Goal: Complete application form

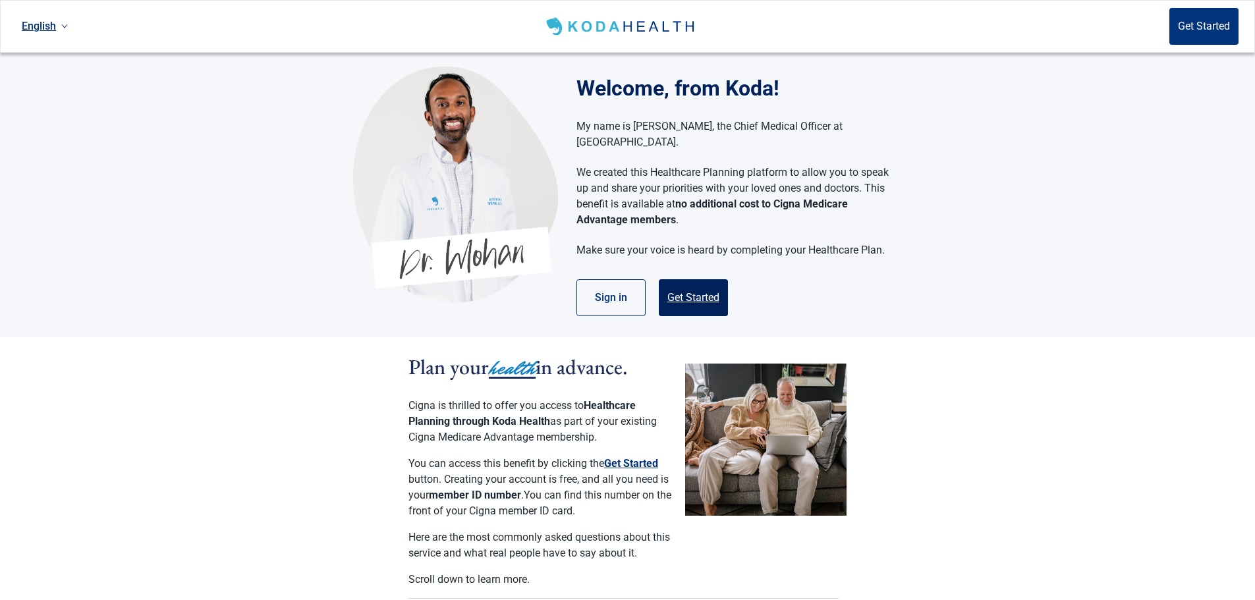
click at [702, 279] on button "Get Started" at bounding box center [693, 297] width 69 height 37
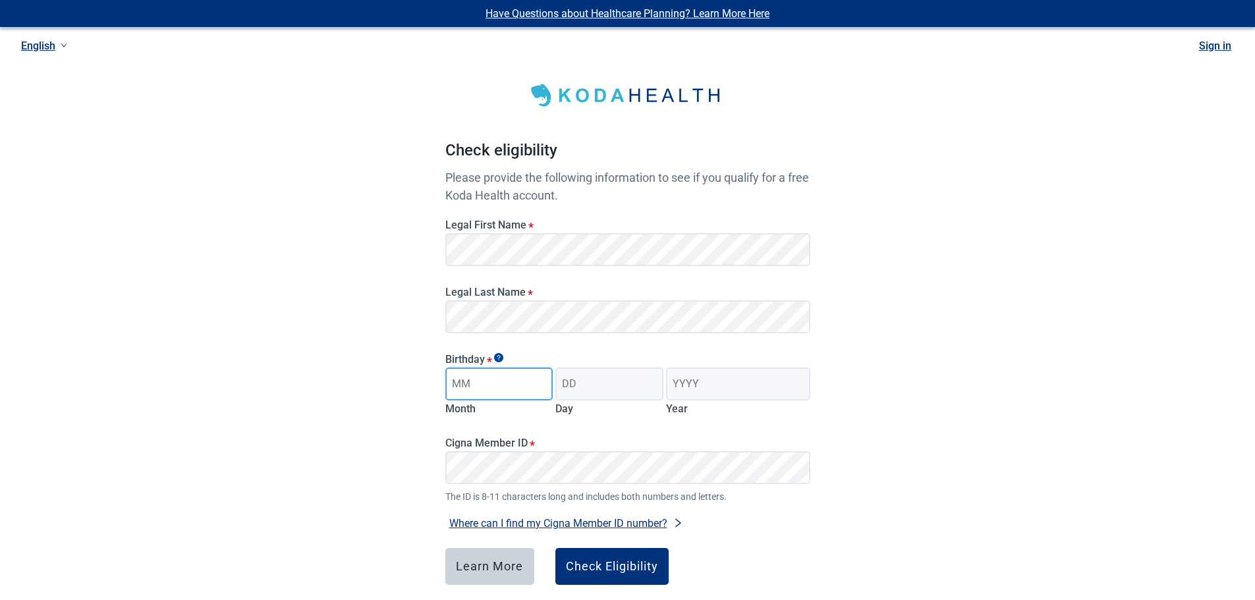
click at [498, 388] on input "Month" at bounding box center [499, 384] width 108 height 33
type input "03"
type input "13"
type input "1955"
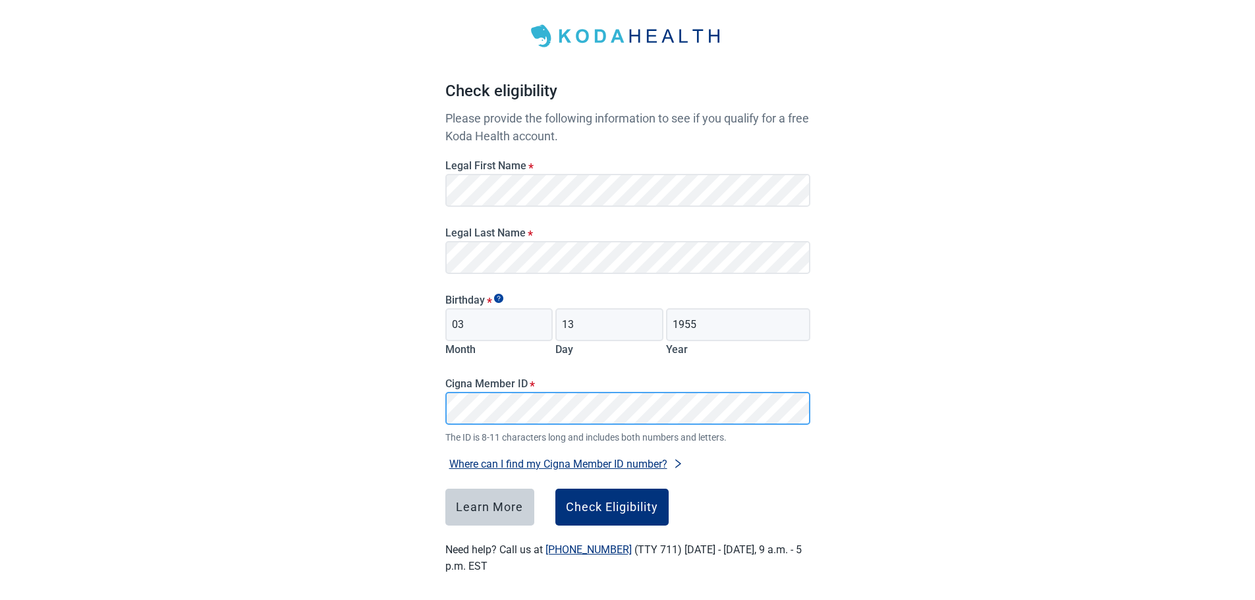
scroll to position [65, 0]
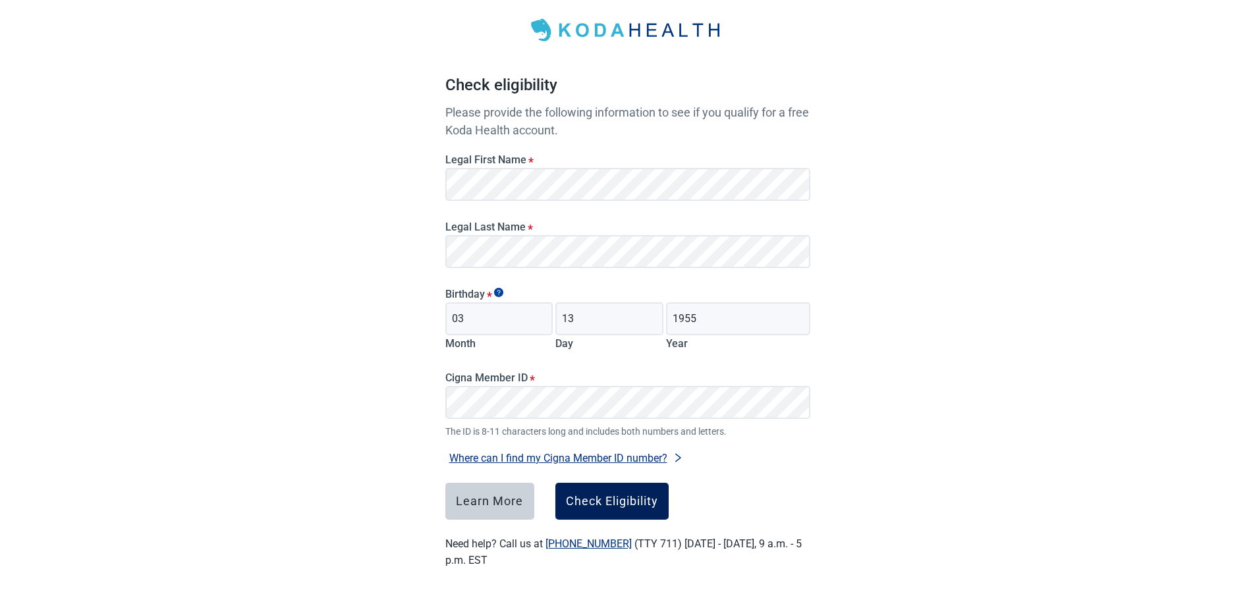
click at [640, 498] on div "Check Eligibility" at bounding box center [612, 501] width 92 height 13
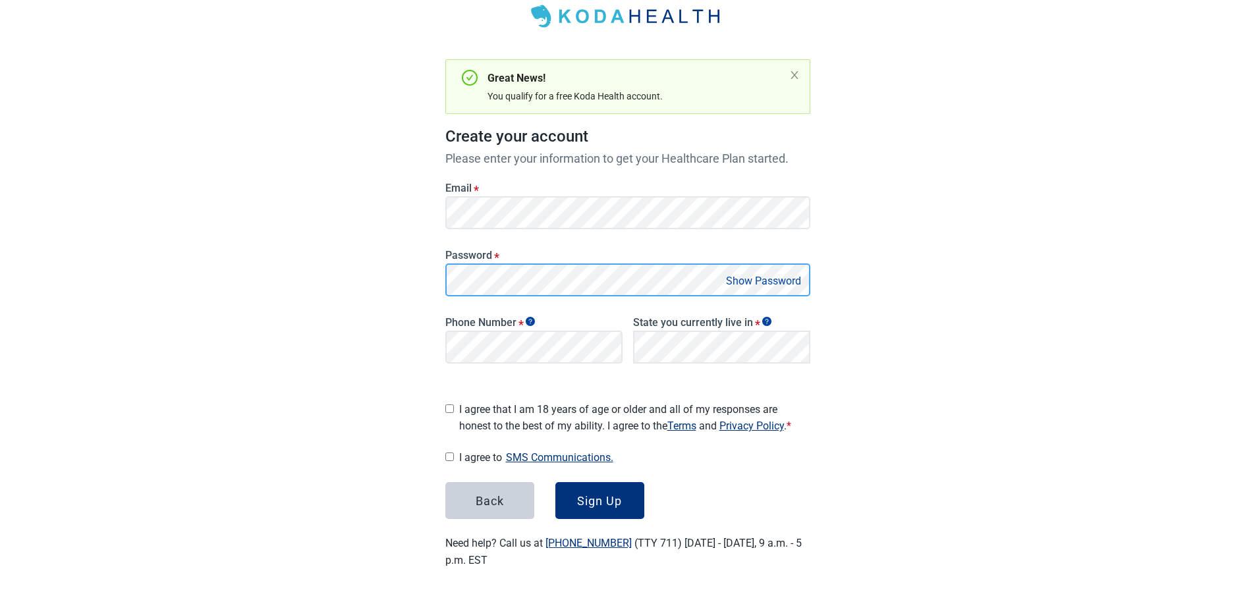
scroll to position [74, 0]
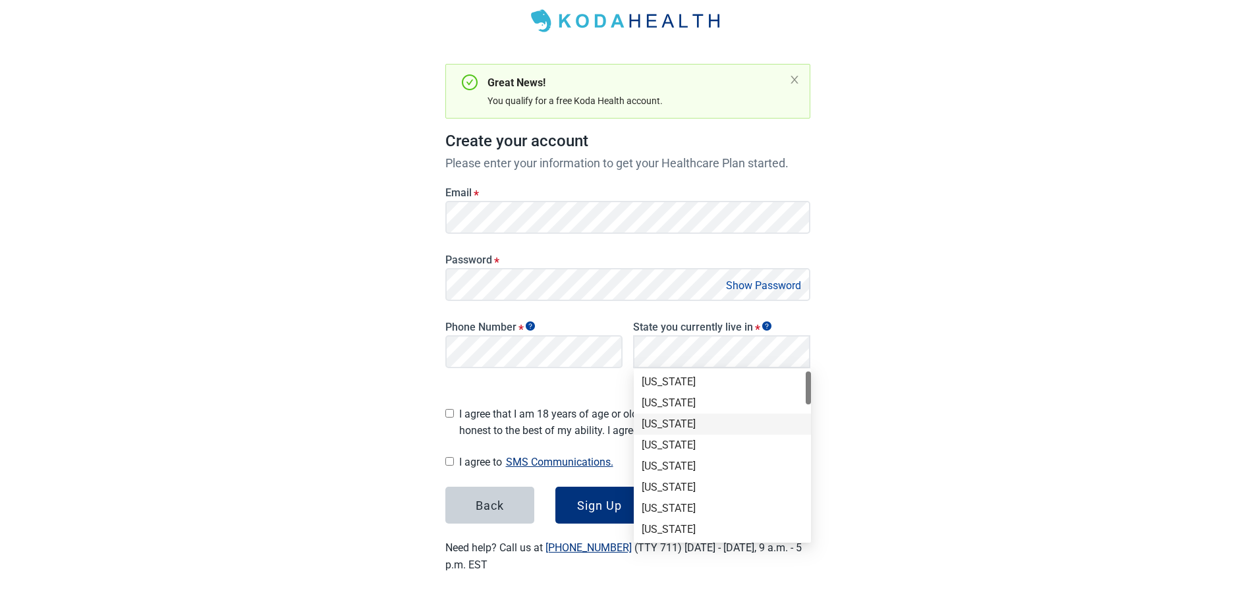
click at [733, 431] on div "[US_STATE]" at bounding box center [722, 424] width 161 height 14
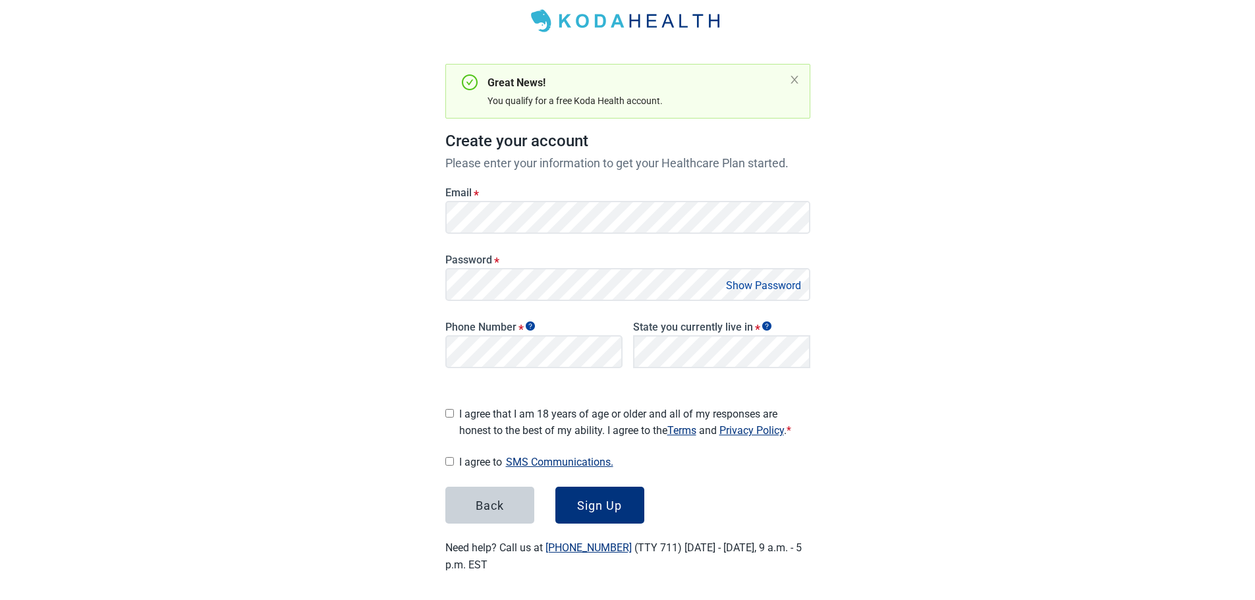
click at [447, 411] on input "I agree that I am 18 years of age or older and all of my responses are honest t…" at bounding box center [449, 413] width 9 height 9
checkbox input "true"
click at [449, 457] on input "I agree to SMS Communications." at bounding box center [449, 461] width 9 height 9
checkbox input "true"
click at [621, 500] on div "Sign Up" at bounding box center [599, 505] width 45 height 13
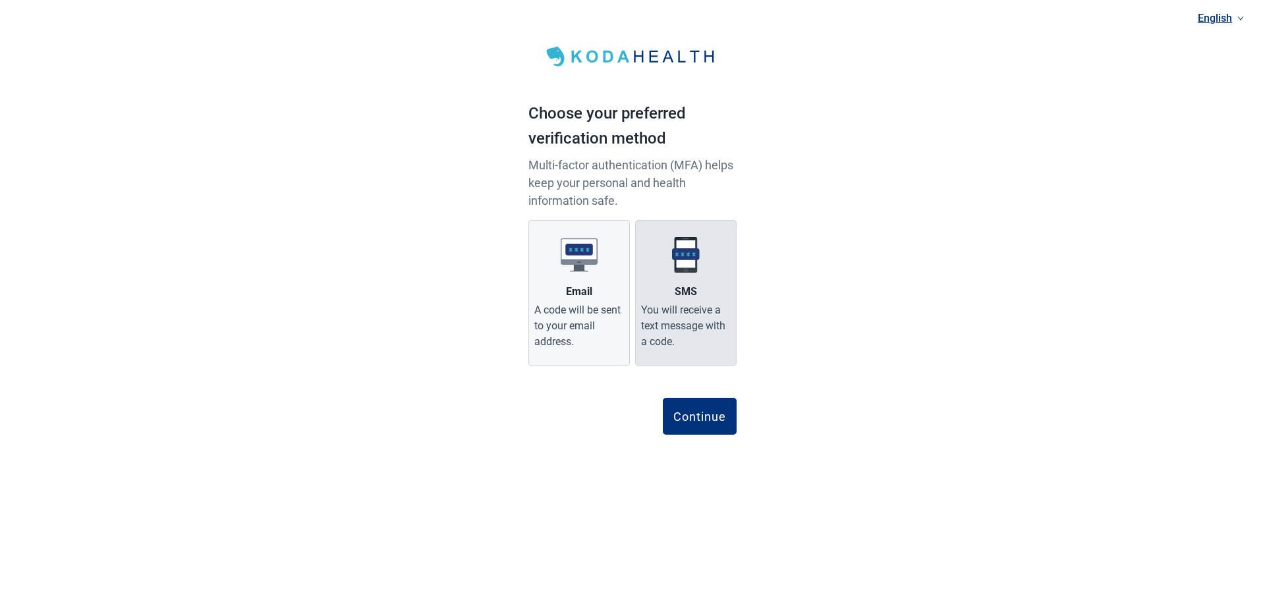
click at [684, 276] on label "SMS You will receive a text message with a code." at bounding box center [685, 293] width 101 height 146
click at [0, 0] on input "SMS You will receive a text message with a code." at bounding box center [0, 0] width 0 height 0
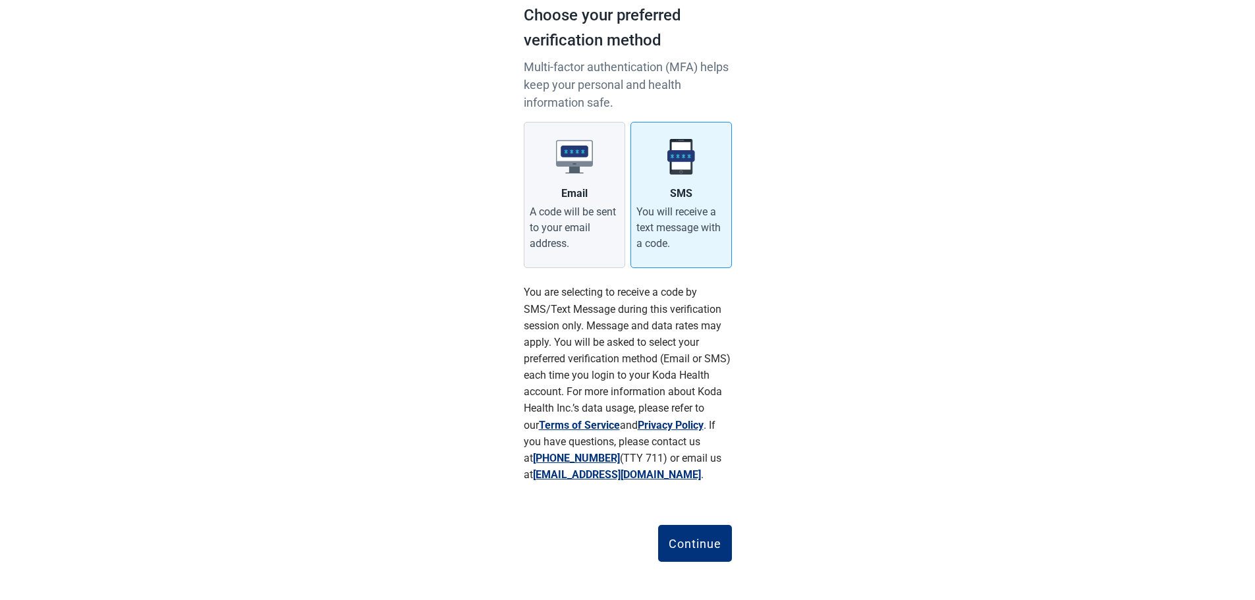
scroll to position [102, 0]
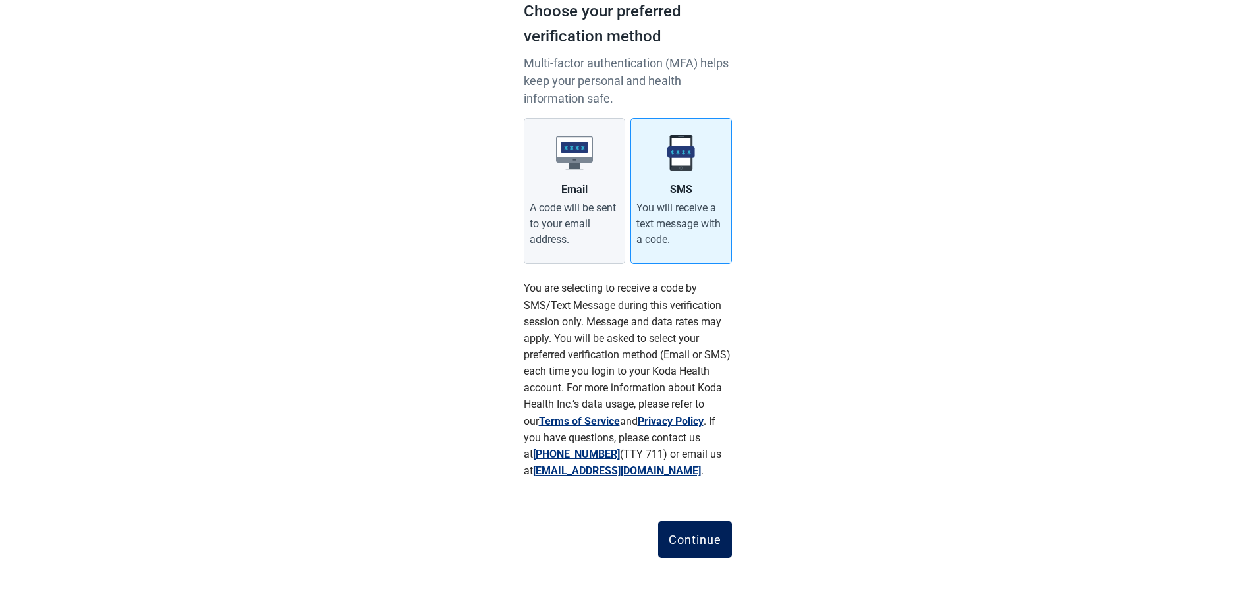
click at [708, 542] on div "Continue" at bounding box center [695, 539] width 53 height 13
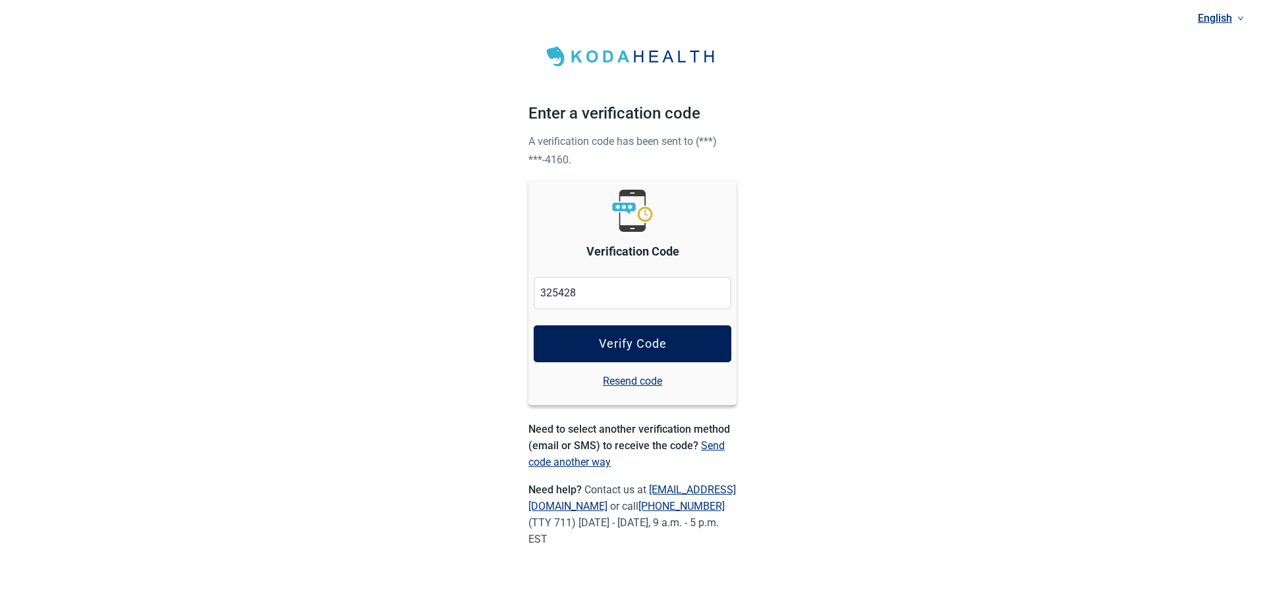
type input "325428"
click at [639, 344] on div "Verify Code" at bounding box center [633, 343] width 68 height 13
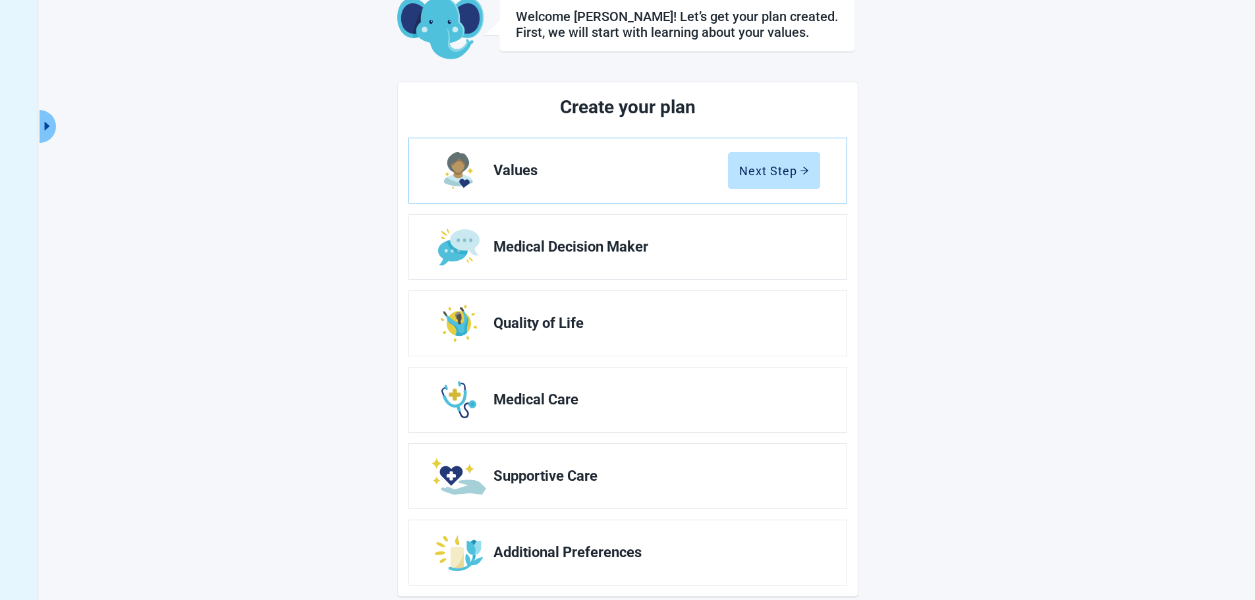
scroll to position [100, 0]
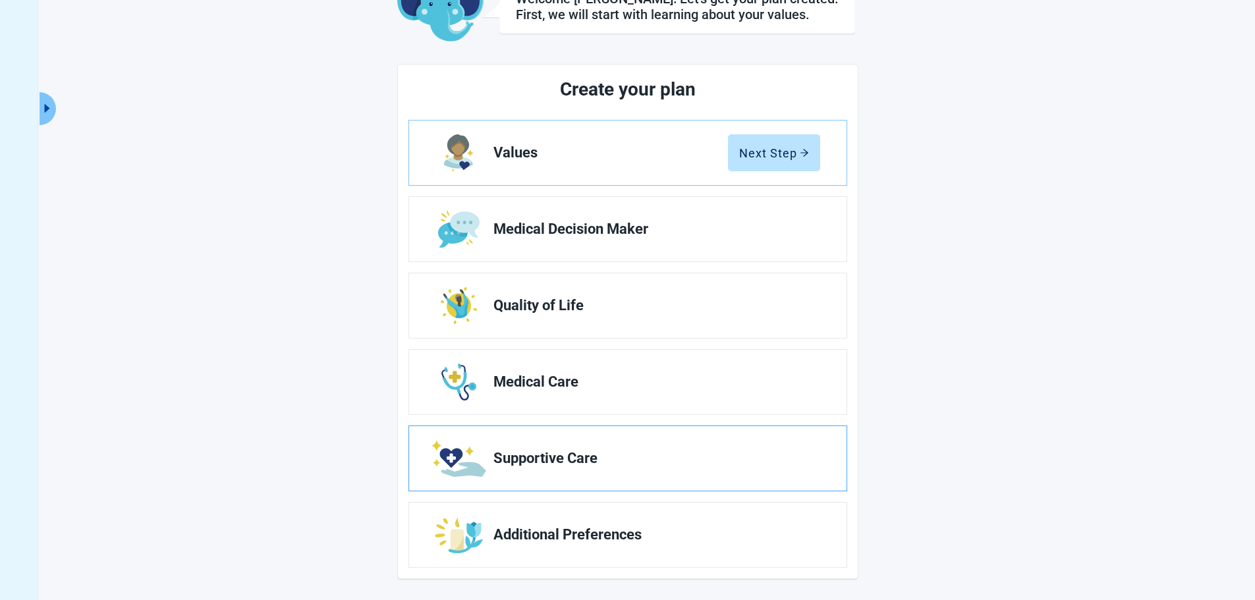
click at [630, 460] on span "Supportive Care" at bounding box center [652, 459] width 316 height 16
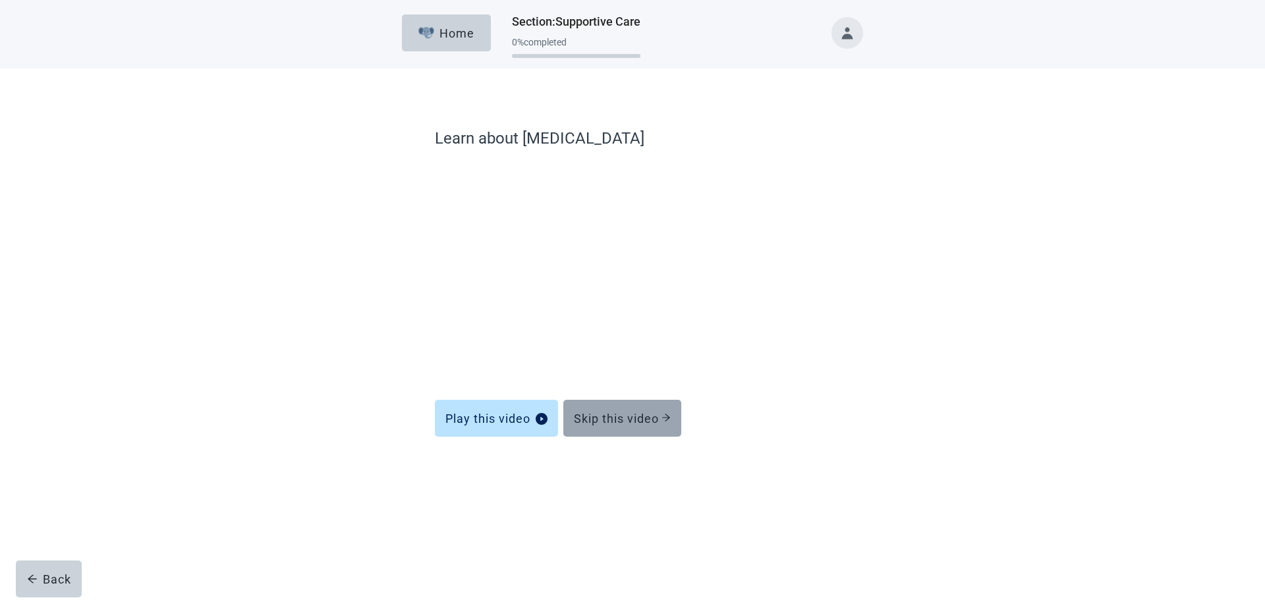
click at [627, 418] on div "Skip this video" at bounding box center [622, 418] width 97 height 13
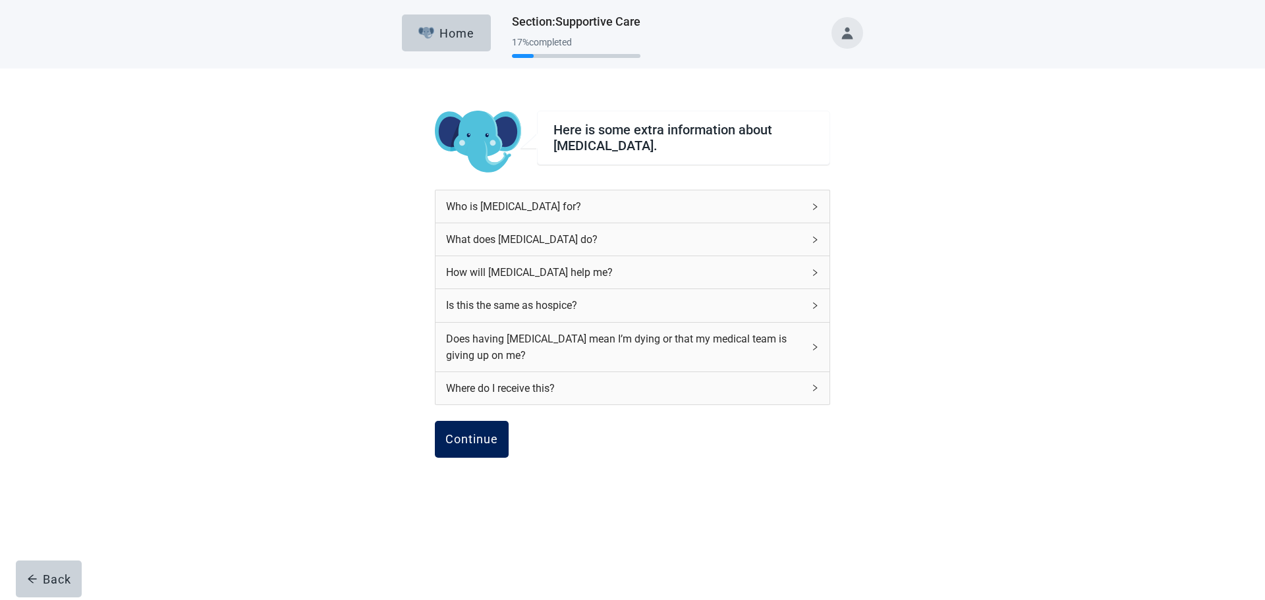
click at [476, 438] on div "Continue" at bounding box center [471, 439] width 53 height 13
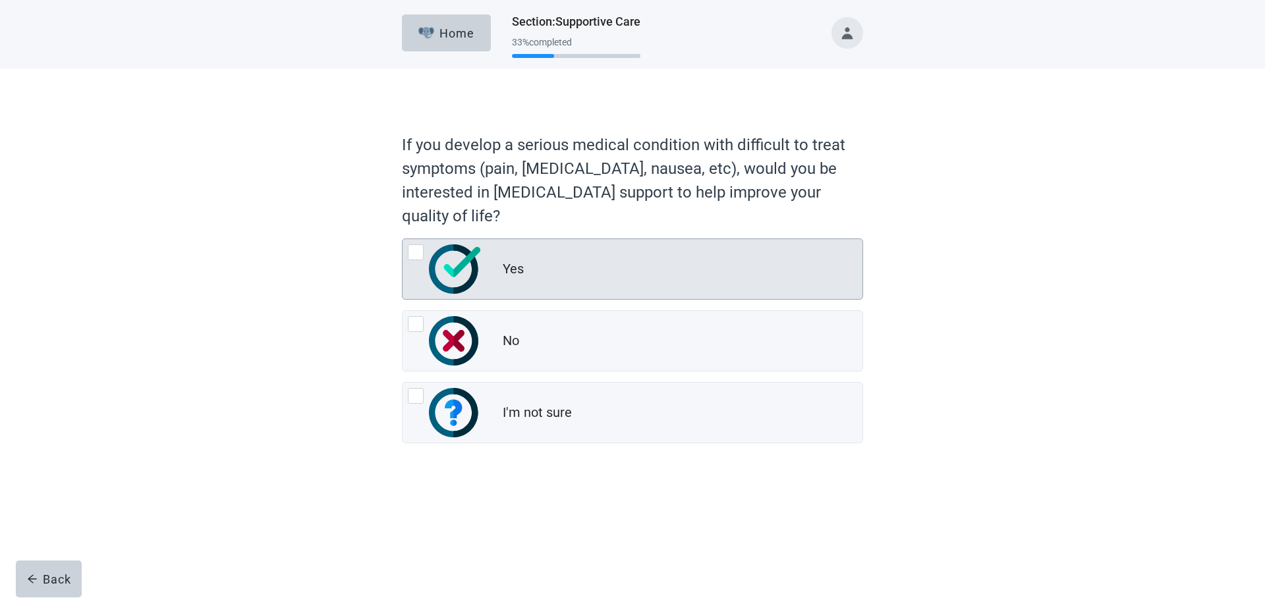
click at [414, 252] on div "Yes, radio button, not checked" at bounding box center [416, 252] width 16 height 16
click at [403, 239] on input "Yes" at bounding box center [402, 239] width 1 height 1
radio input "true"
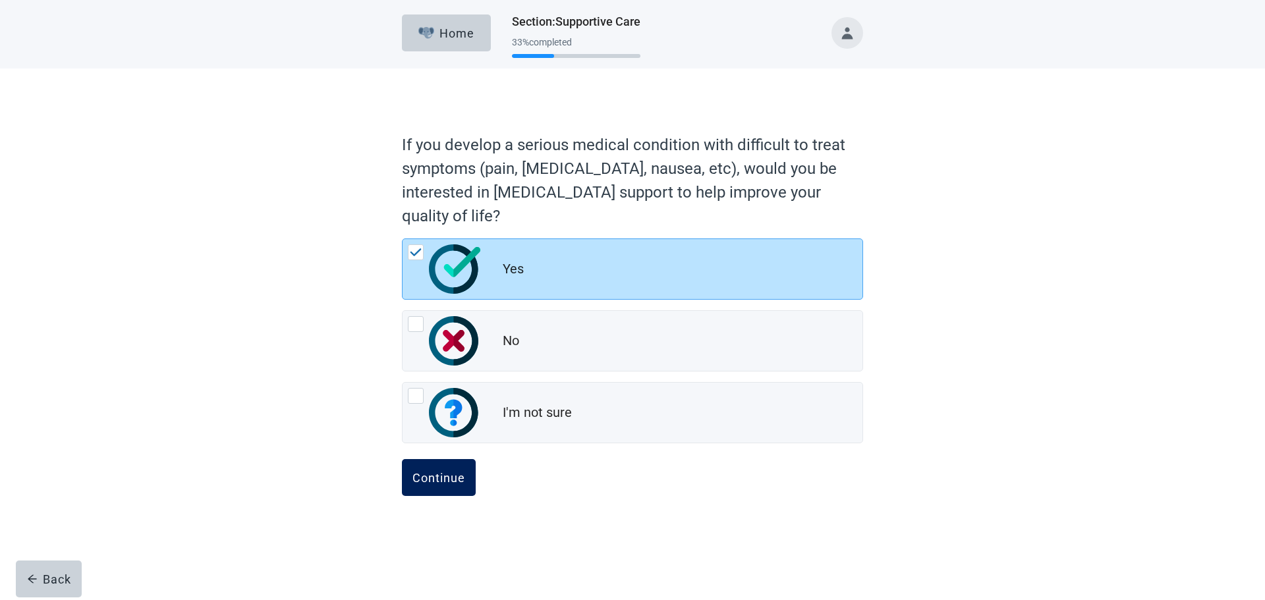
click at [438, 482] on div "Continue" at bounding box center [439, 477] width 53 height 13
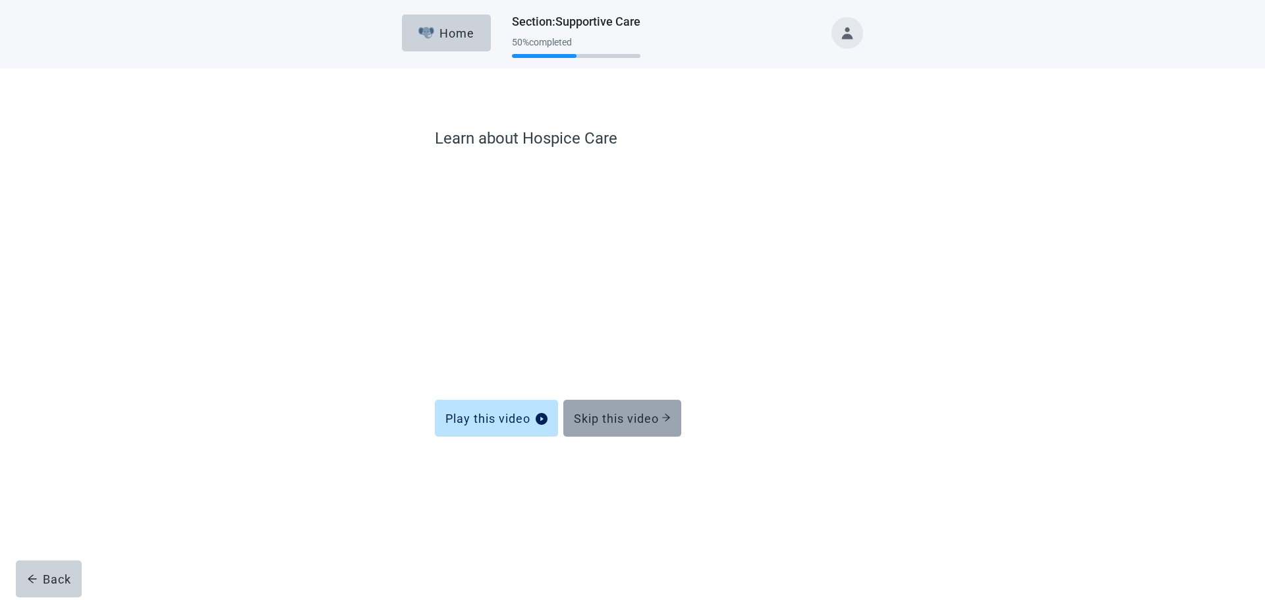
click at [615, 421] on div "Skip this video" at bounding box center [622, 418] width 97 height 13
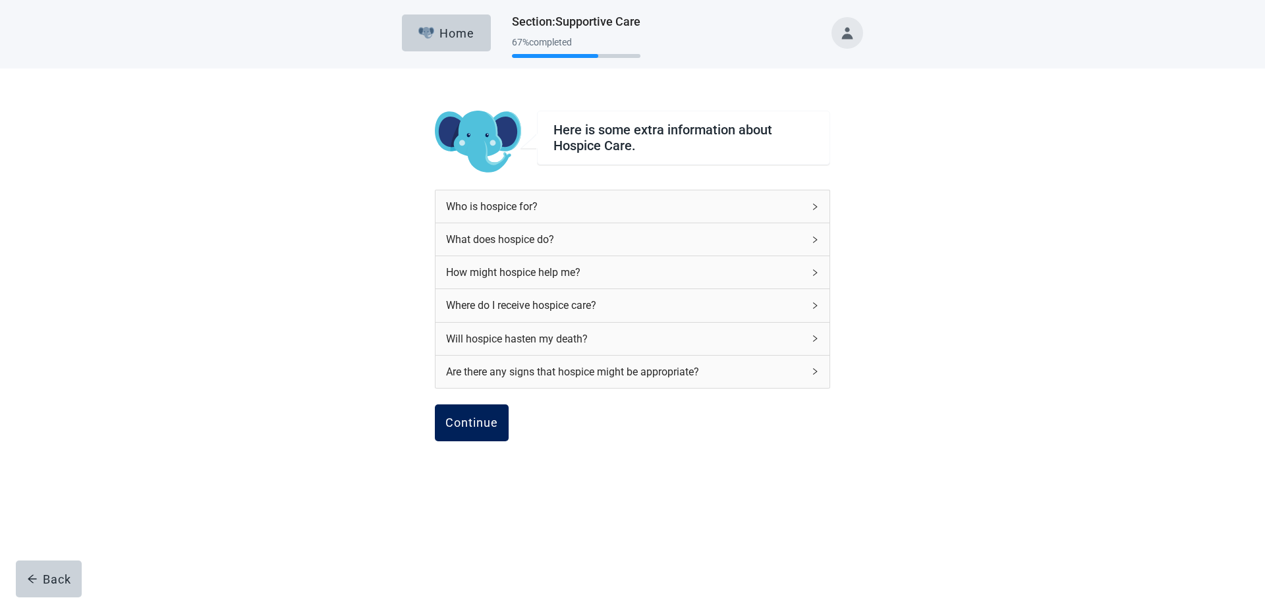
click at [483, 422] on div "Continue" at bounding box center [471, 422] width 53 height 13
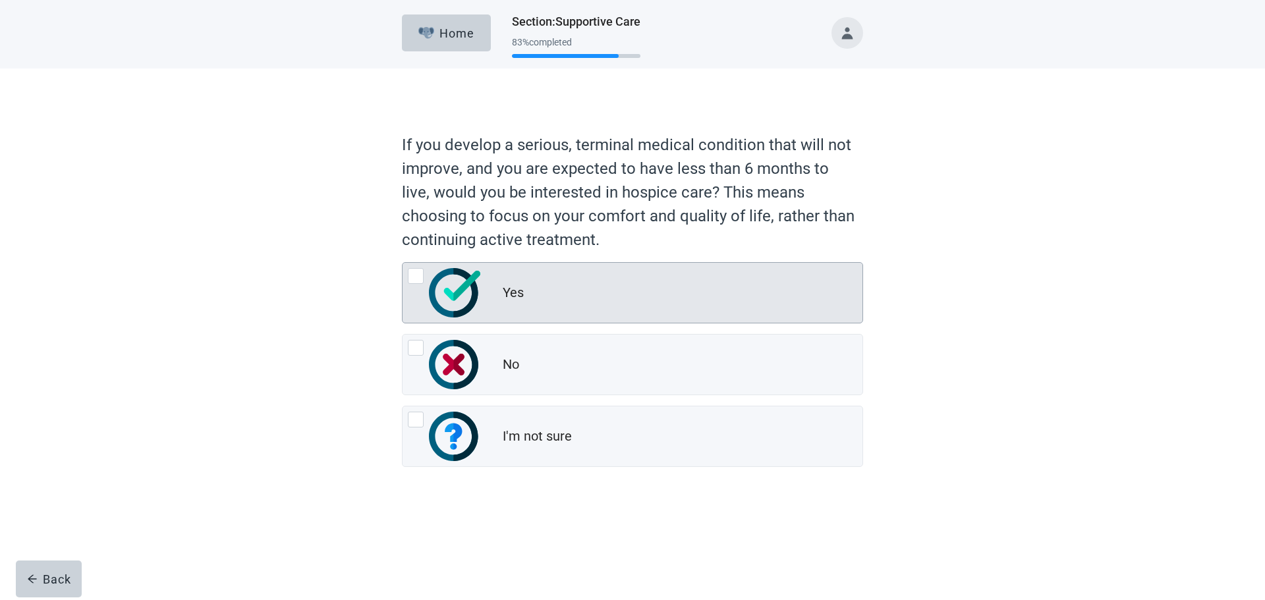
click at [416, 276] on div "Yes, radio button, not checked" at bounding box center [416, 276] width 16 height 16
click at [403, 263] on input "Yes" at bounding box center [402, 262] width 1 height 1
radio input "true"
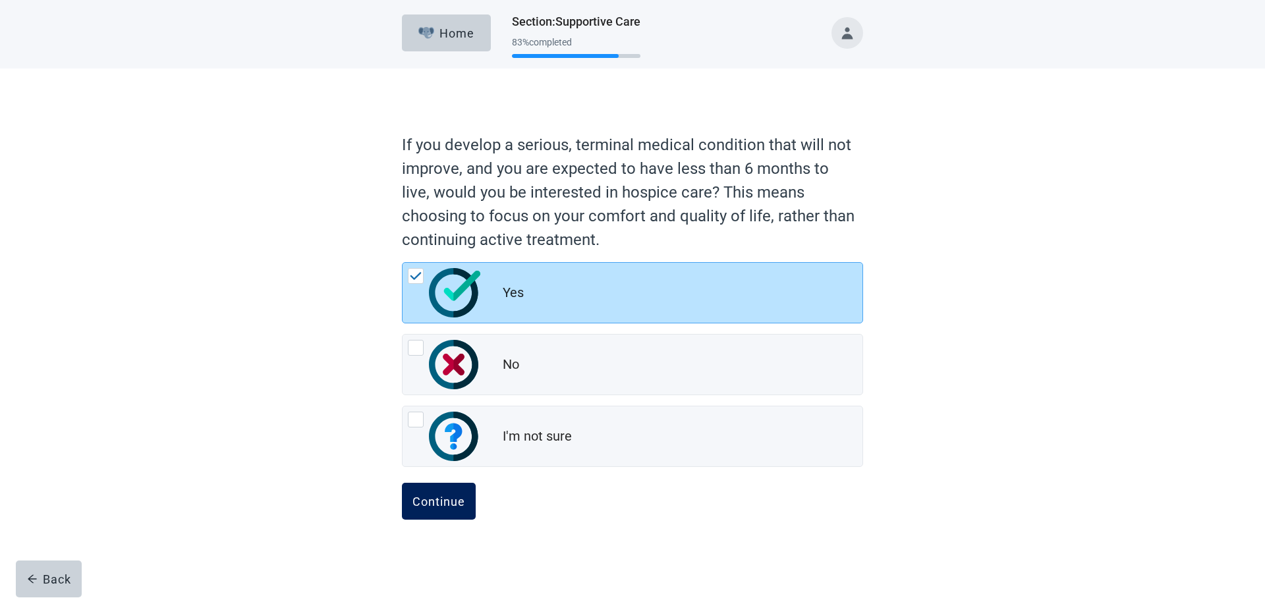
click at [440, 509] on button "Continue" at bounding box center [439, 501] width 74 height 37
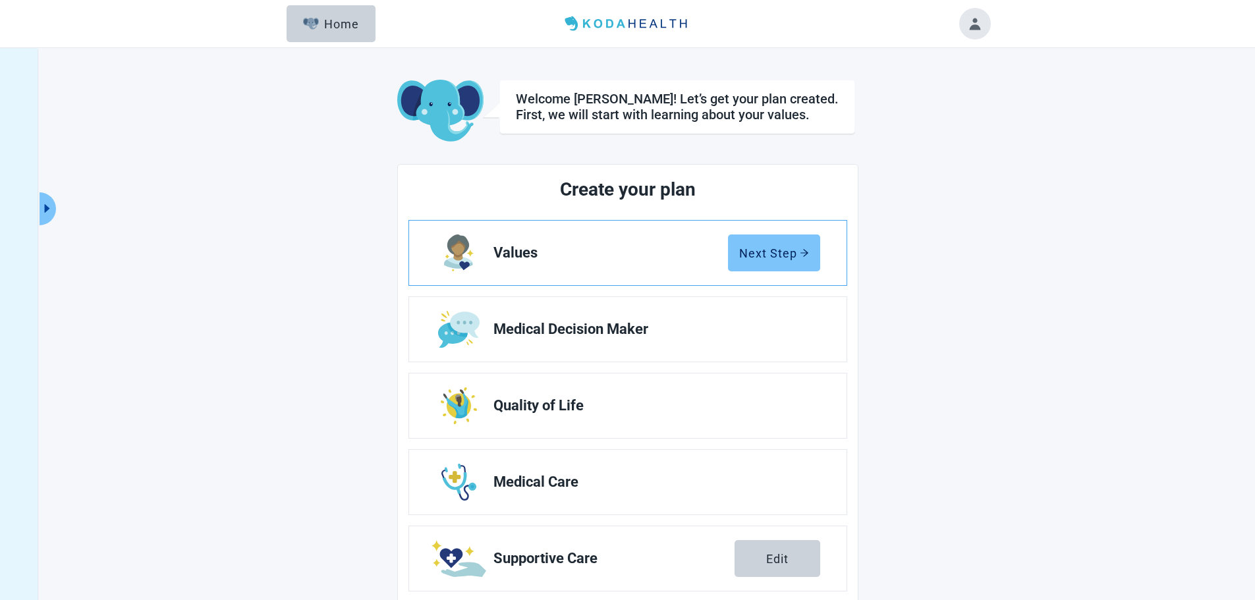
click at [780, 250] on div "Next Step" at bounding box center [774, 252] width 70 height 13
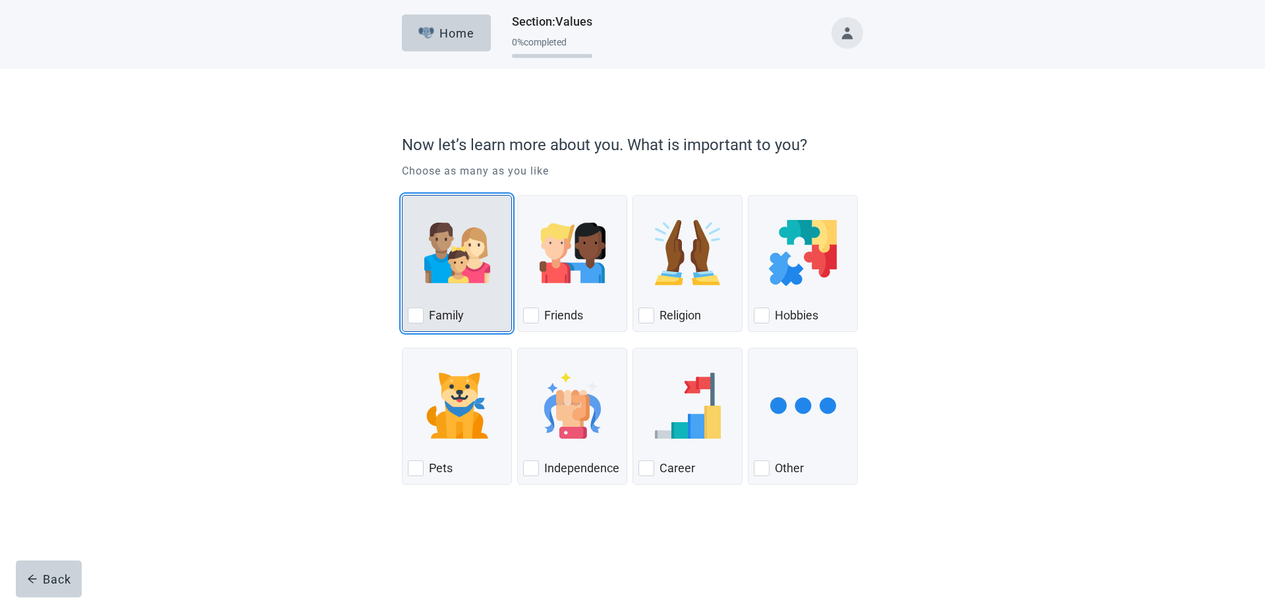
click at [409, 316] on div "Family, checkbox, not checked" at bounding box center [416, 316] width 16 height 16
click at [403, 196] on input "Family" at bounding box center [402, 195] width 1 height 1
checkbox input "true"
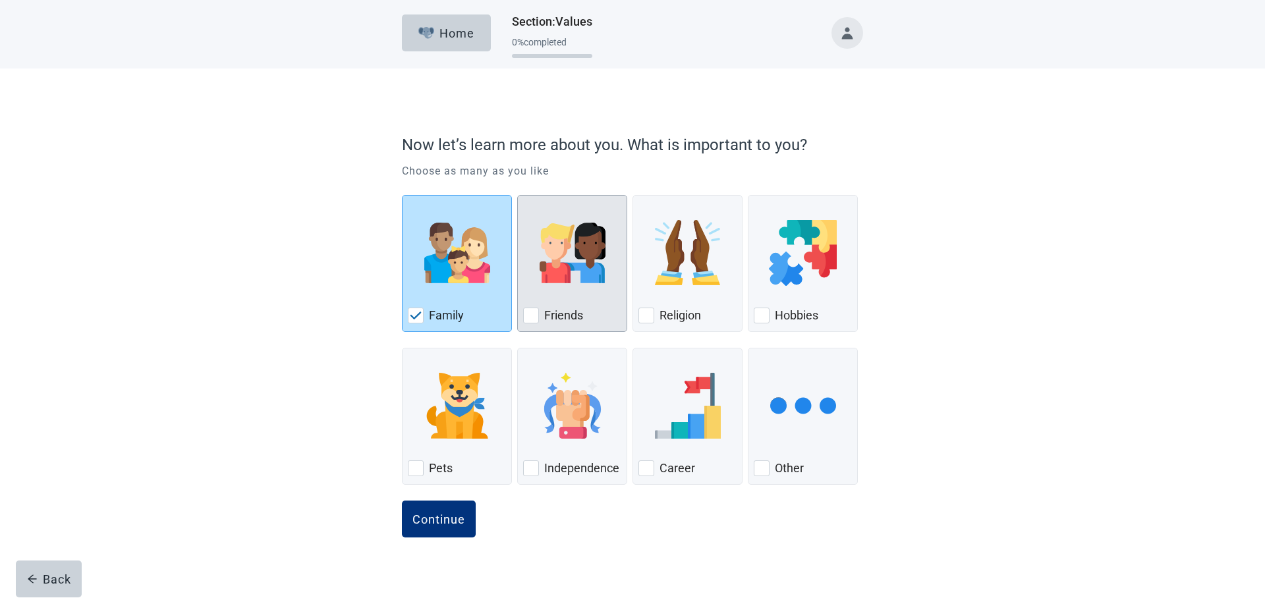
click at [529, 314] on div "Friends, checkbox, not checked" at bounding box center [531, 316] width 16 height 16
click at [518, 196] on input "Friends" at bounding box center [517, 195] width 1 height 1
checkbox input "true"
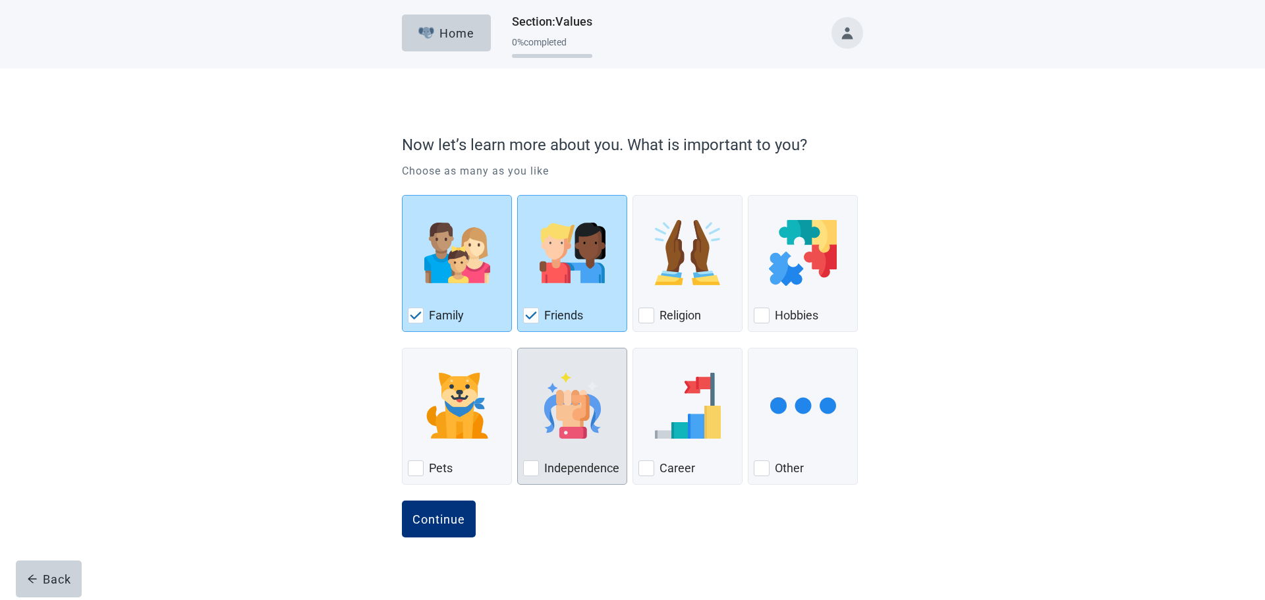
click at [532, 469] on div "Independence, checkbox, not checked" at bounding box center [531, 469] width 16 height 16
click at [518, 349] on input "Independence" at bounding box center [517, 348] width 1 height 1
checkbox input "true"
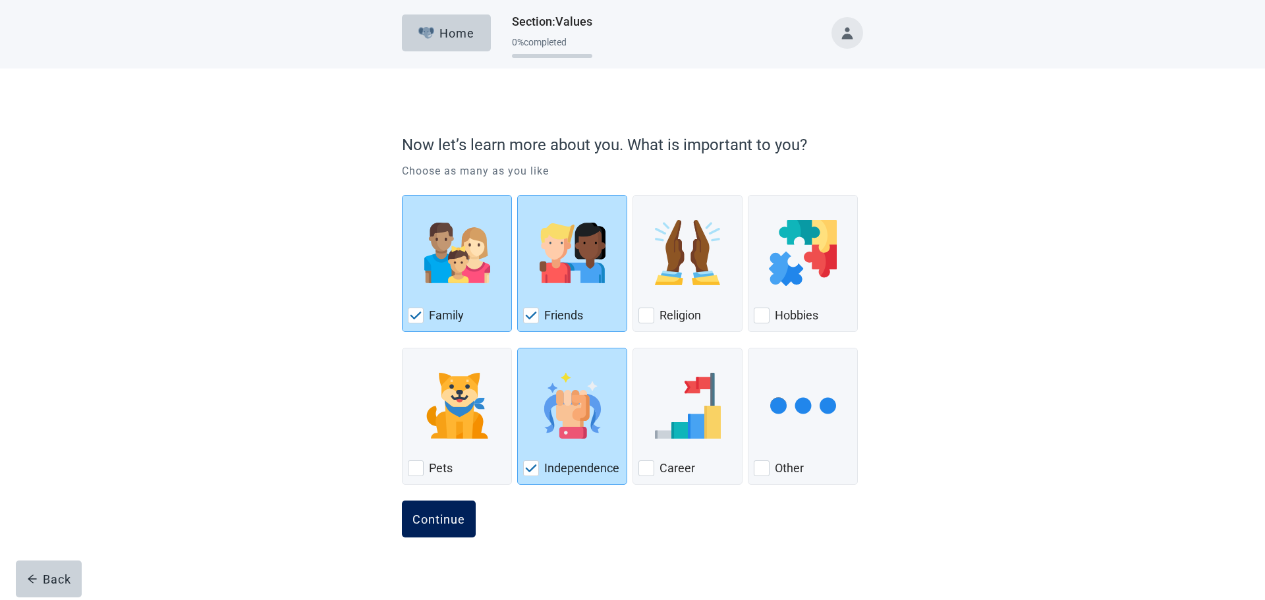
click at [442, 525] on div "Continue" at bounding box center [439, 519] width 53 height 13
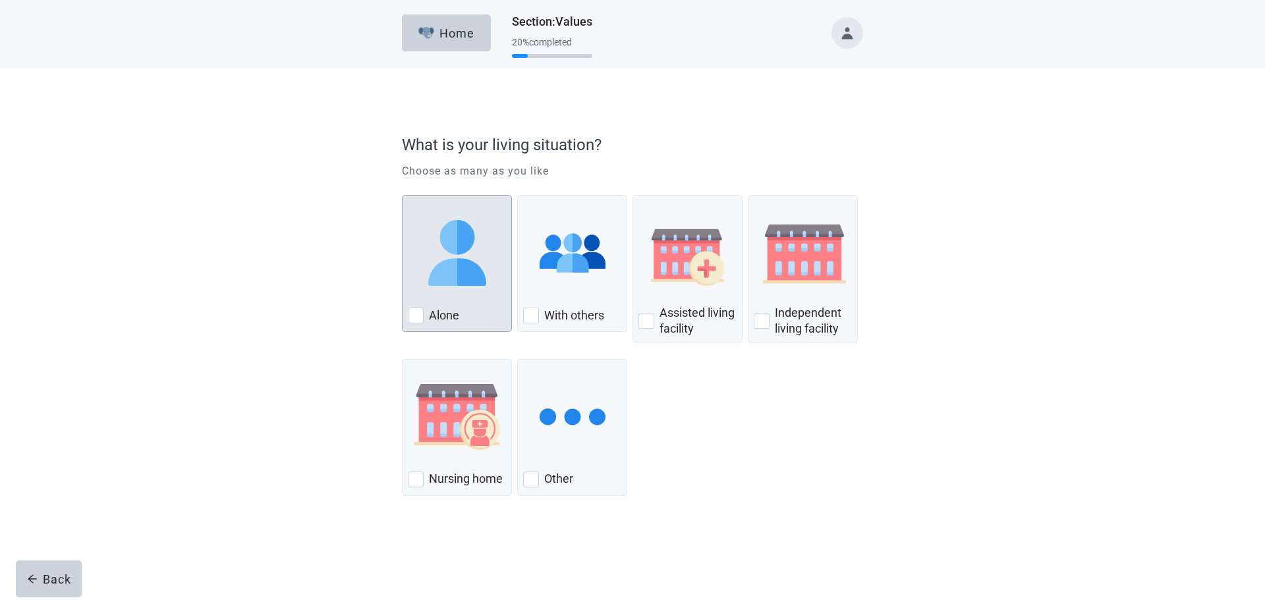
click at [420, 316] on div "Alone, checkbox, not checked" at bounding box center [416, 316] width 16 height 16
click at [403, 196] on input "Alone" at bounding box center [402, 195] width 1 height 1
checkbox input "true"
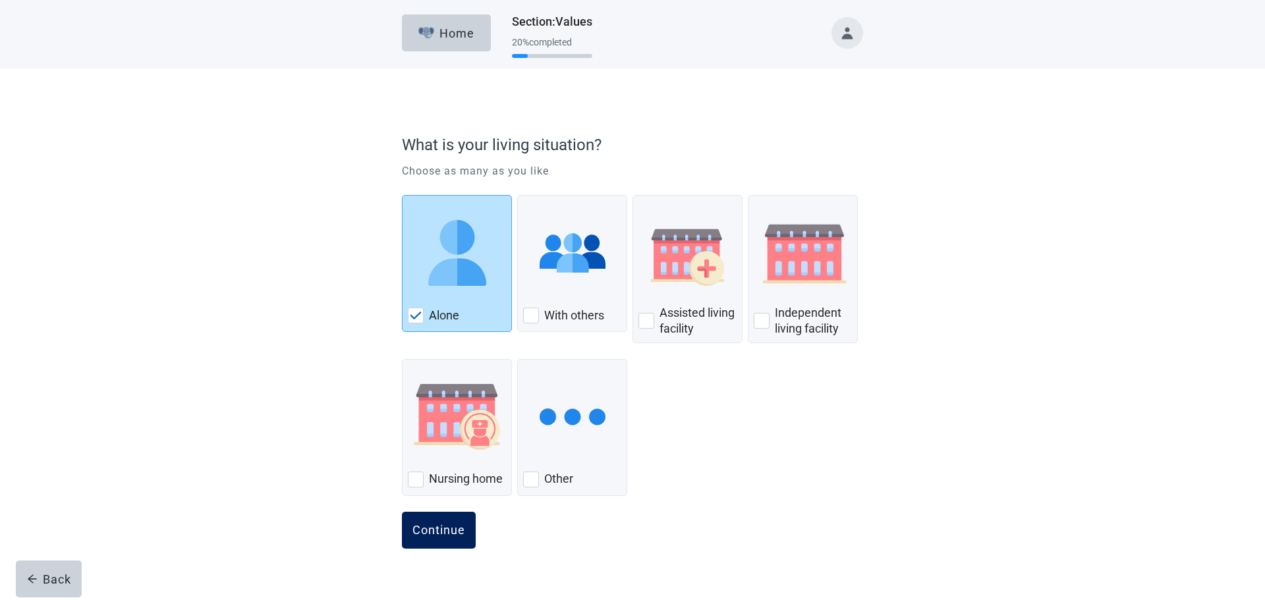
click at [439, 525] on div "Continue" at bounding box center [439, 530] width 53 height 13
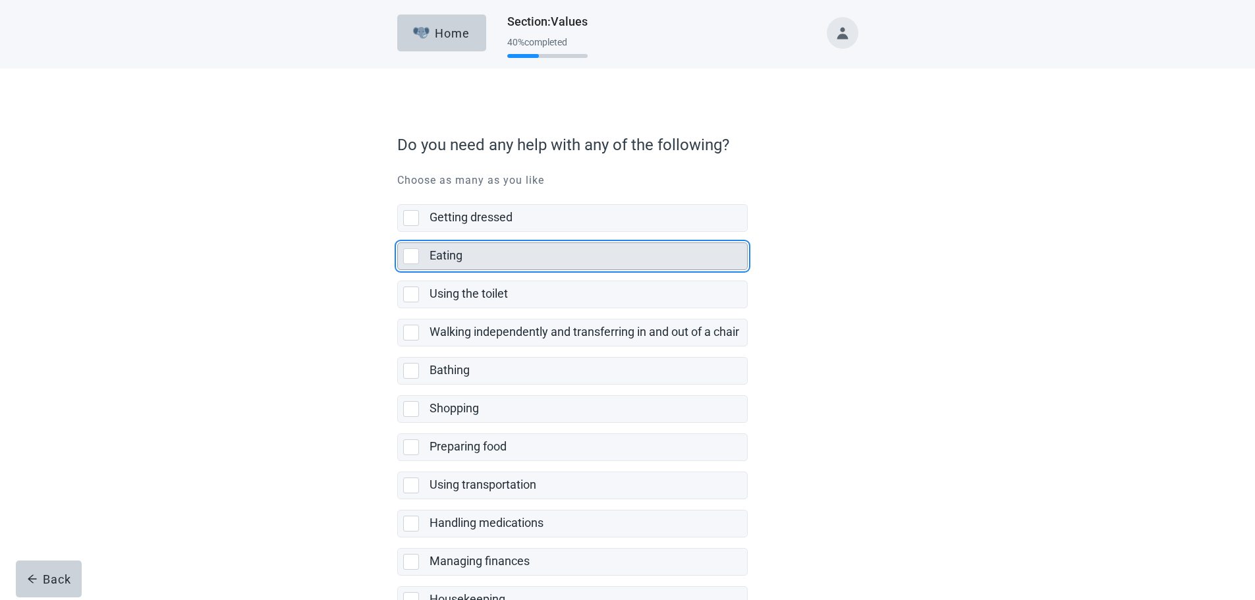
click at [411, 259] on div "Eating, checkbox, not selected" at bounding box center [411, 256] width 16 height 16
click at [398, 233] on input "Eating" at bounding box center [397, 232] width 1 height 1
checkbox input "true"
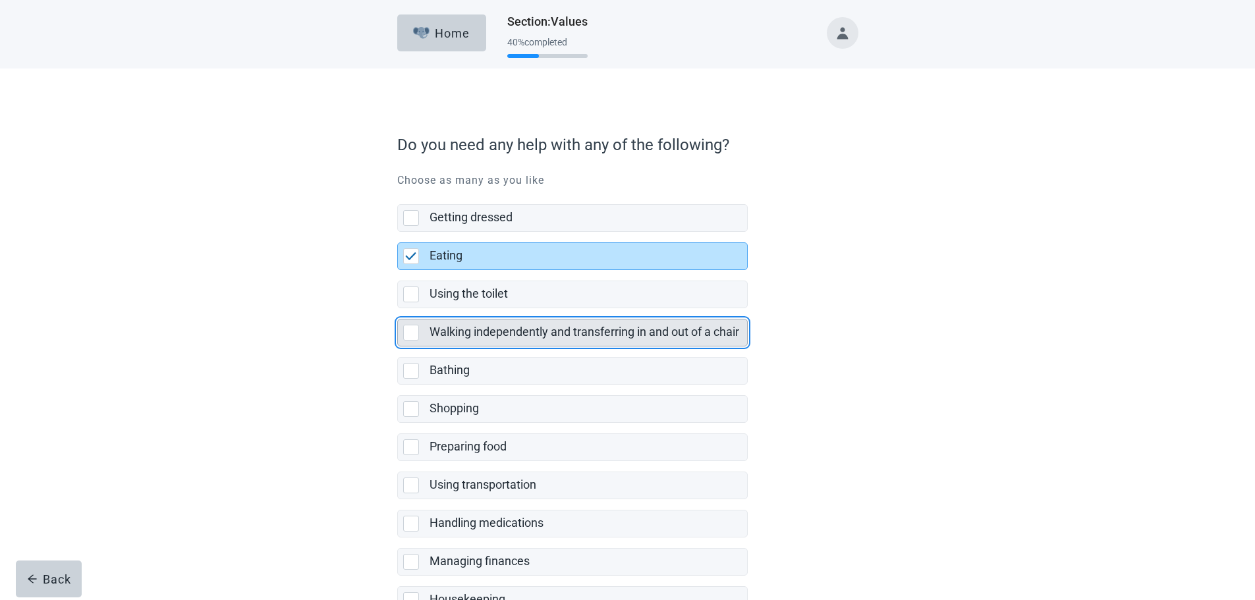
click at [409, 330] on div "Walking independently and transferring in and out of a chair, checkbox, not sel…" at bounding box center [411, 333] width 16 height 16
click at [398, 309] on input "Walking independently and transferring in and out of a chair" at bounding box center [397, 308] width 1 height 1
checkbox input "true"
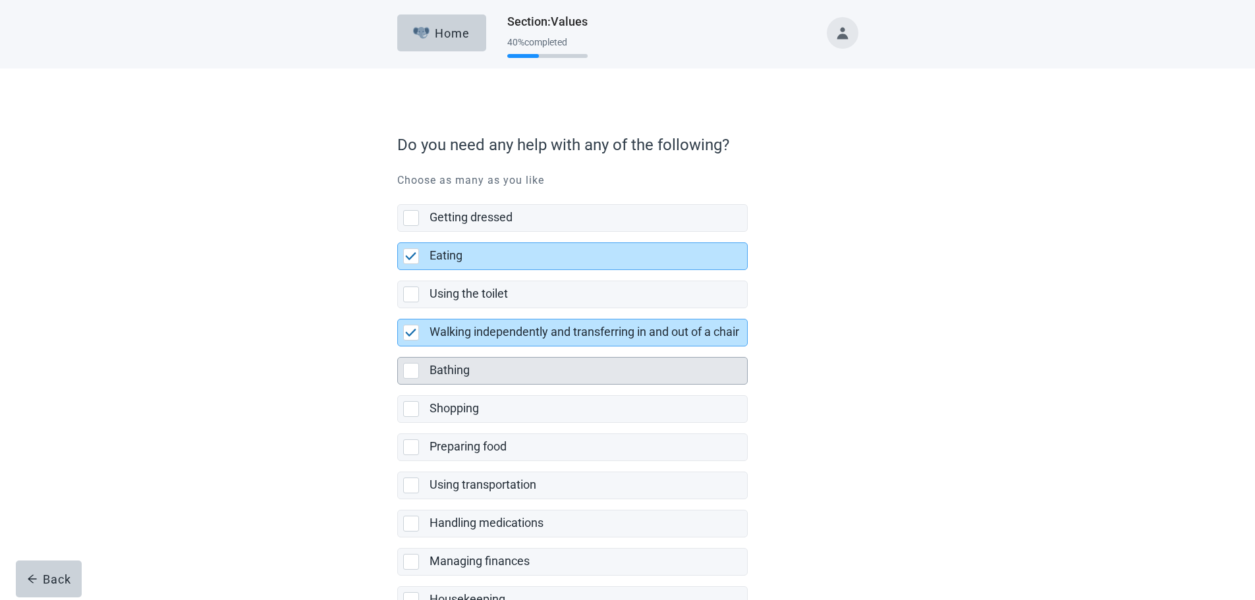
click at [413, 372] on div "Bathing, checkbox, not selected" at bounding box center [411, 371] width 16 height 16
click at [398, 347] on input "Bathing" at bounding box center [397, 347] width 1 height 1
checkbox input "true"
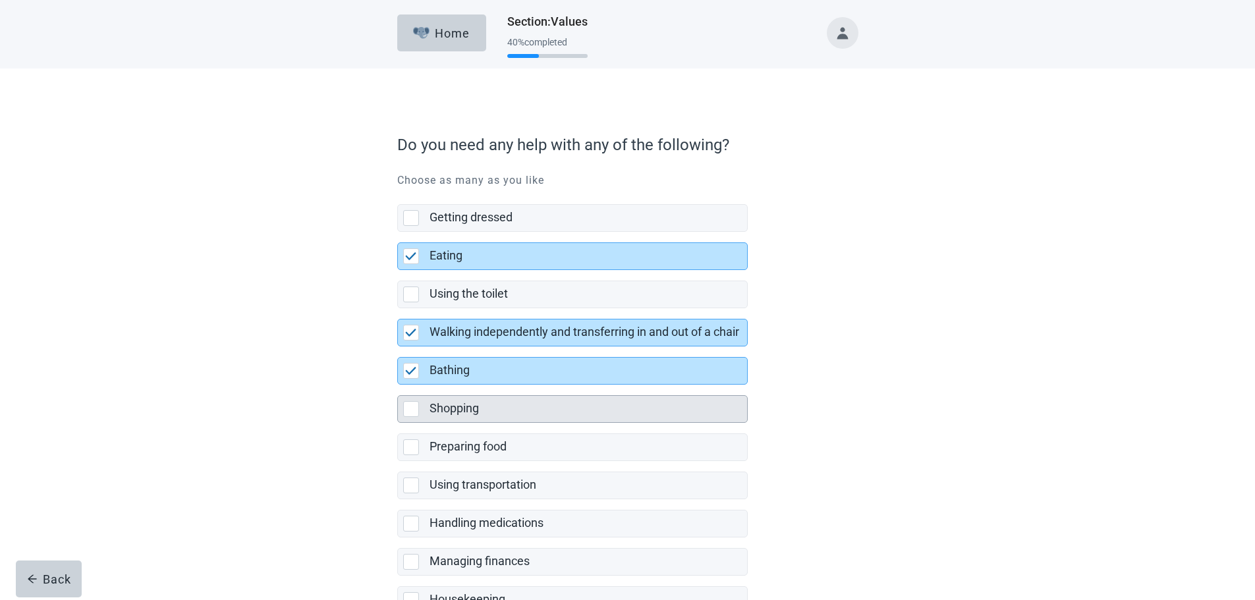
click at [410, 411] on div "Shopping, checkbox, not selected" at bounding box center [411, 409] width 16 height 16
click at [398, 386] on input "Shopping" at bounding box center [397, 385] width 1 height 1
checkbox input "true"
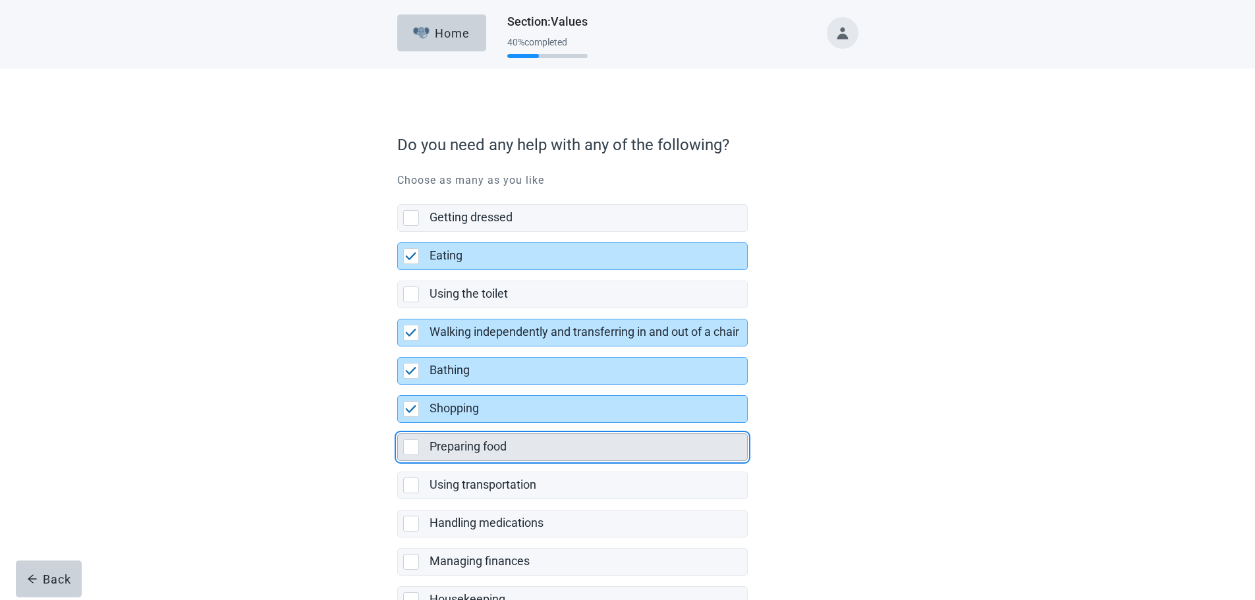
click at [413, 453] on div "Preparing food, checkbox, not selected" at bounding box center [411, 448] width 16 height 16
click at [398, 424] on input "Preparing food" at bounding box center [397, 423] width 1 height 1
checkbox input "true"
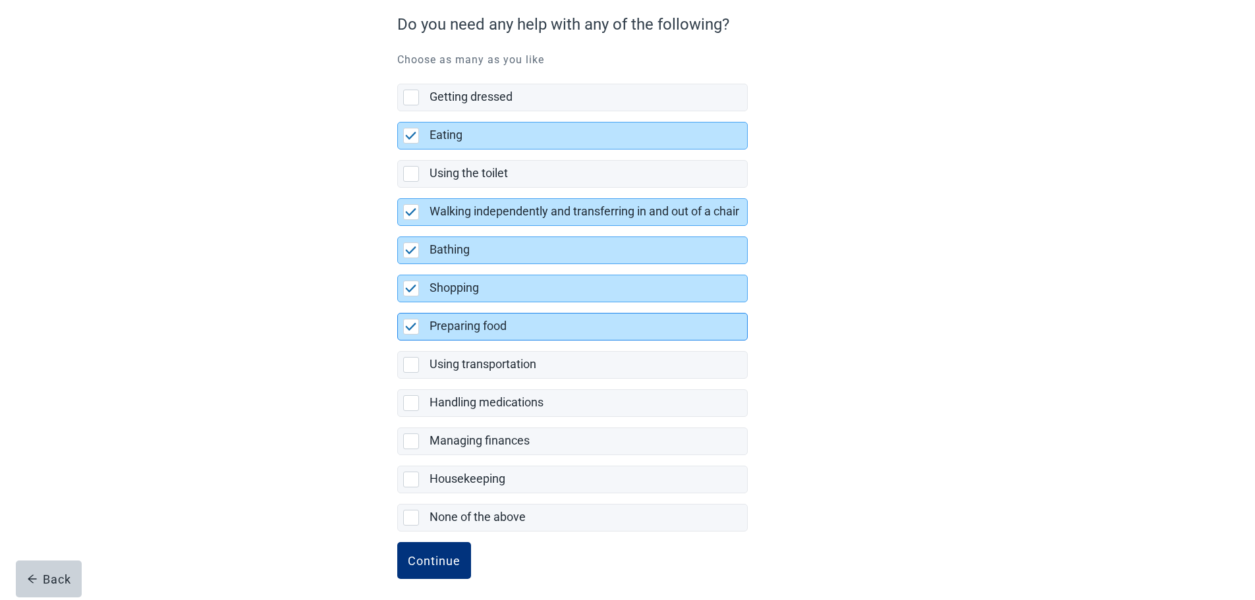
scroll to position [129, 0]
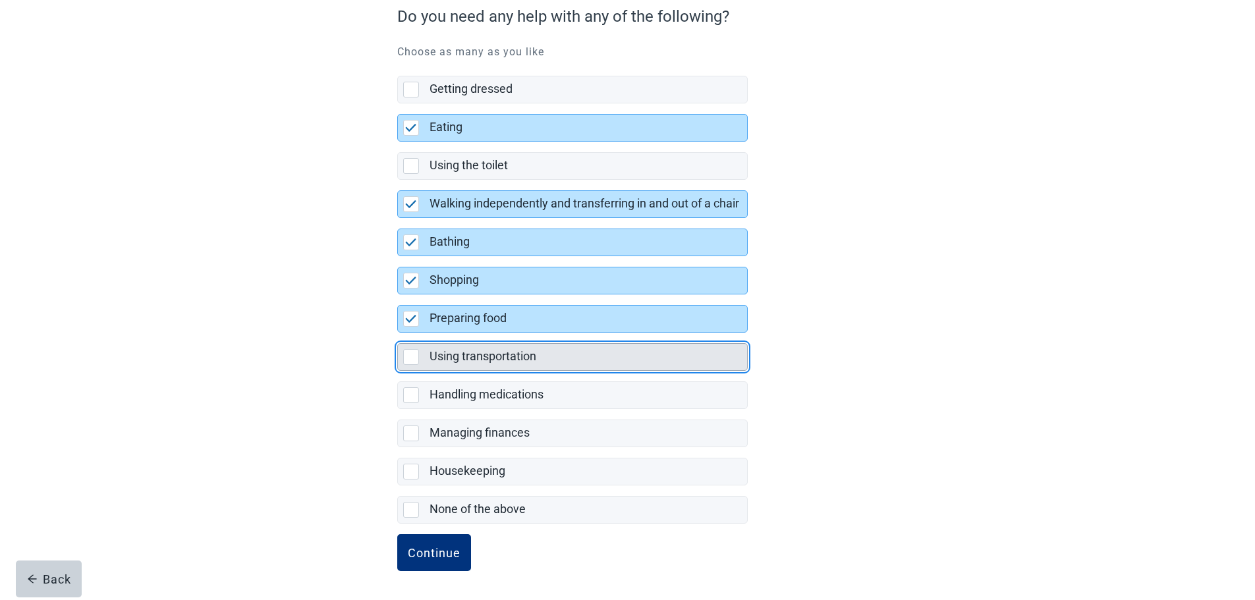
click at [407, 356] on div "Using transportation, checkbox, not selected" at bounding box center [411, 357] width 16 height 16
click at [398, 333] on input "Using transportation" at bounding box center [397, 333] width 1 height 1
checkbox input "true"
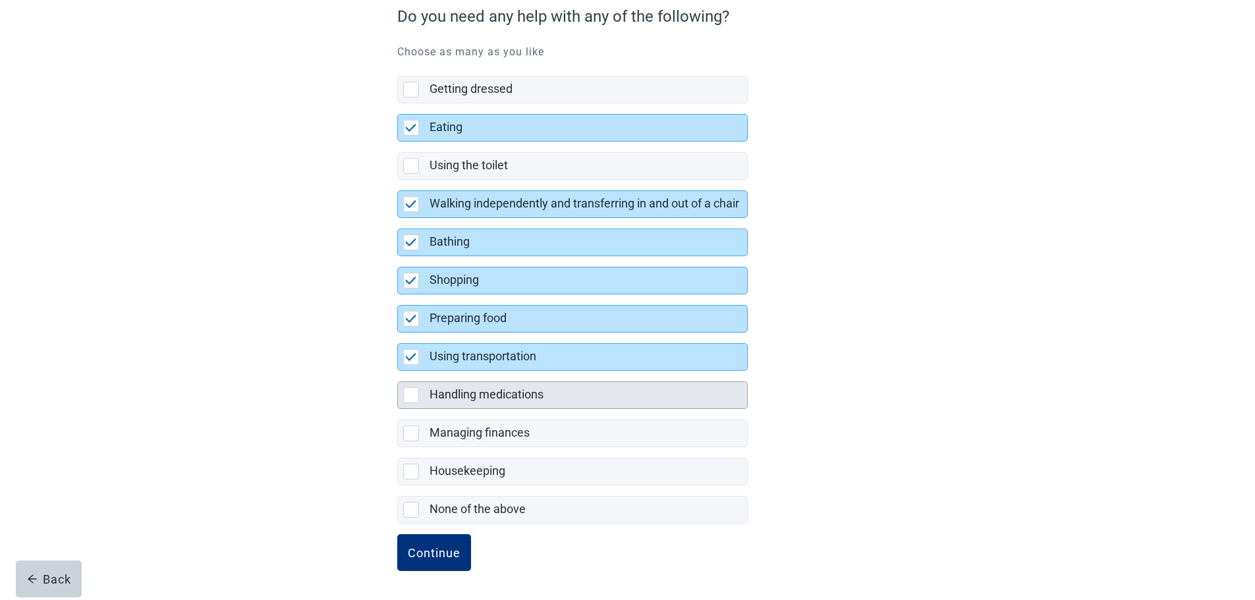
click at [411, 394] on div "Handling medications, checkbox, not selected" at bounding box center [411, 395] width 16 height 16
click at [398, 372] on input "Handling medications" at bounding box center [397, 371] width 1 height 1
checkbox input "true"
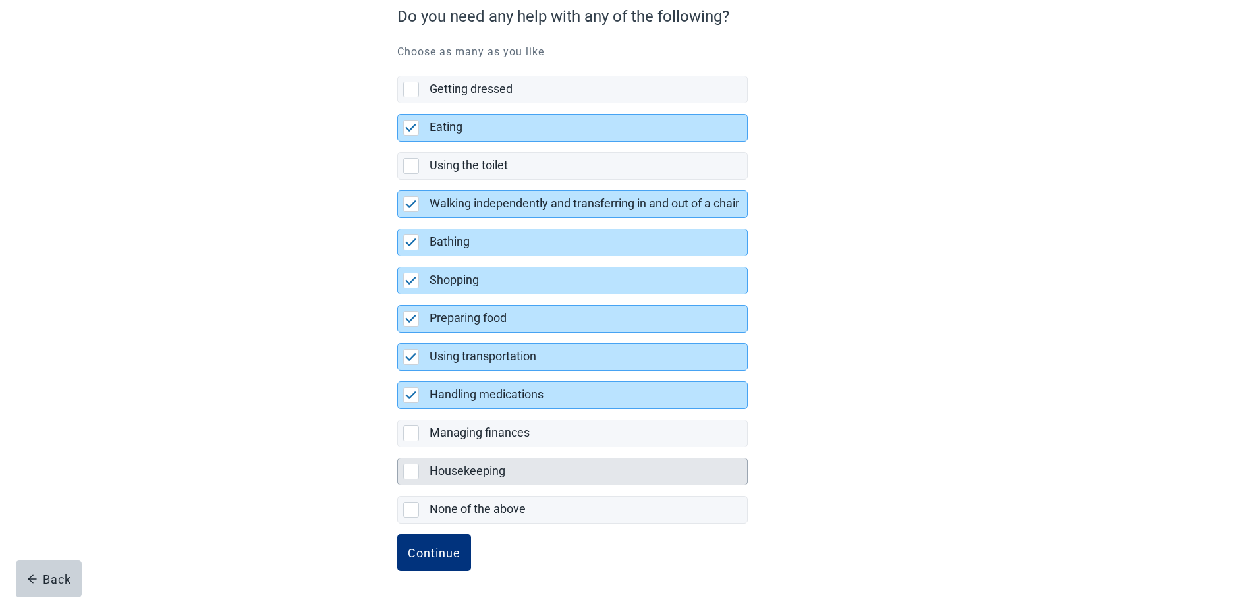
click at [413, 476] on div "Housekeeping, checkbox, not selected" at bounding box center [411, 472] width 16 height 16
click at [398, 448] on input "Housekeeping" at bounding box center [397, 447] width 1 height 1
checkbox input "true"
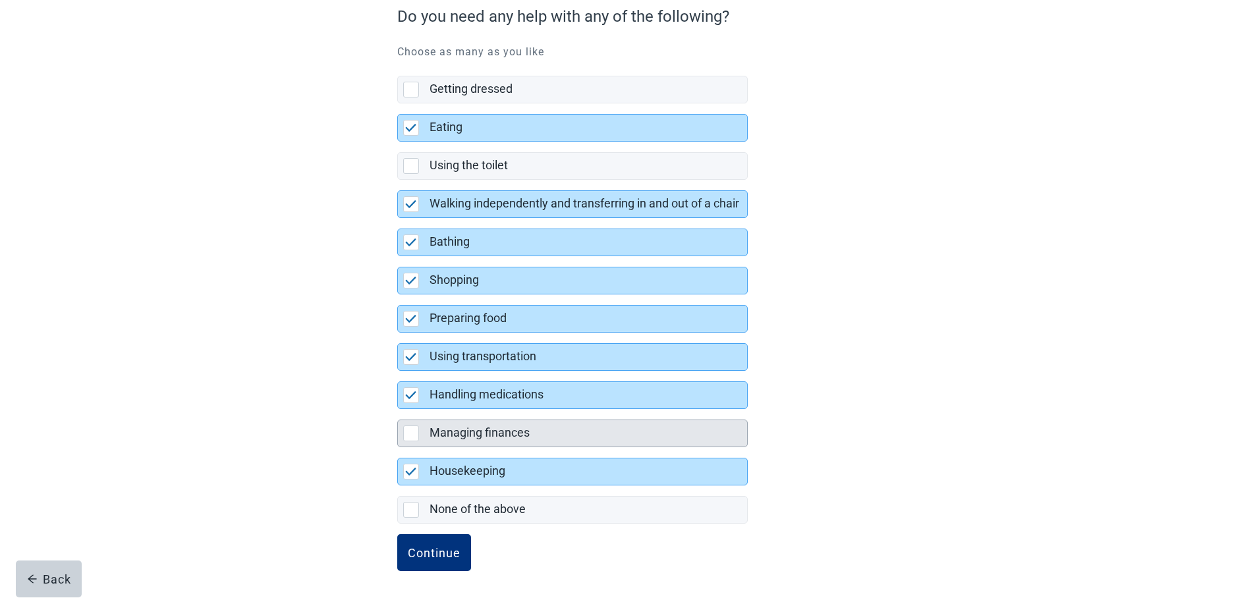
click at [413, 428] on div "Managing finances, checkbox, not selected" at bounding box center [411, 434] width 16 height 16
click at [398, 410] on input "Managing finances" at bounding box center [397, 409] width 1 height 1
checkbox input "true"
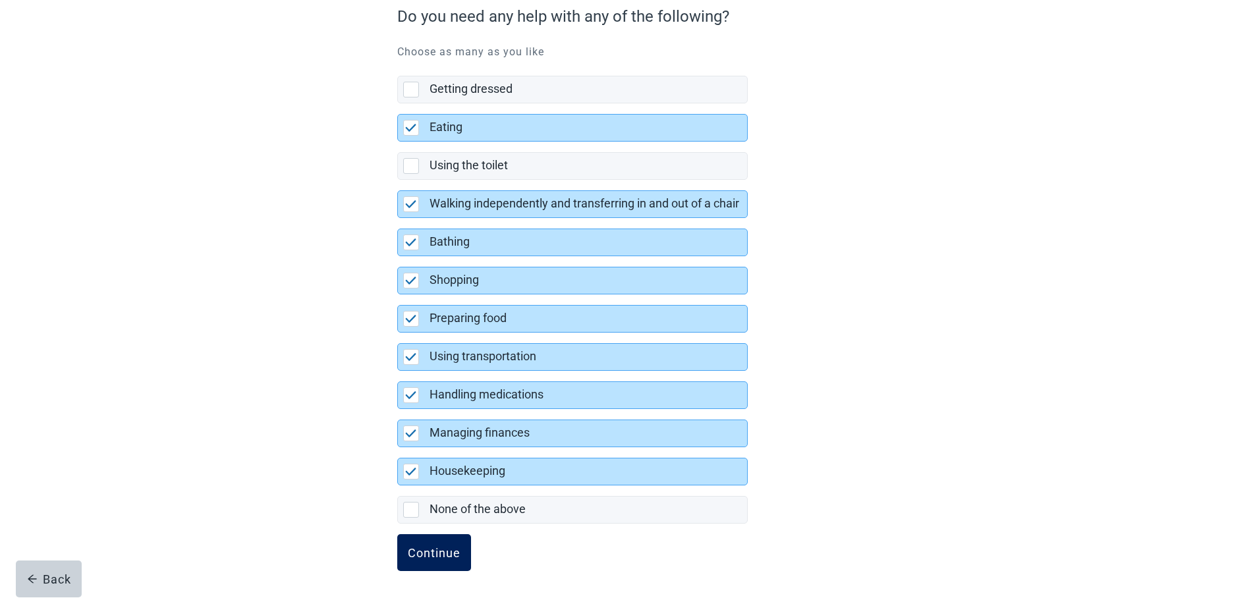
click at [422, 555] on div "Continue" at bounding box center [434, 552] width 53 height 13
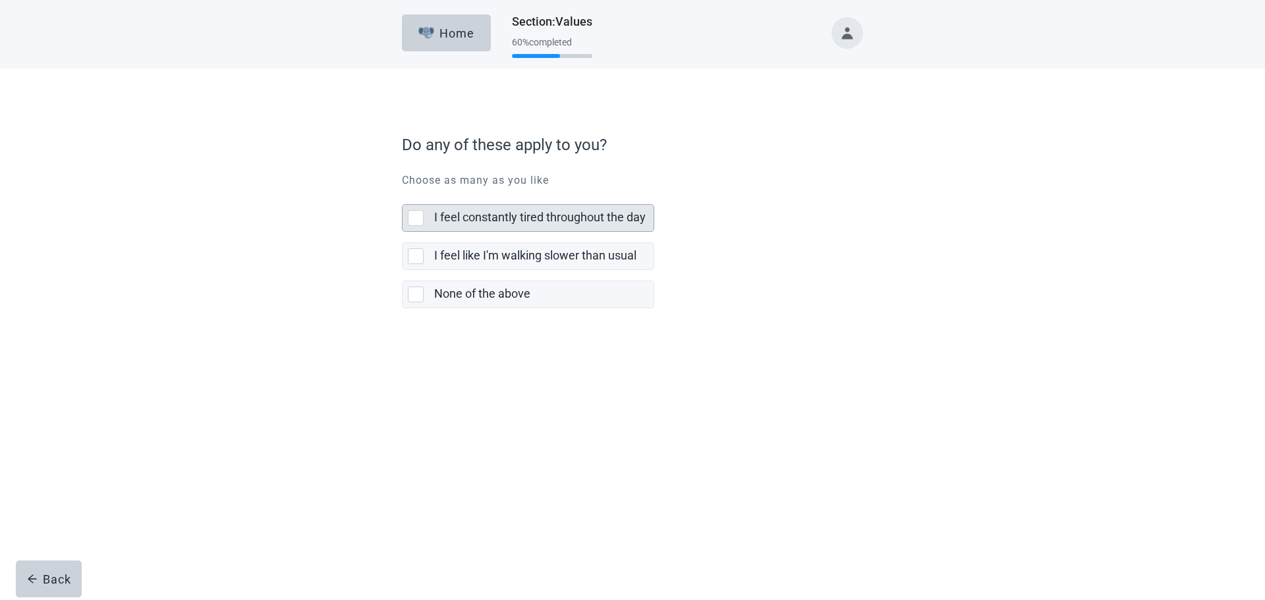
click at [418, 225] on div "I feel constantly tired throughout the day, checkbox, not selected" at bounding box center [416, 218] width 16 height 16
click at [403, 194] on input "I feel constantly tired throughout the day" at bounding box center [402, 194] width 1 height 1
checkbox input "true"
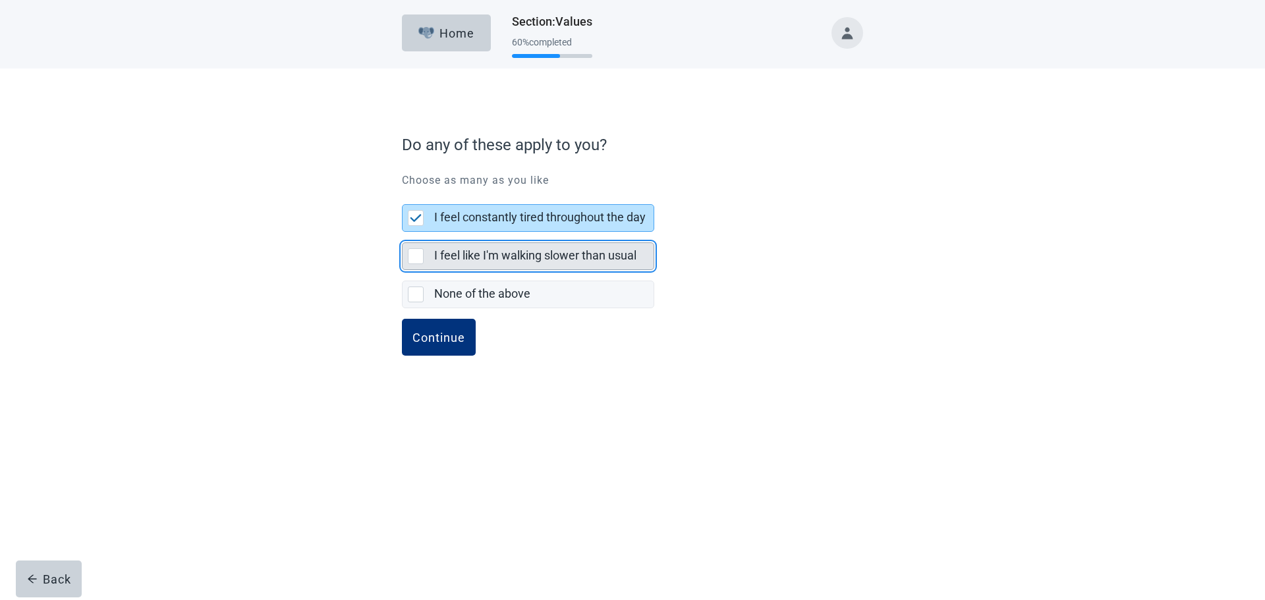
click at [415, 252] on div "I feel like I'm walking slower than usual, checkbox, not selected" at bounding box center [416, 256] width 16 height 16
click at [403, 233] on input "I feel like I'm walking slower than usual" at bounding box center [402, 232] width 1 height 1
checkbox input "true"
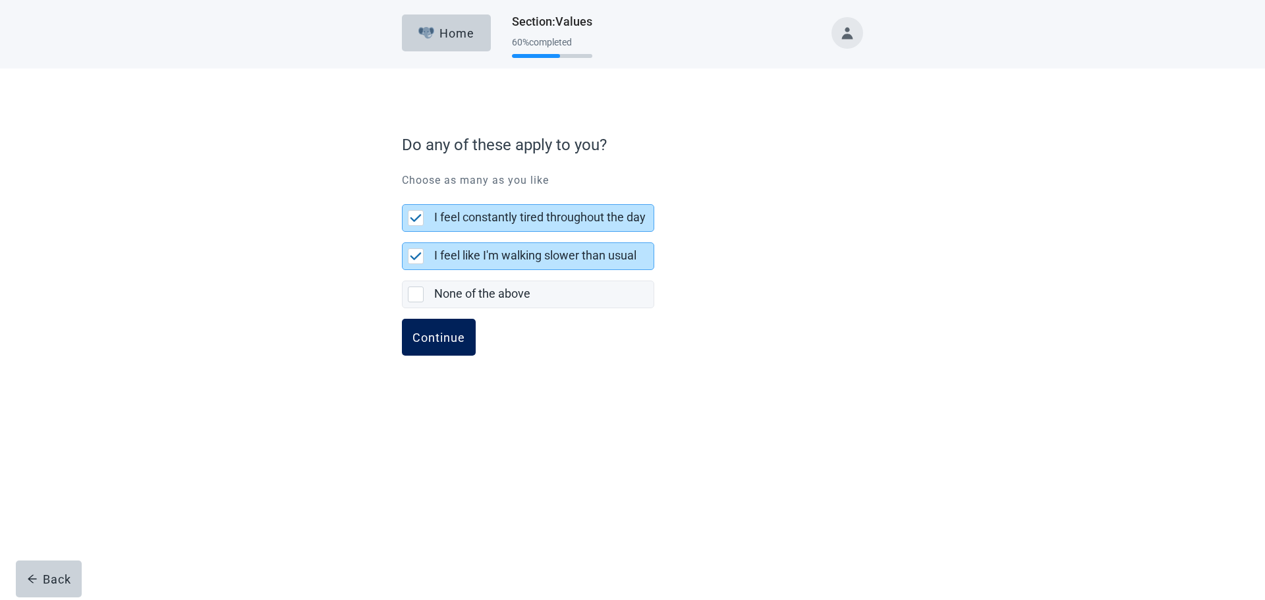
click at [427, 340] on div "Continue" at bounding box center [439, 337] width 53 height 13
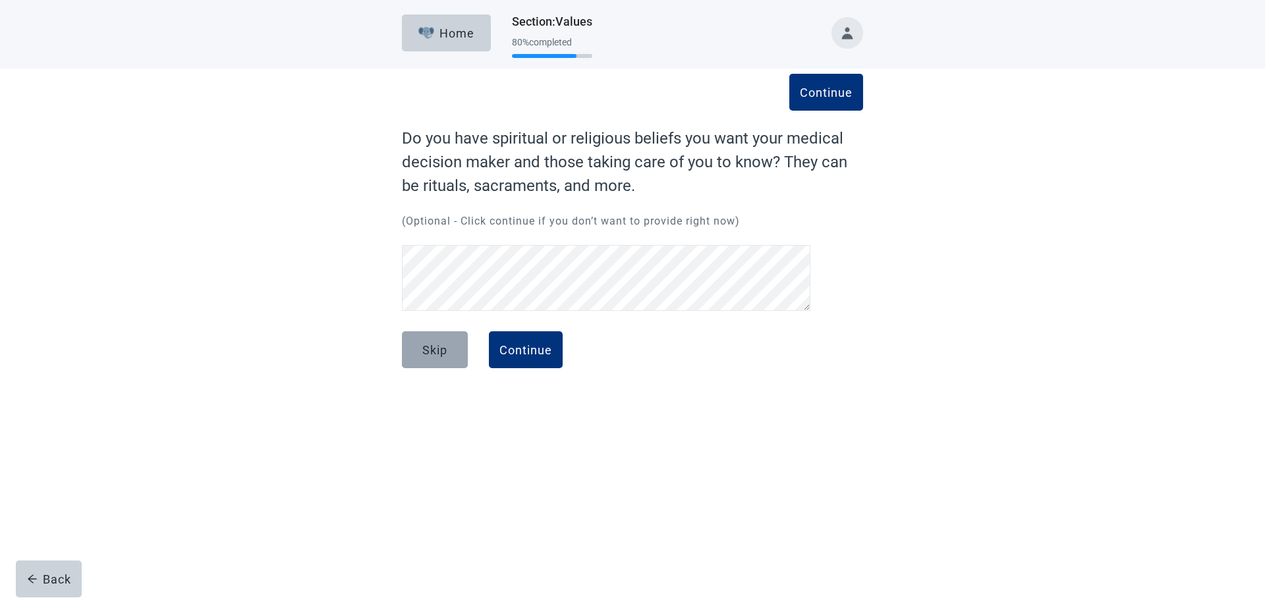
click at [434, 352] on div "Skip" at bounding box center [434, 349] width 25 height 13
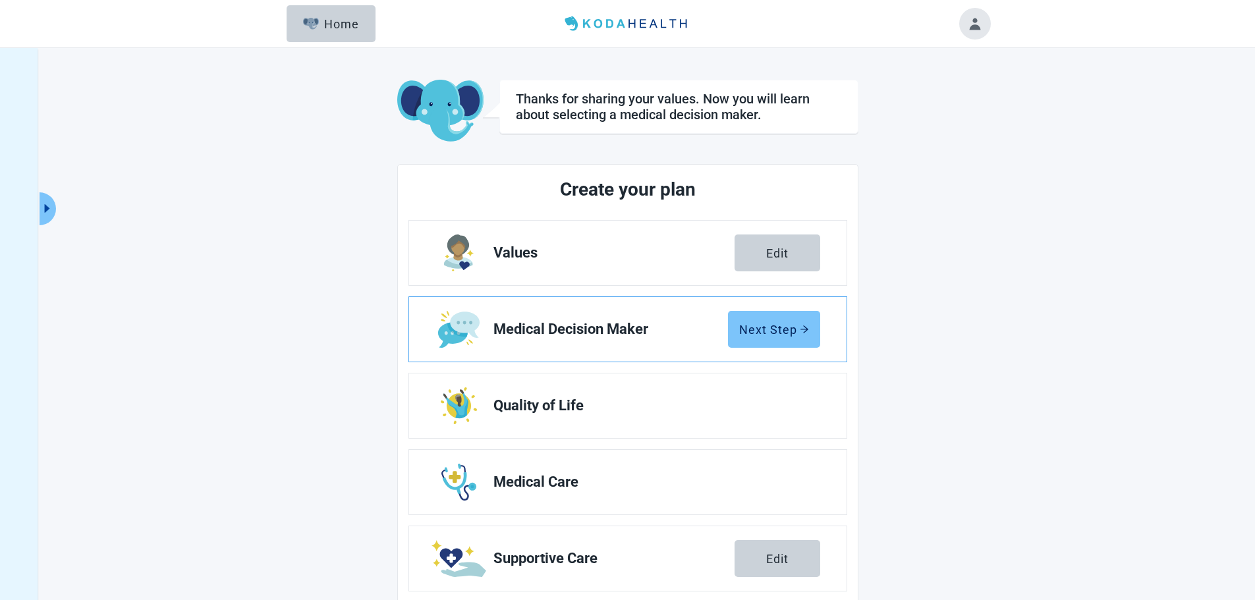
click at [772, 325] on div "Next Step" at bounding box center [774, 329] width 70 height 13
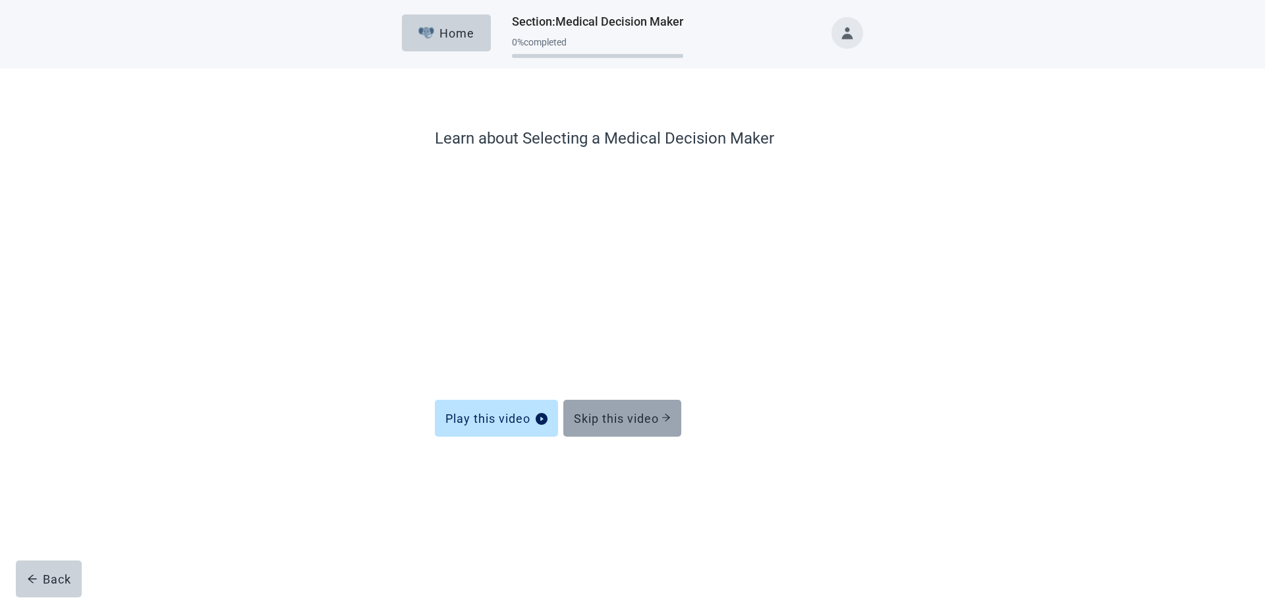
click at [631, 419] on div "Skip this video" at bounding box center [622, 418] width 97 height 13
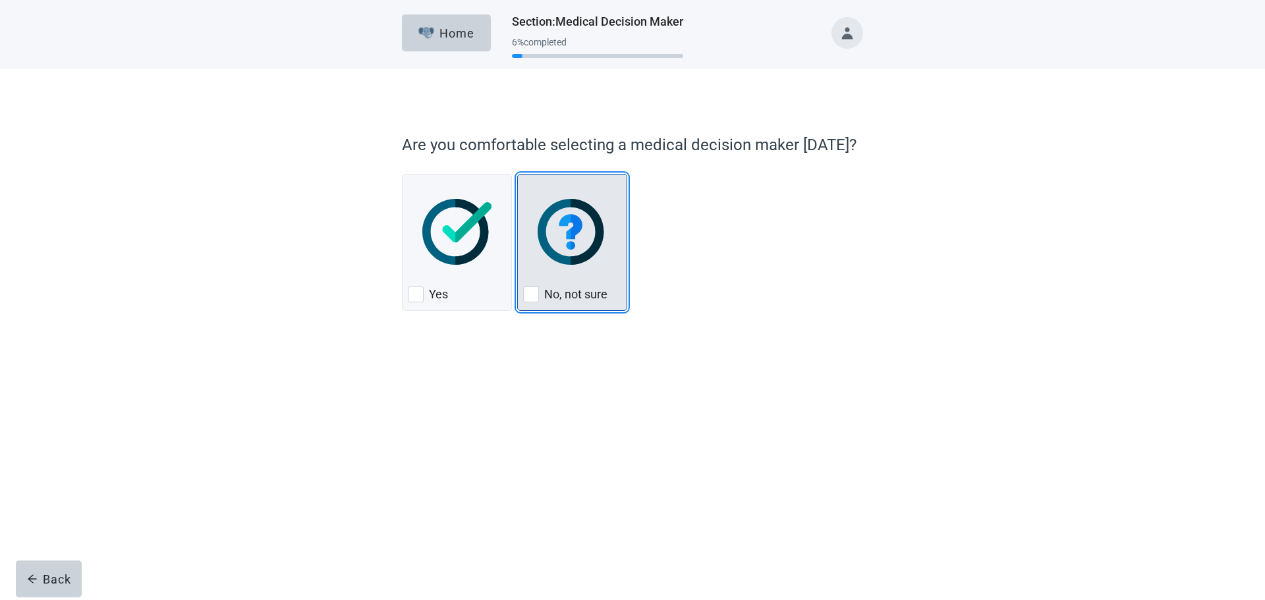
click at [532, 291] on div "No, not sure, checkbox, not checked" at bounding box center [531, 295] width 16 height 16
click at [518, 175] on input "No, not sure" at bounding box center [517, 174] width 1 height 1
checkbox input "true"
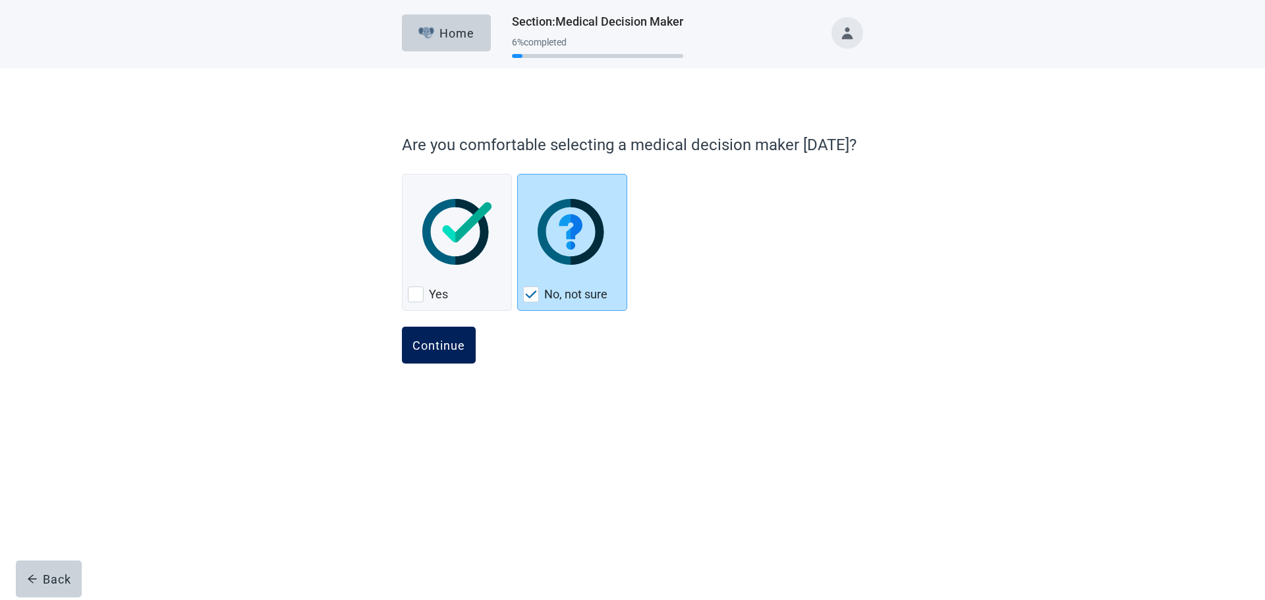
click at [448, 355] on button "Continue" at bounding box center [439, 345] width 74 height 37
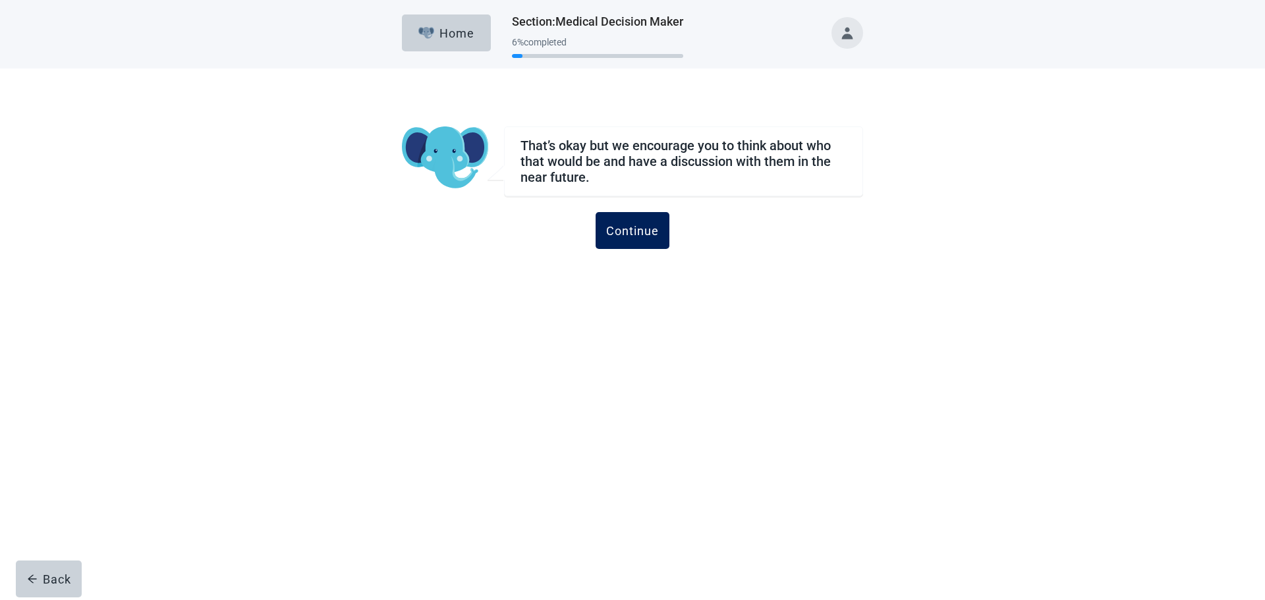
click at [635, 241] on button "Continue" at bounding box center [633, 230] width 74 height 37
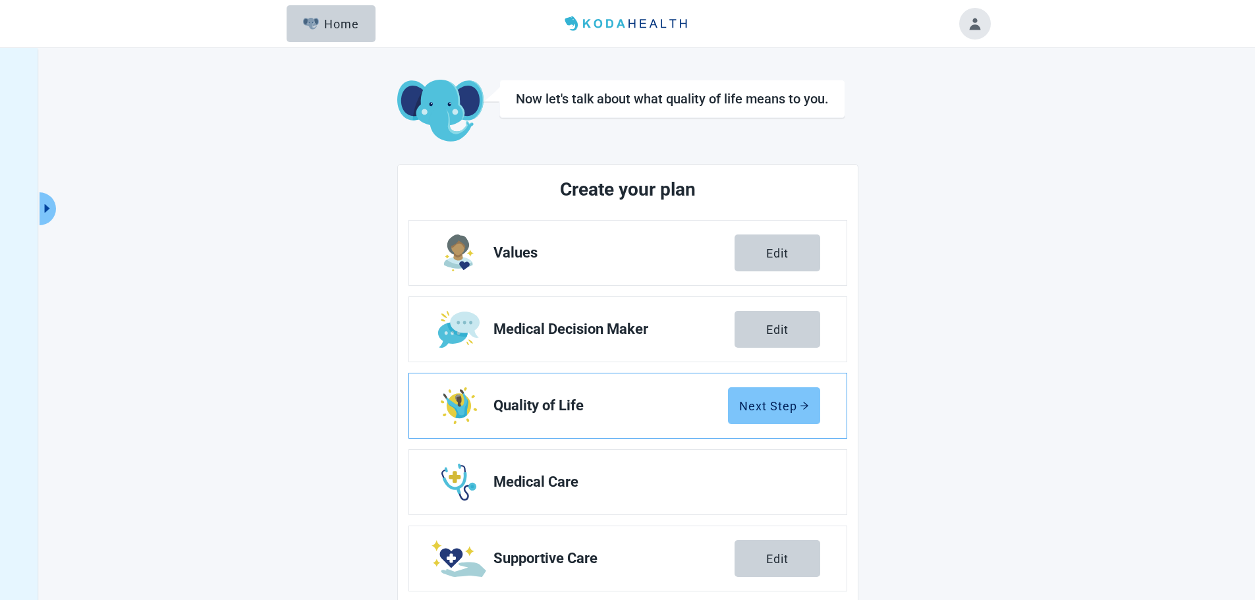
click at [778, 410] on div "Next Step" at bounding box center [774, 405] width 70 height 13
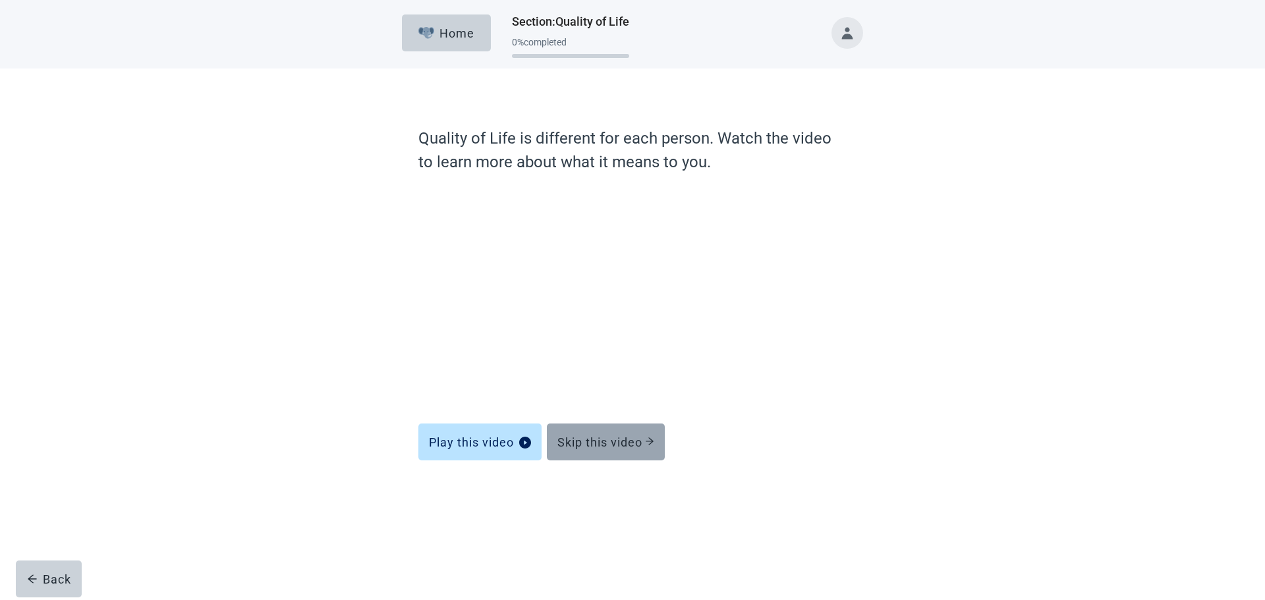
click at [609, 444] on div "Skip this video" at bounding box center [606, 442] width 97 height 13
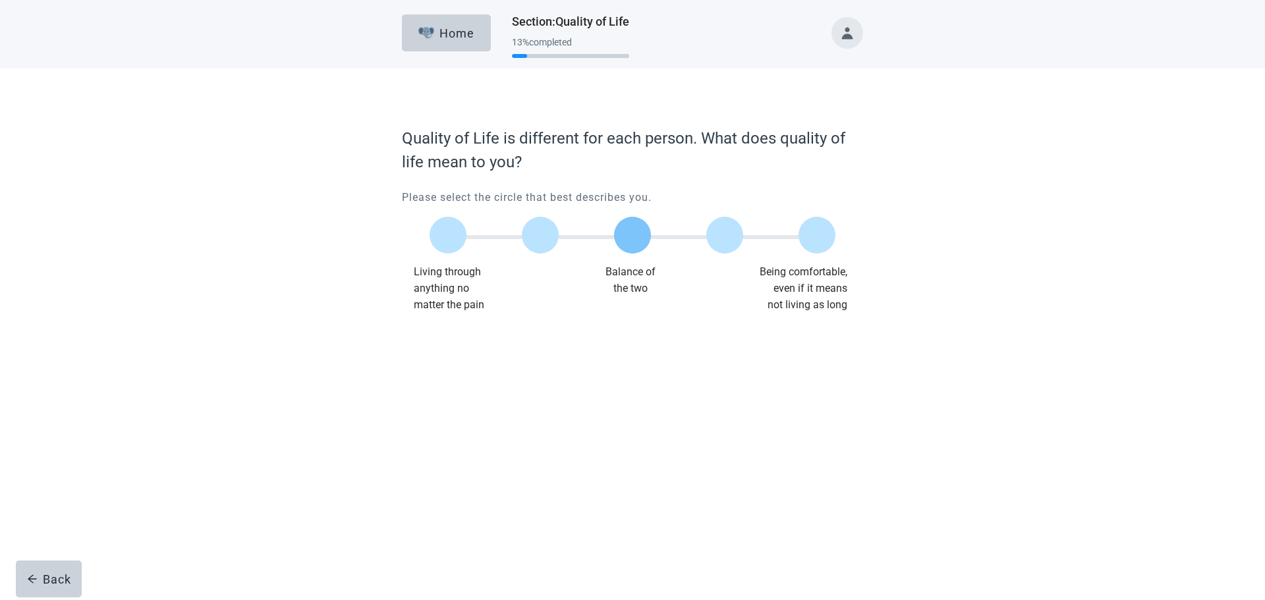
click at [637, 229] on label "Main content" at bounding box center [632, 235] width 37 height 37
click at [633, 235] on input "Quality of life scale: 50 out of 100. Balance of the two" at bounding box center [633, 235] width 0 height 0
click at [438, 331] on button "Continue" at bounding box center [439, 340] width 74 height 37
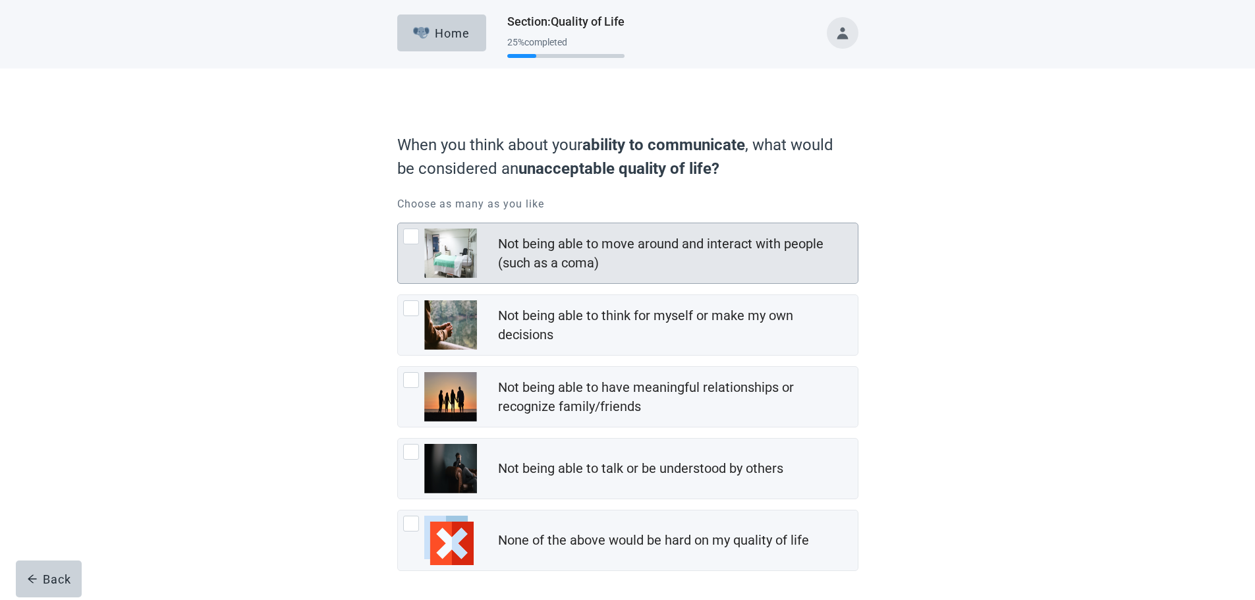
click at [410, 239] on div "Not being able to move around and interact with people (such as a coma), checkb…" at bounding box center [411, 237] width 16 height 16
click at [398, 223] on input "Not being able to move around and interact with people (such as a coma)" at bounding box center [397, 223] width 1 height 1
checkbox input "true"
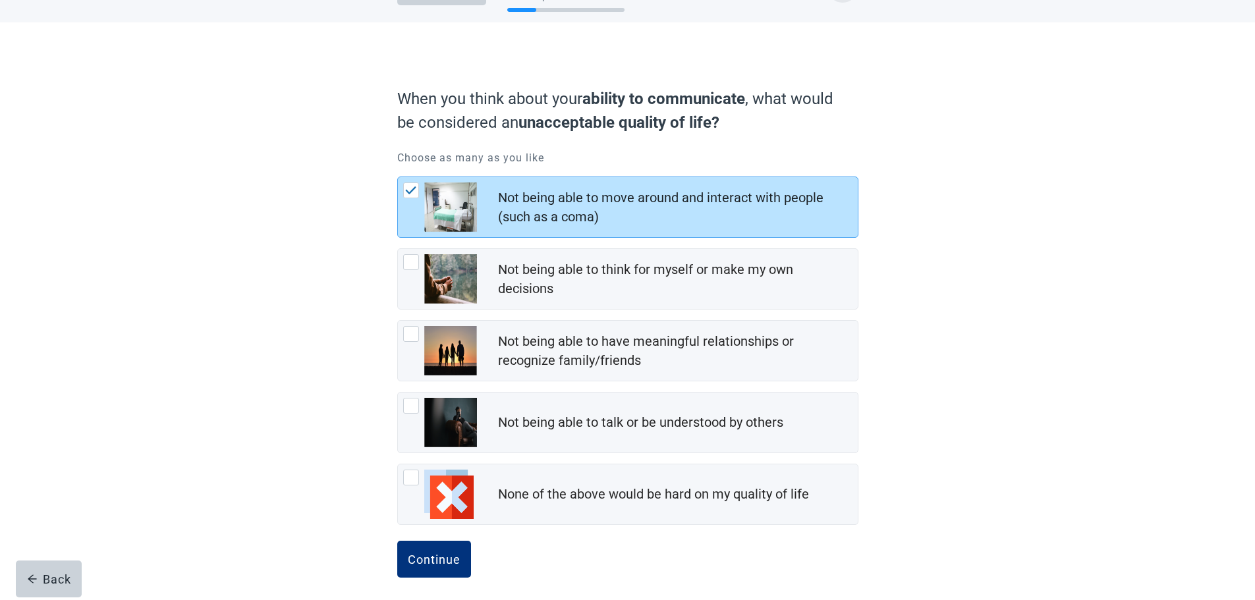
scroll to position [53, 0]
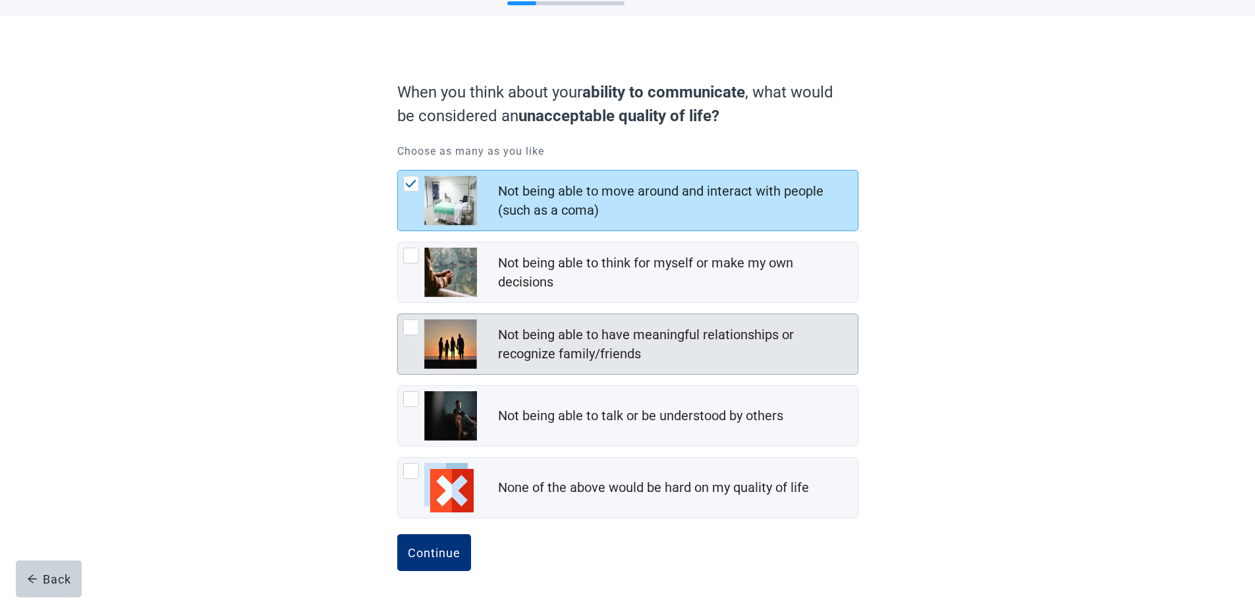
click at [411, 325] on div "Not being able to have meaningful relationships or recognize family/friends, ch…" at bounding box center [411, 328] width 16 height 16
click at [398, 314] on input "Not being able to have meaningful relationships or recognize family/friends" at bounding box center [397, 314] width 1 height 1
checkbox input "true"
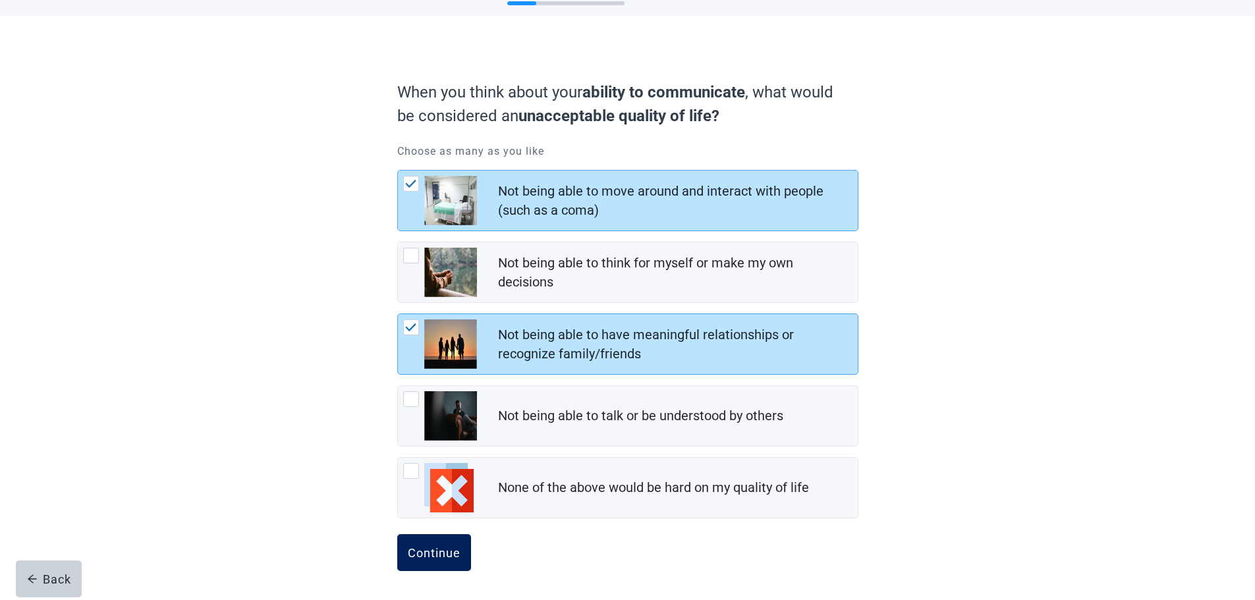
click at [424, 556] on div "Continue" at bounding box center [434, 552] width 53 height 13
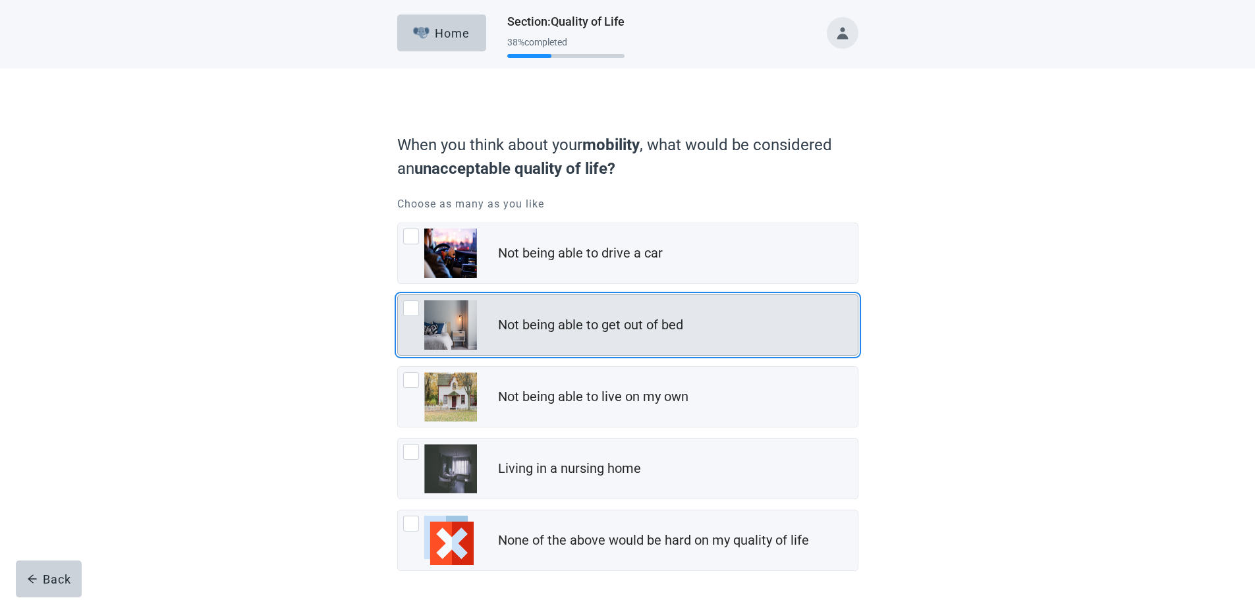
click at [410, 309] on div "Not being able to get out of bed, checkbox, not checked" at bounding box center [411, 309] width 16 height 16
click at [398, 295] on input "Not being able to get out of bed" at bounding box center [397, 295] width 1 height 1
checkbox input "true"
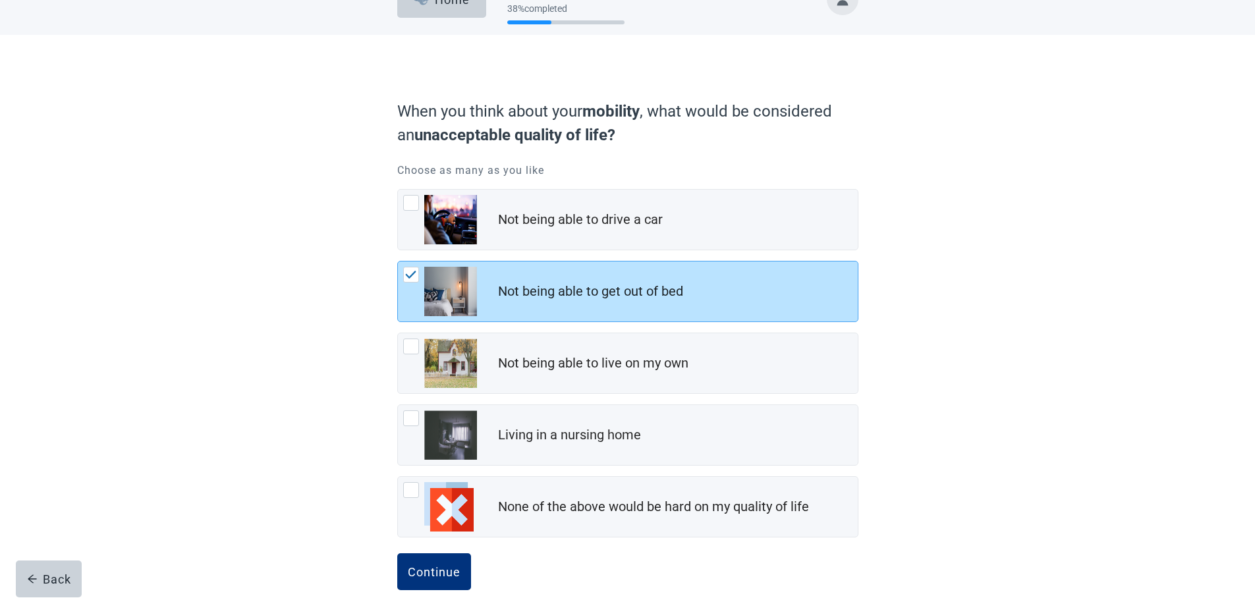
scroll to position [53, 0]
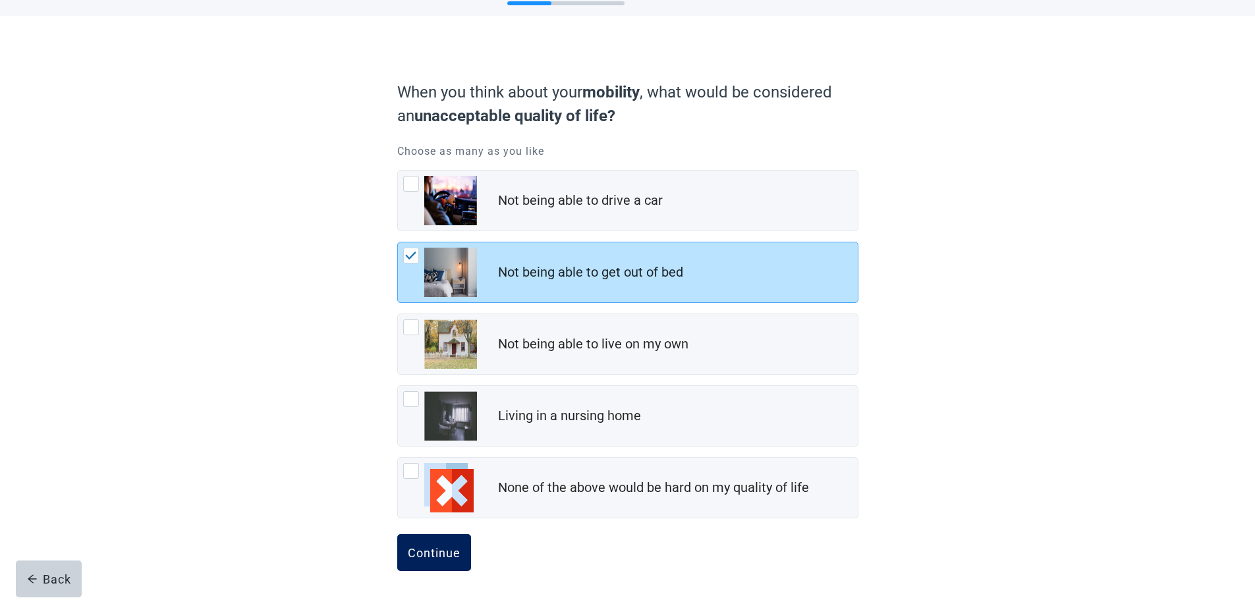
click at [444, 550] on div "Continue" at bounding box center [434, 552] width 53 height 13
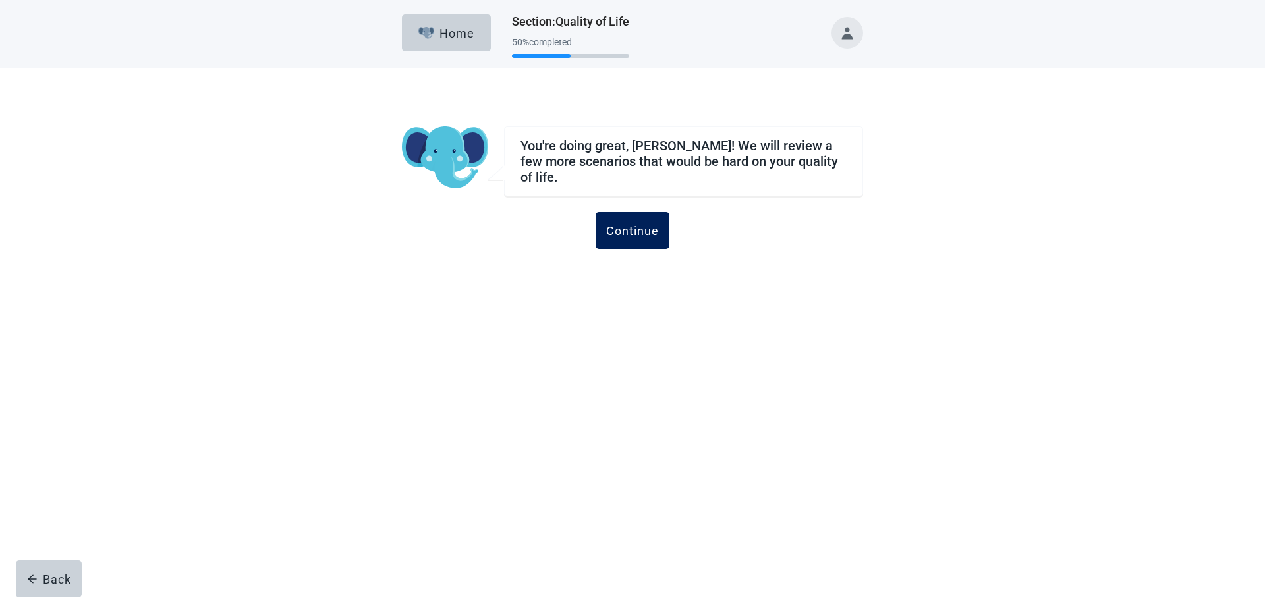
click at [639, 224] on div "Continue" at bounding box center [632, 230] width 53 height 13
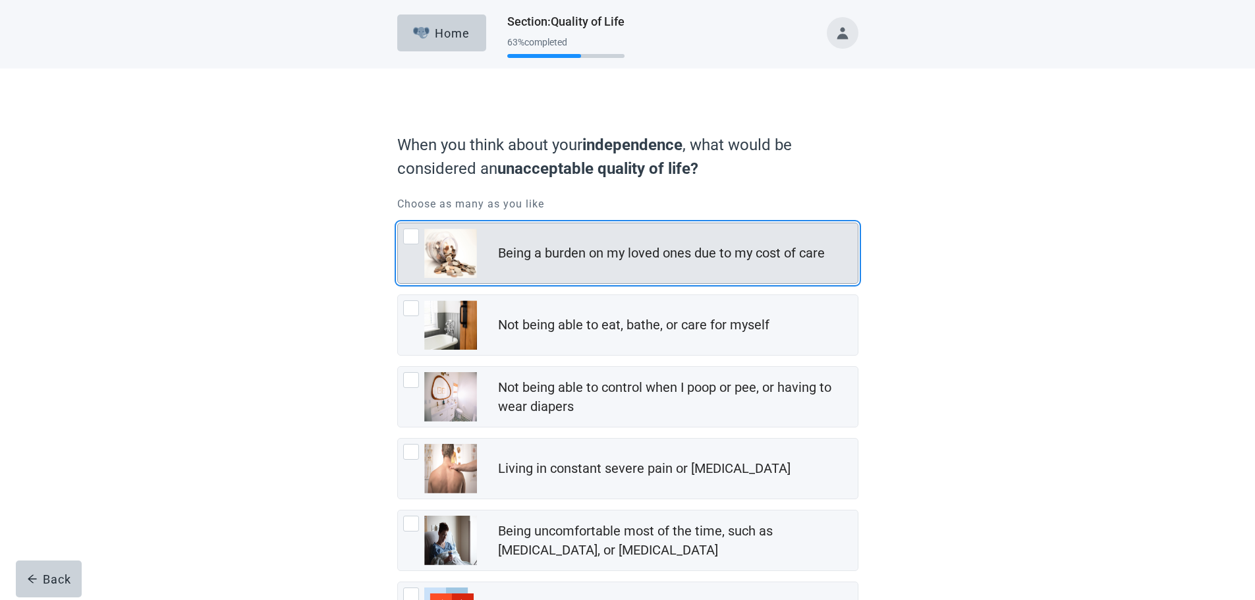
click at [415, 235] on div "Being a burden on my loved ones due to my cost of care, checkbox, not checked" at bounding box center [411, 237] width 16 height 16
click at [398, 223] on input "Being a burden on my loved ones due to my cost of care" at bounding box center [397, 223] width 1 height 1
checkbox input "true"
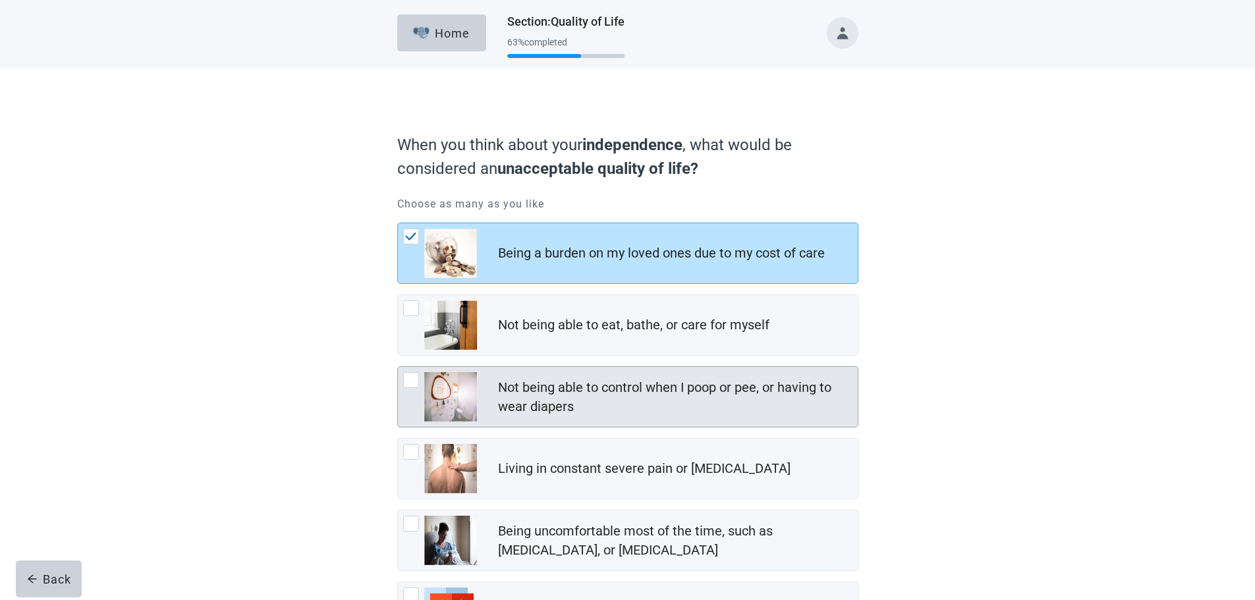
click at [412, 380] on div "Not being able to control when I poop or pee, or having to wear diapers, checkb…" at bounding box center [411, 380] width 16 height 16
click at [398, 367] on input "Not being able to control when I poop or pee, or having to wear diapers" at bounding box center [397, 366] width 1 height 1
checkbox input "true"
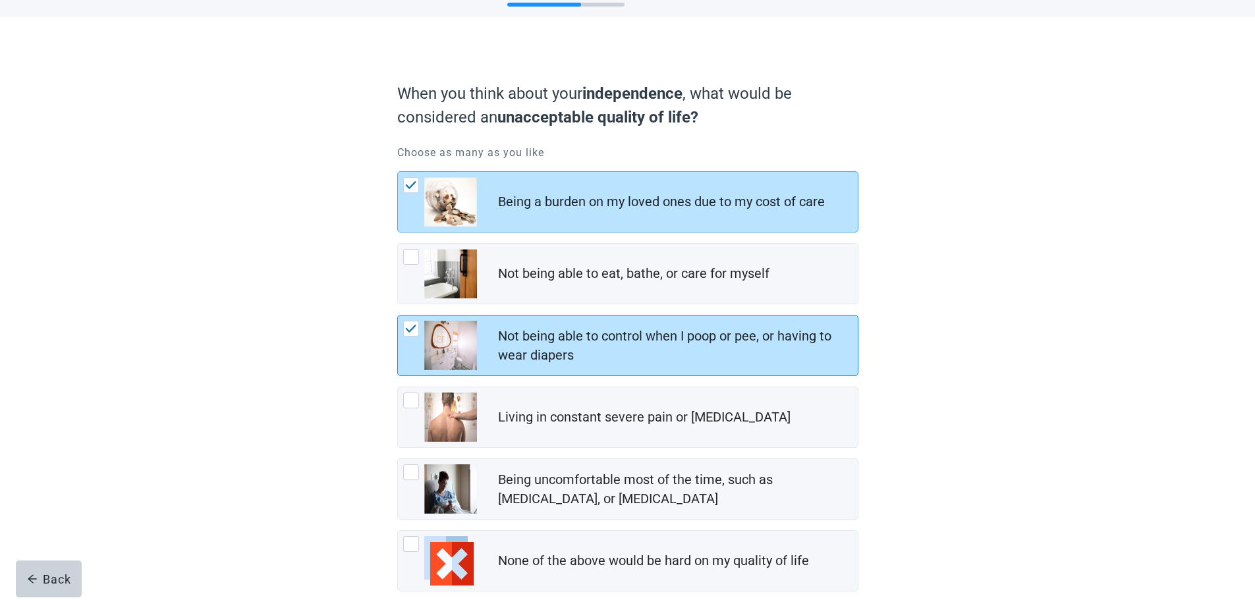
scroll to position [125, 0]
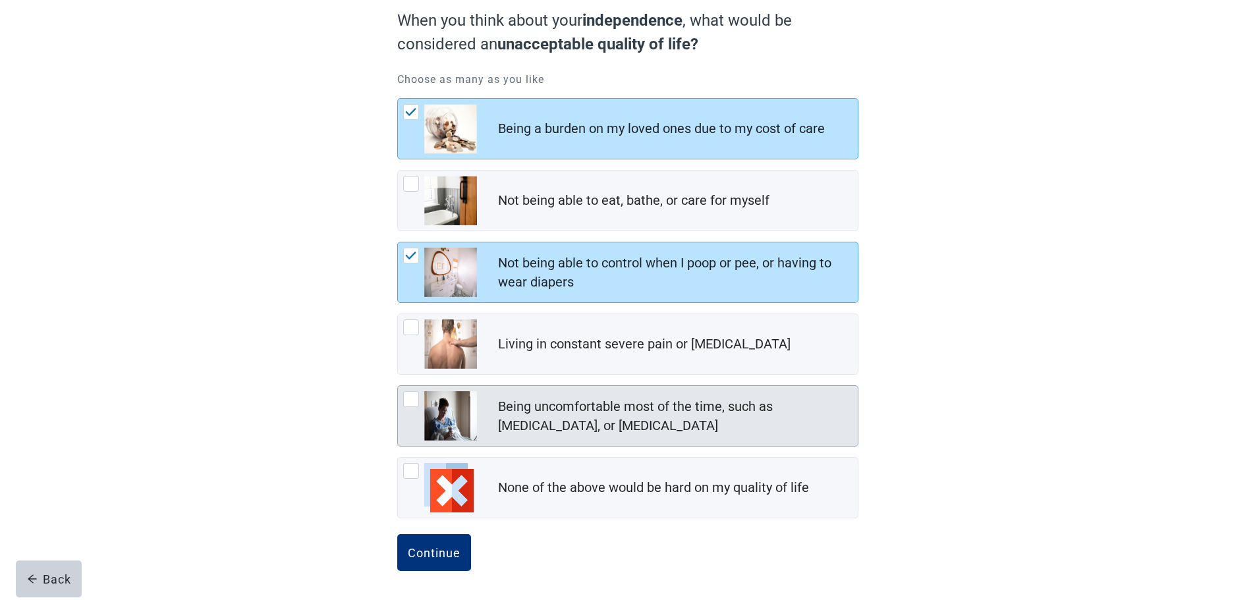
click at [412, 399] on div "Being uncomfortable most of the time, such as nausea, vomiting, or diarrhea, ch…" at bounding box center [411, 399] width 16 height 16
click at [398, 386] on input "Being uncomfortable most of the time, such as [MEDICAL_DATA], or [MEDICAL_DATA]" at bounding box center [397, 386] width 1 height 1
checkbox input "true"
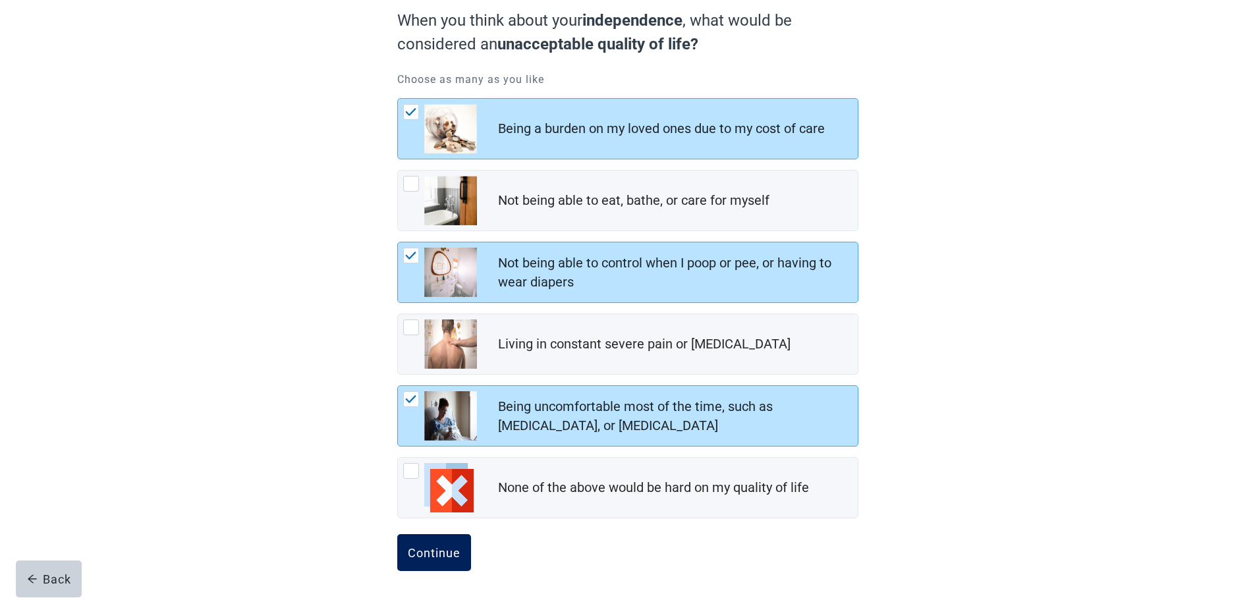
click at [431, 554] on div "Continue" at bounding box center [434, 552] width 53 height 13
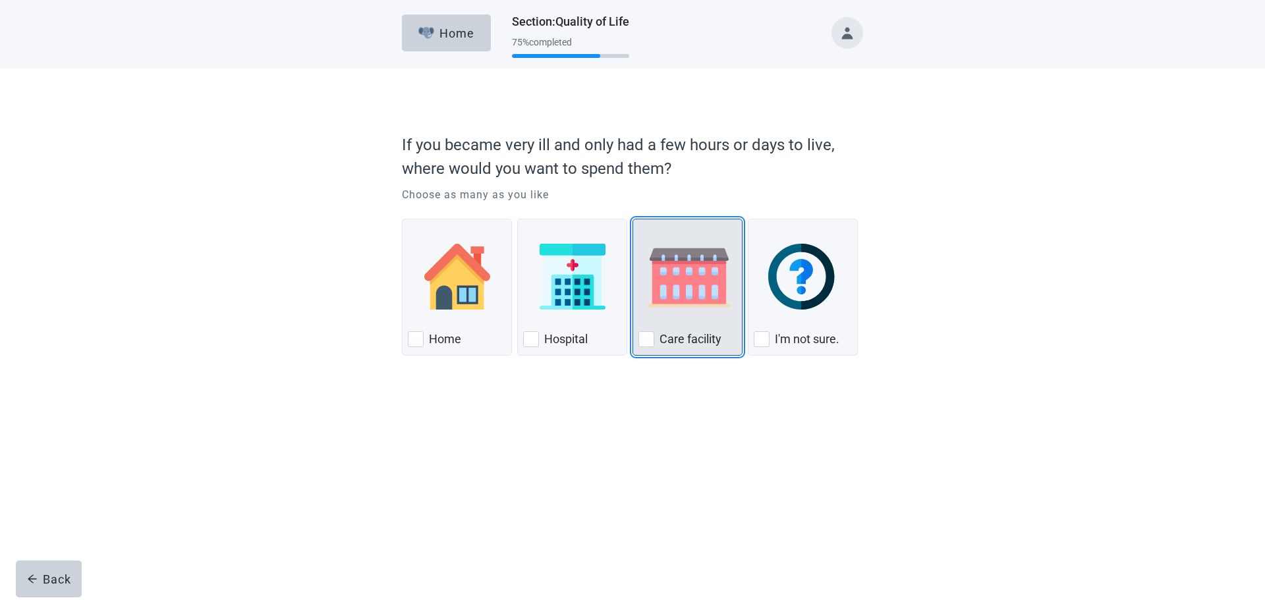
click at [650, 339] on div "Care Facility, checkbox, not checked" at bounding box center [647, 339] width 16 height 16
click at [633, 219] on input "Care facility" at bounding box center [633, 219] width 1 height 1
checkbox input "true"
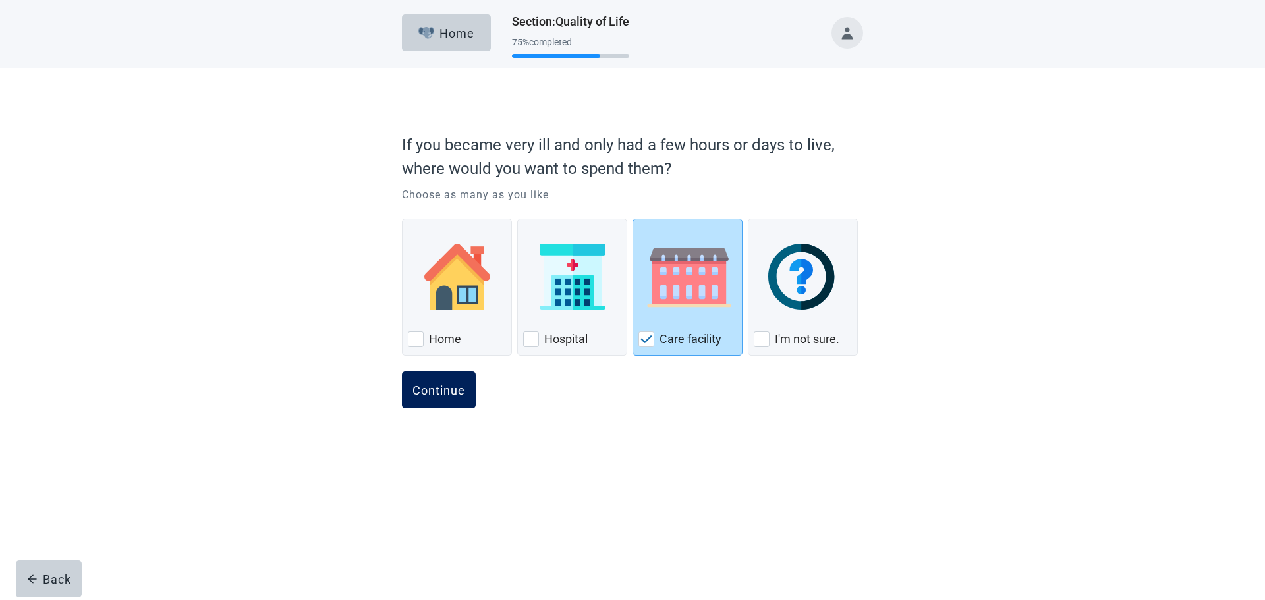
click at [445, 391] on div "Continue" at bounding box center [439, 390] width 53 height 13
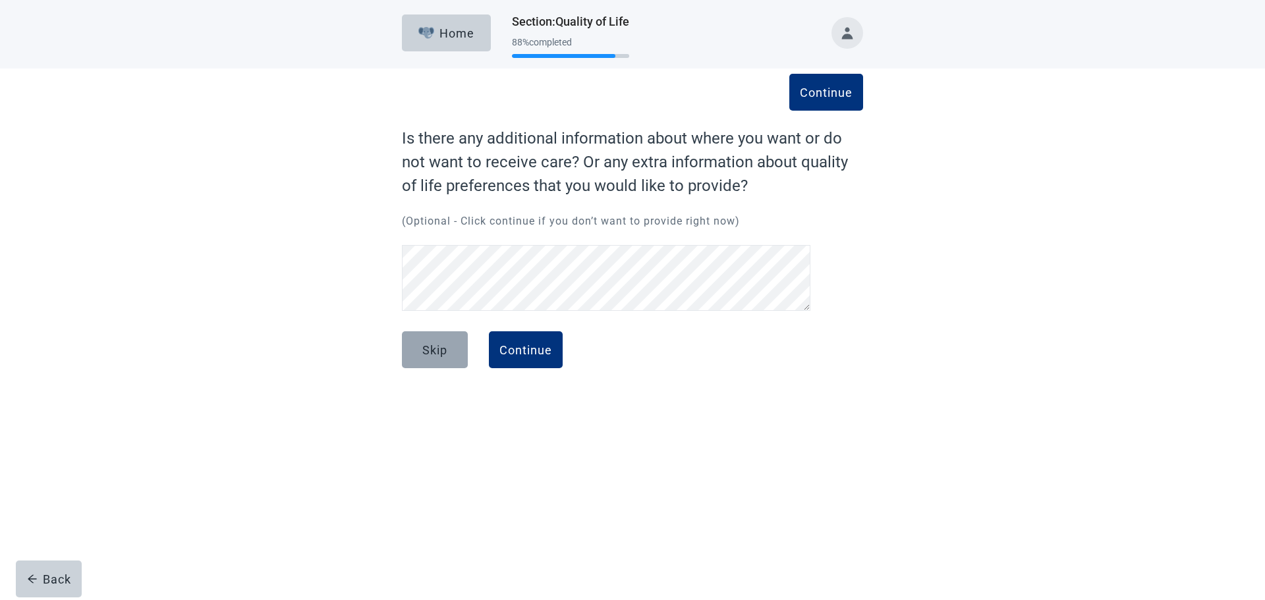
click at [426, 355] on div "Skip" at bounding box center [434, 349] width 25 height 13
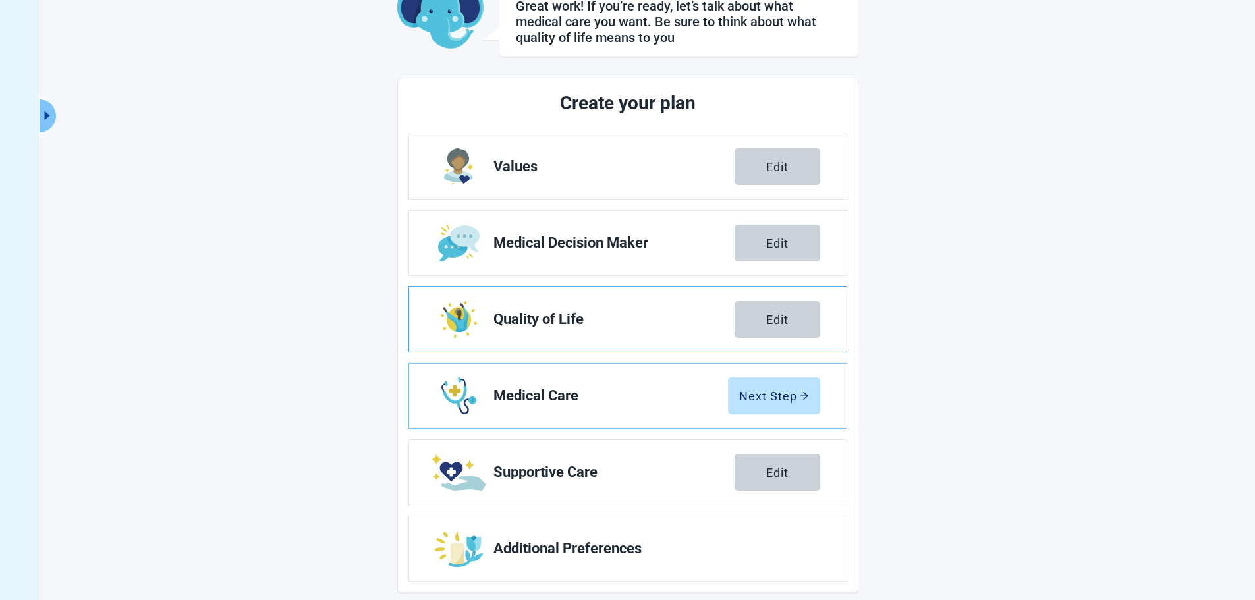
scroll to position [107, 0]
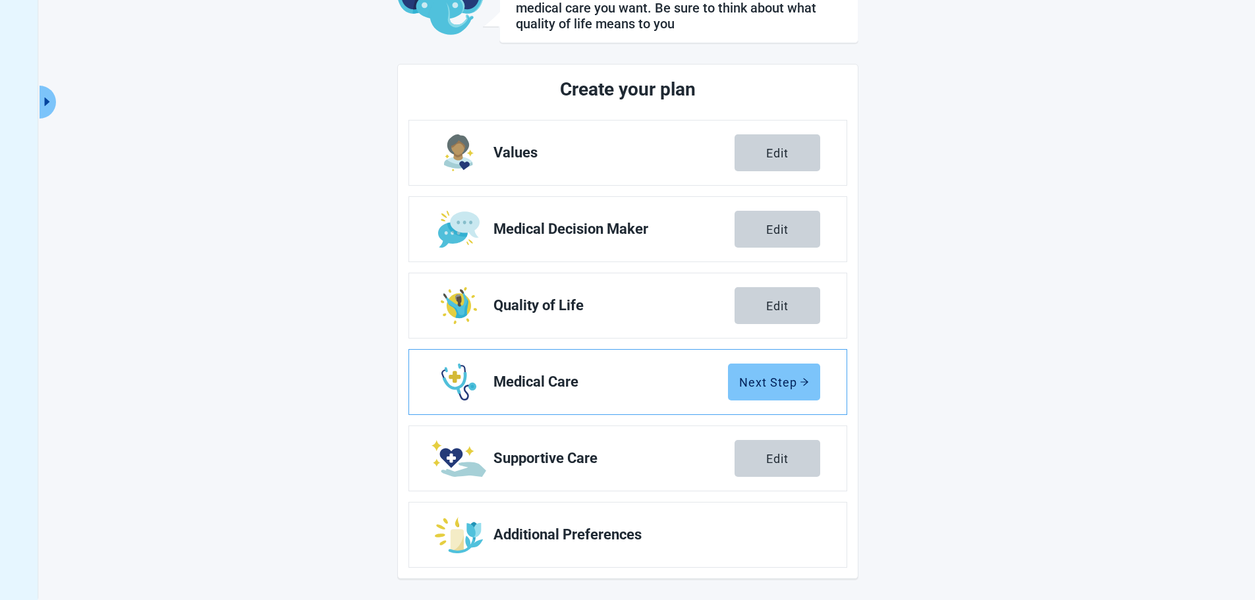
click at [788, 382] on div "Next Step" at bounding box center [774, 382] width 70 height 13
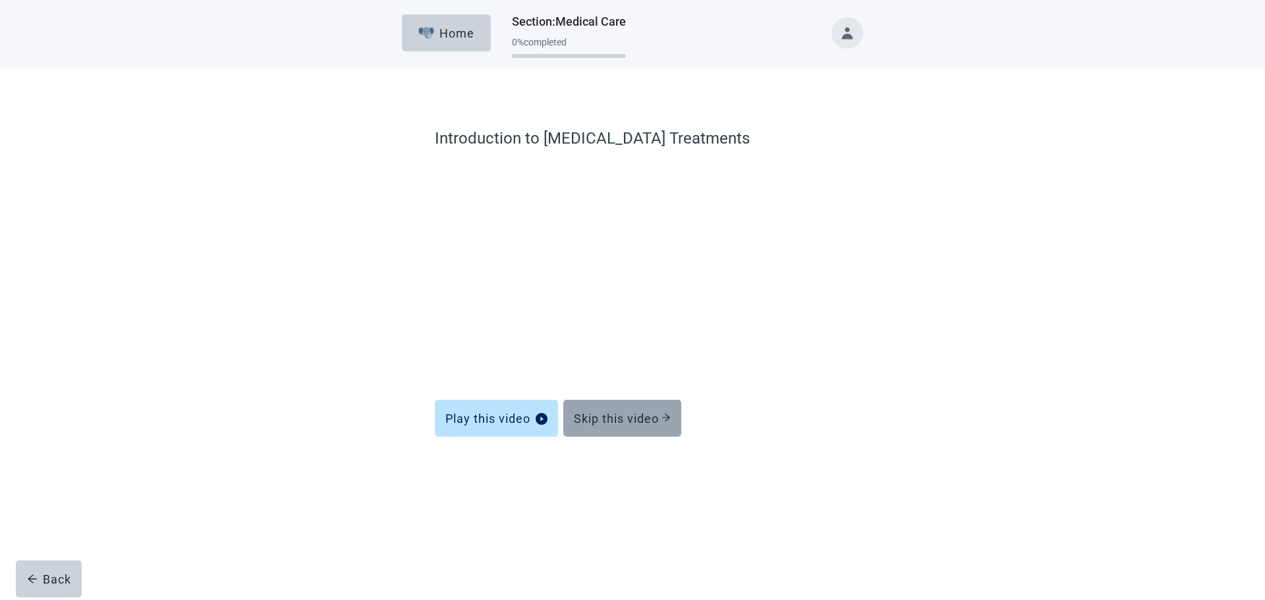
click at [612, 422] on div "Skip this video" at bounding box center [622, 418] width 97 height 13
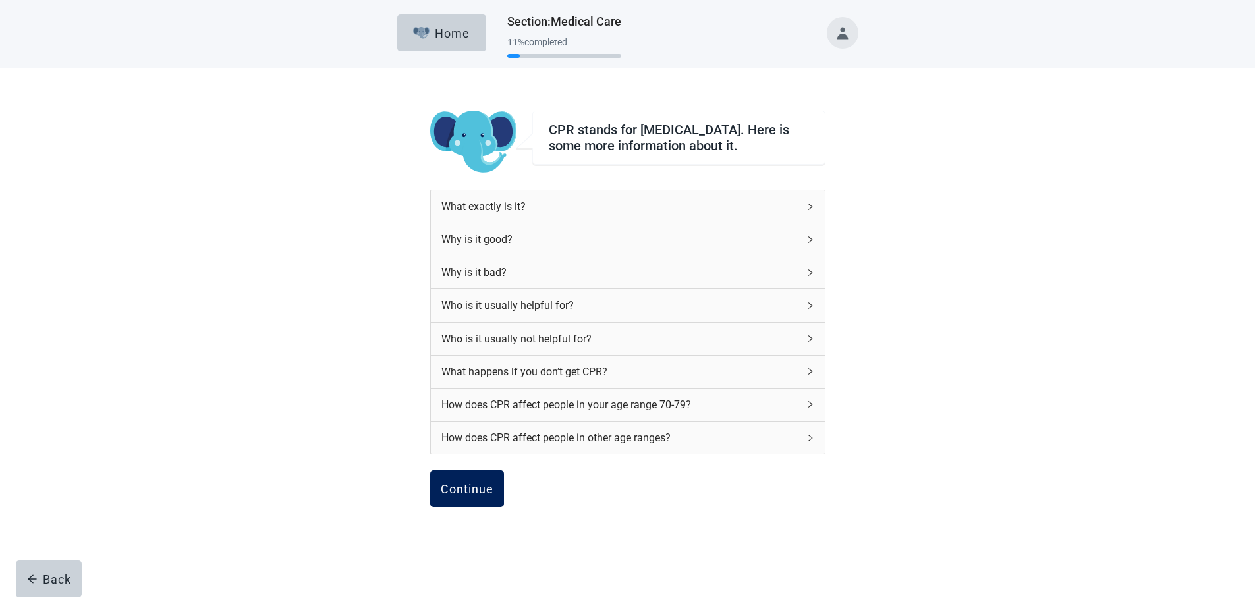
click at [471, 496] on div "Continue" at bounding box center [467, 488] width 53 height 13
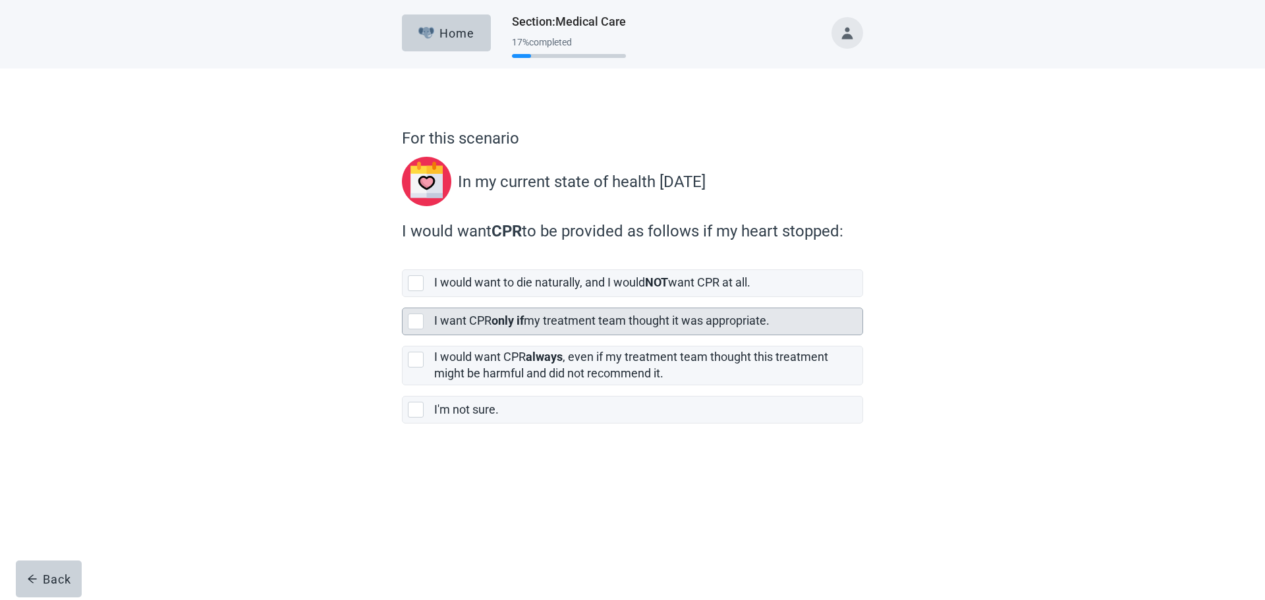
click at [420, 326] on div "[object Object], checkbox, not selected" at bounding box center [416, 322] width 16 height 16
click at [403, 298] on input "I want CPR only if my treatment team thought it was appropriate." at bounding box center [402, 297] width 1 height 1
checkbox input "true"
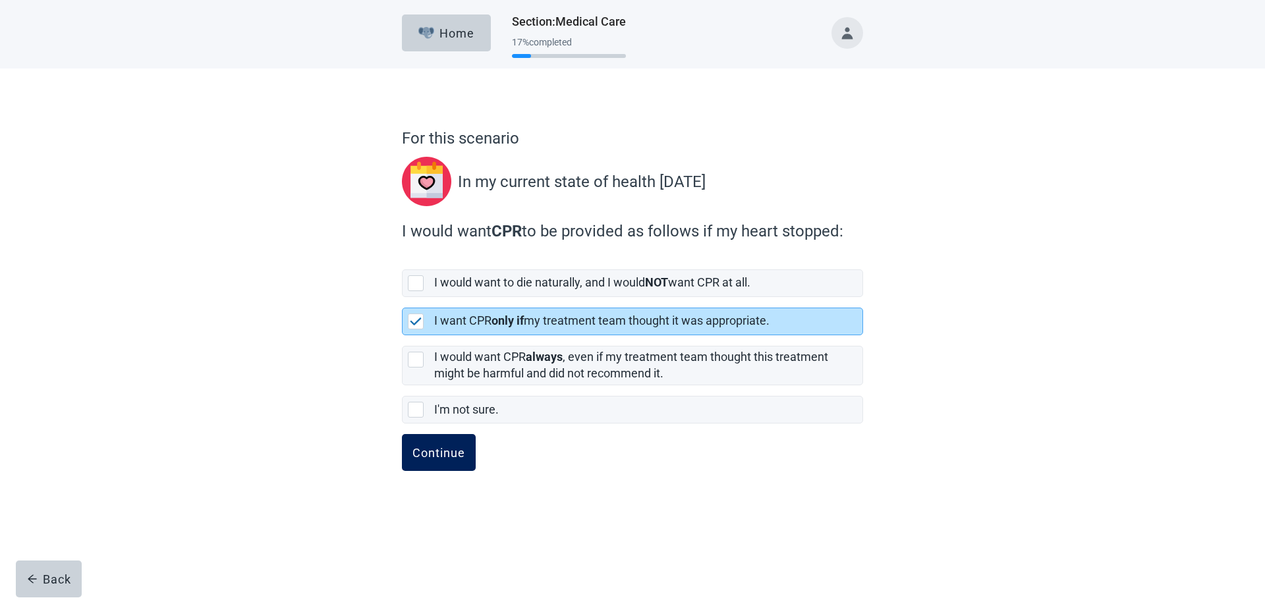
click at [435, 455] on div "Continue" at bounding box center [439, 452] width 53 height 13
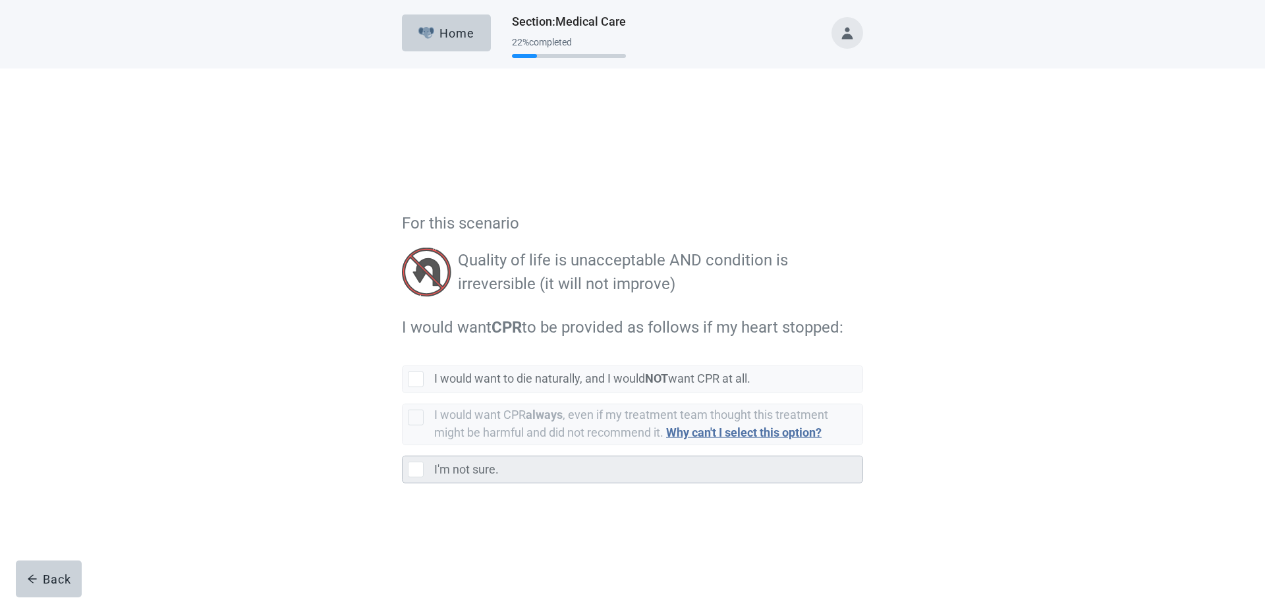
click at [414, 387] on div "I'm not sure., checkbox, not selected" at bounding box center [416, 385] width 16 height 16
click at [403, 361] on input "I'm not sure." at bounding box center [402, 360] width 1 height 1
checkbox input "true"
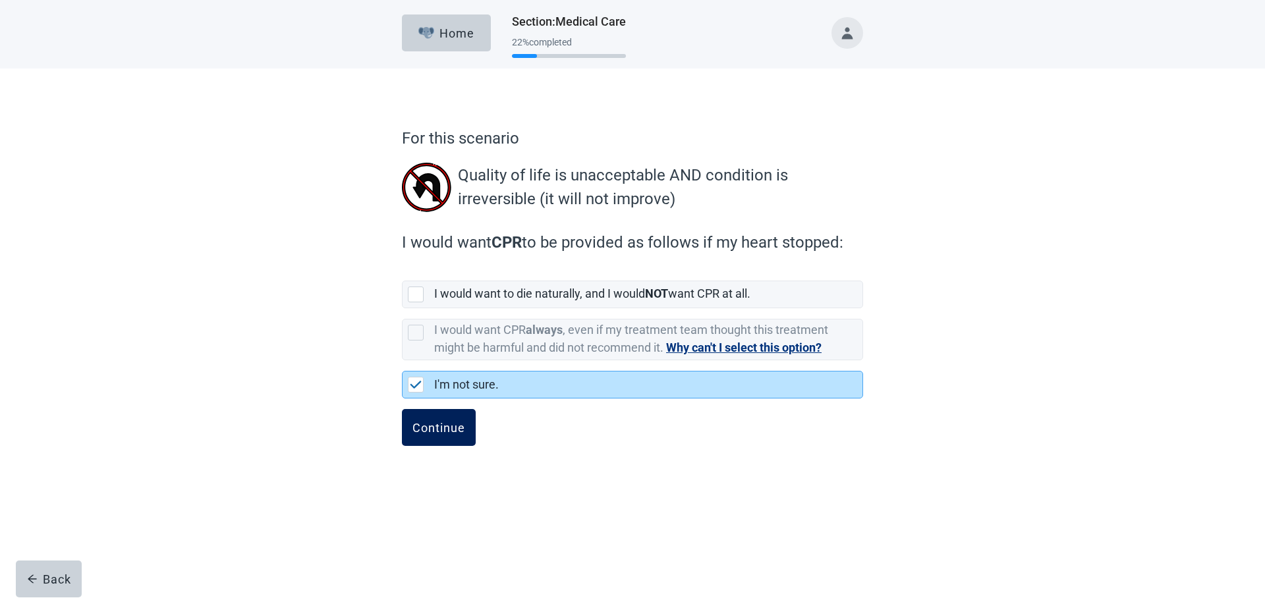
click at [443, 436] on button "Continue" at bounding box center [439, 427] width 74 height 37
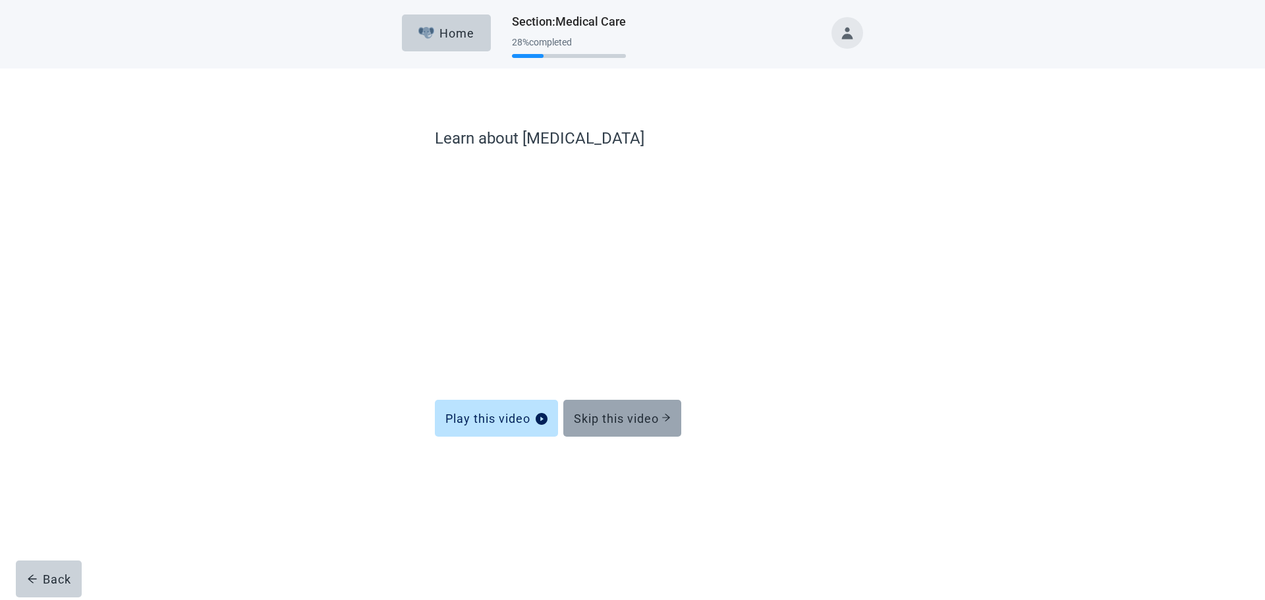
click at [628, 418] on div "Skip this video" at bounding box center [622, 418] width 97 height 13
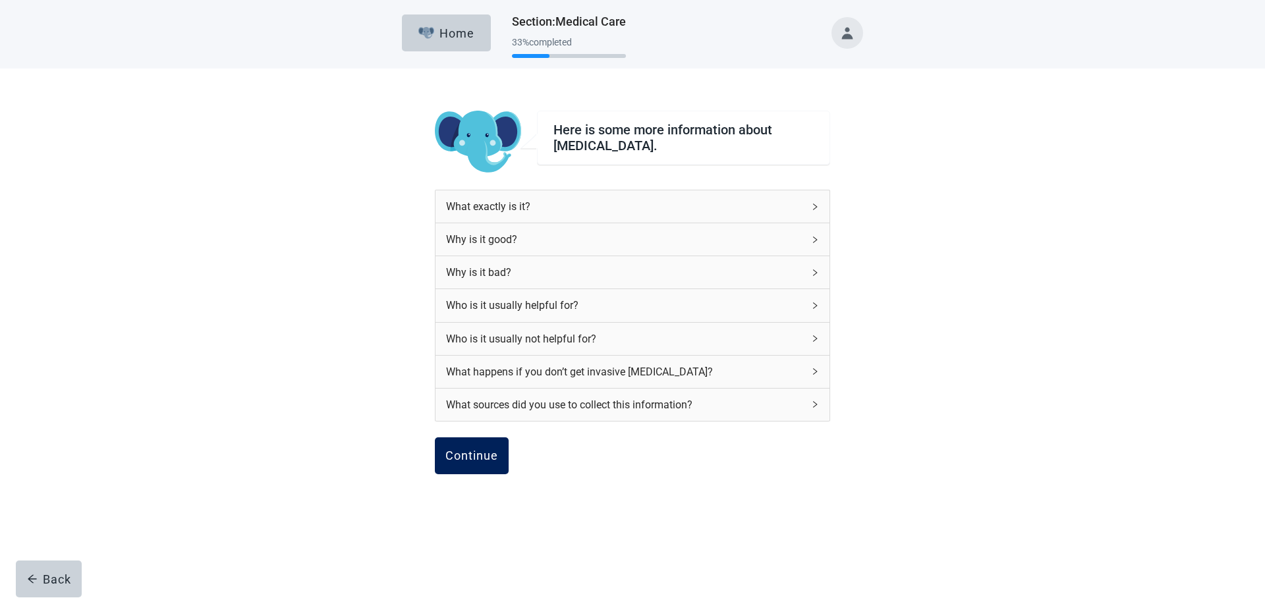
click at [475, 454] on div "Continue" at bounding box center [471, 455] width 53 height 13
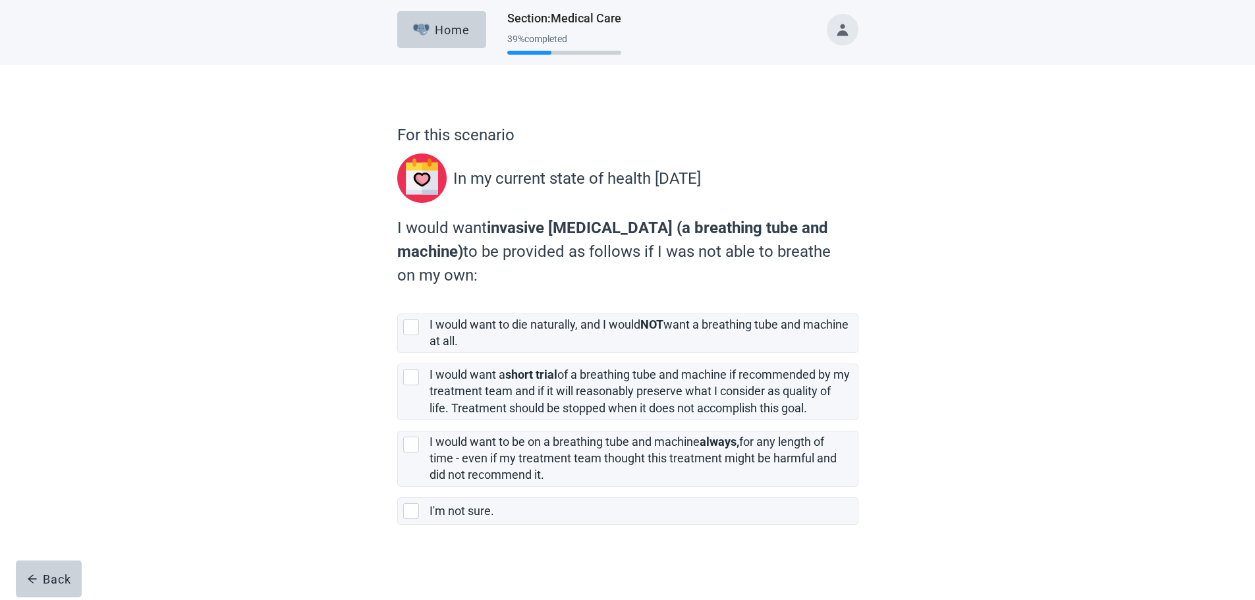
scroll to position [5, 0]
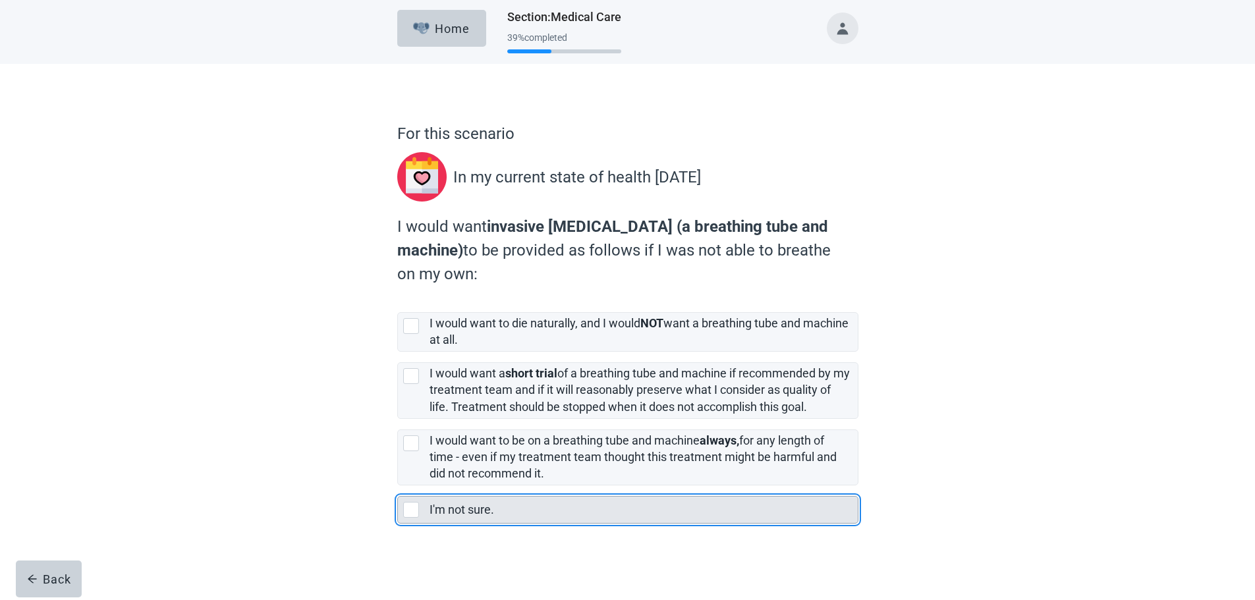
click at [413, 510] on div "I'm not sure., checkbox, not selected" at bounding box center [411, 510] width 16 height 16
click at [398, 486] on input "I'm not sure." at bounding box center [397, 486] width 1 height 1
checkbox input "true"
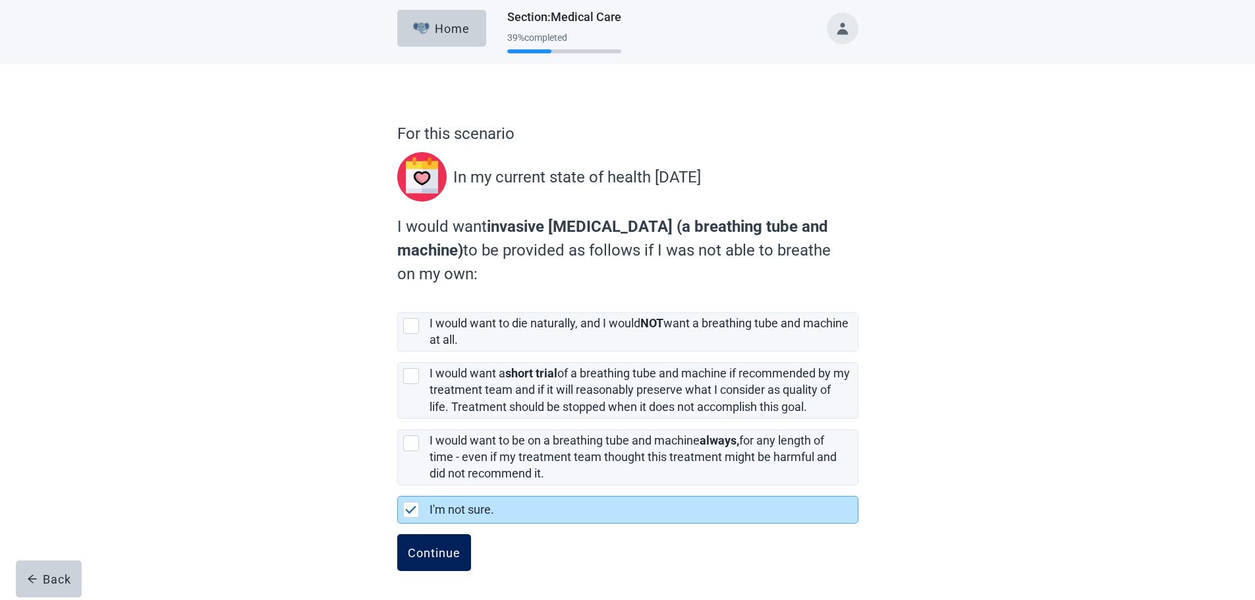
click at [448, 563] on button "Continue" at bounding box center [434, 552] width 74 height 37
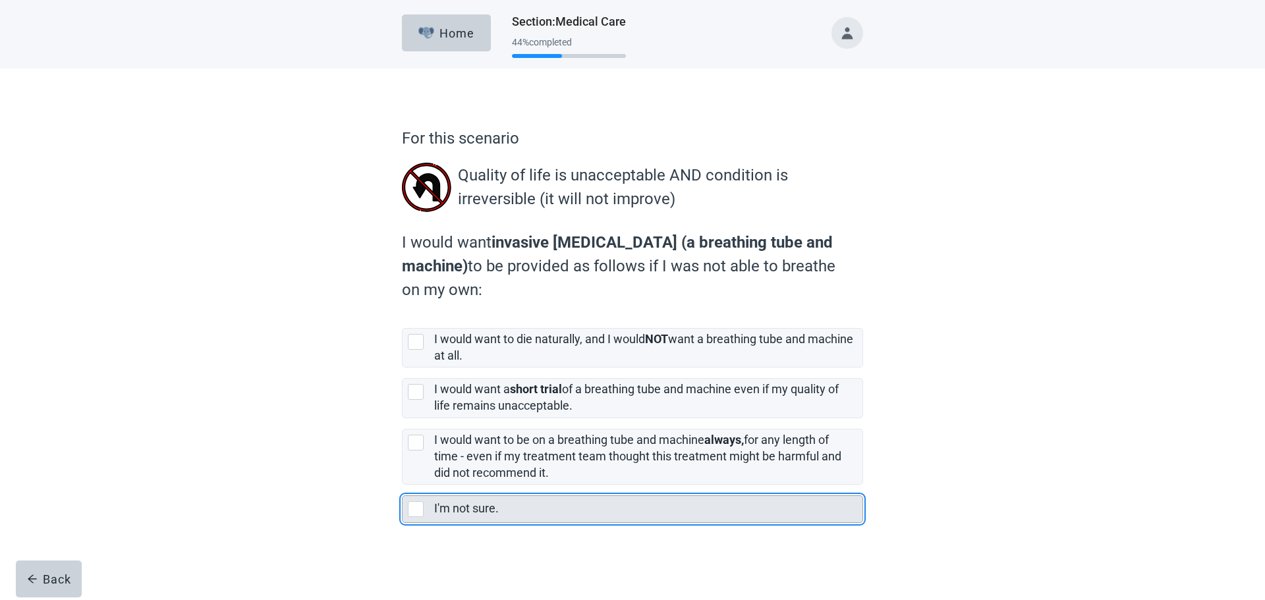
click at [418, 512] on div "I'm not sure., checkbox, not selected" at bounding box center [416, 509] width 16 height 16
click at [403, 486] on input "I'm not sure." at bounding box center [402, 485] width 1 height 1
checkbox input "true"
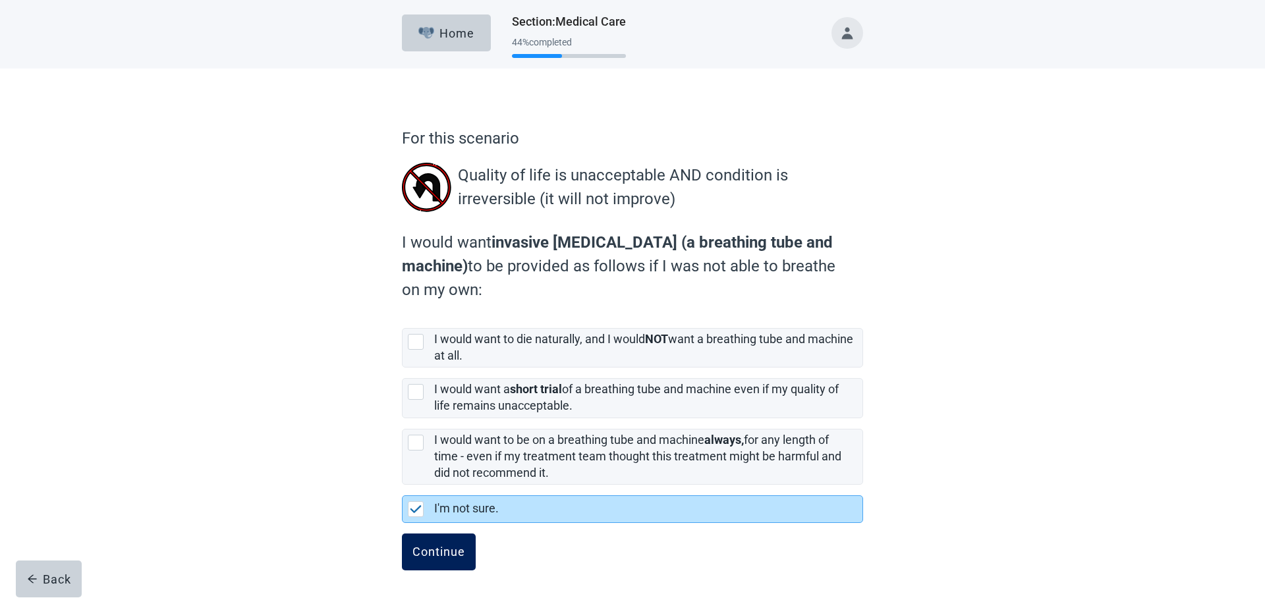
click at [445, 554] on div "Continue" at bounding box center [439, 552] width 53 height 13
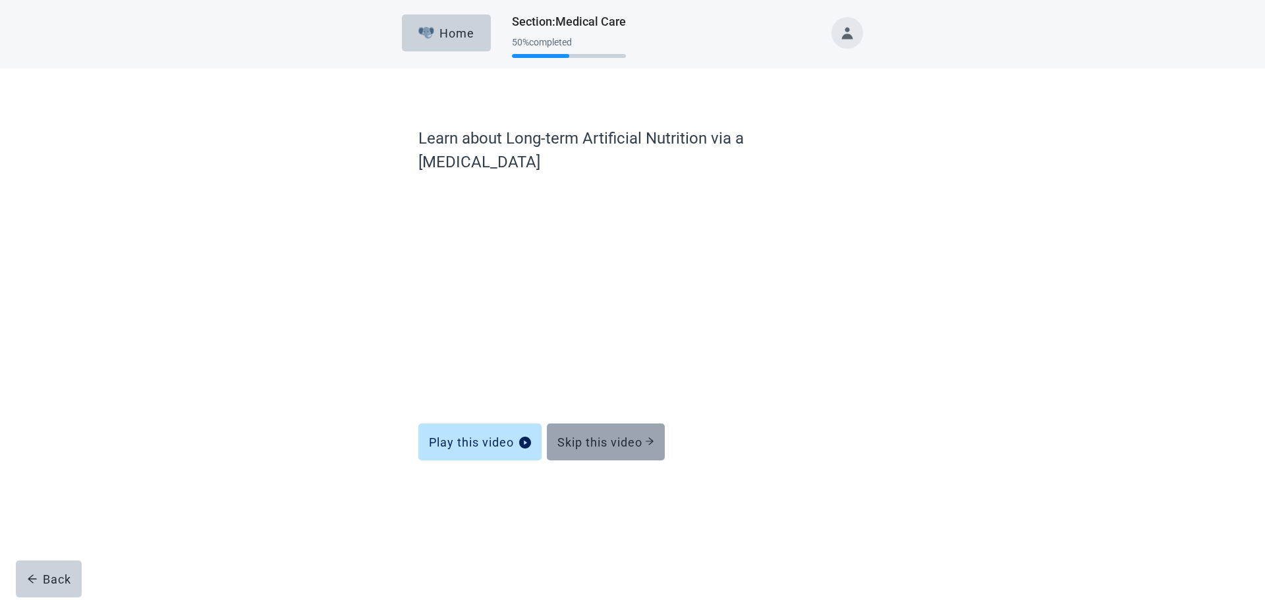
click at [623, 436] on div "Skip this video" at bounding box center [606, 442] width 97 height 13
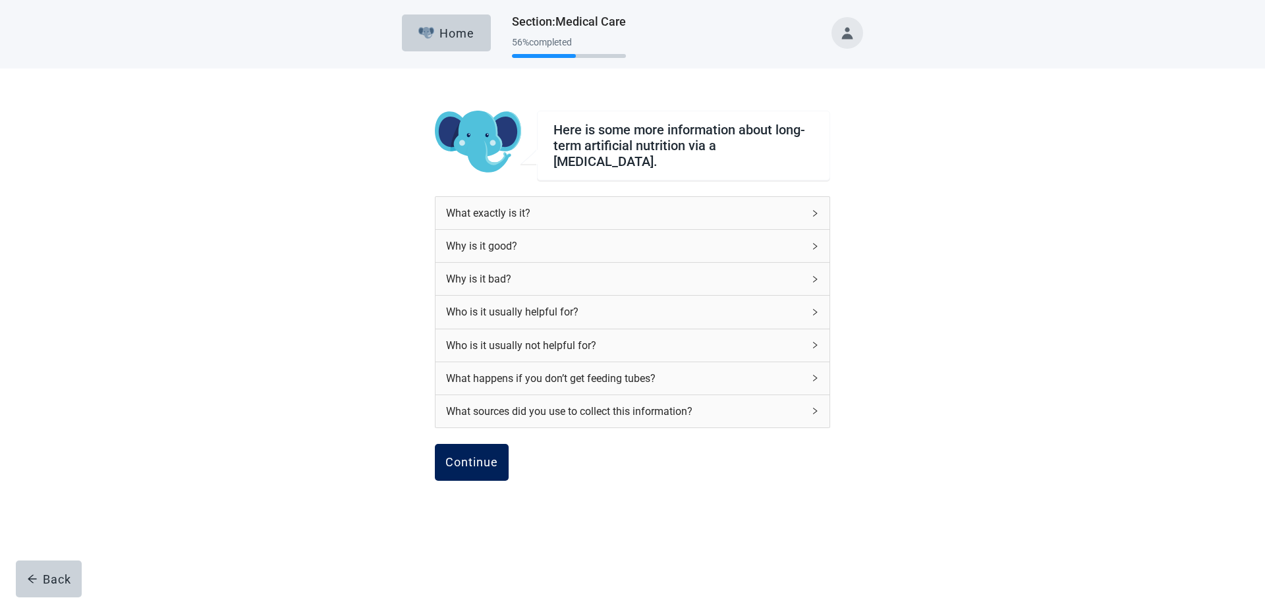
click at [474, 456] on div "Continue" at bounding box center [471, 462] width 53 height 13
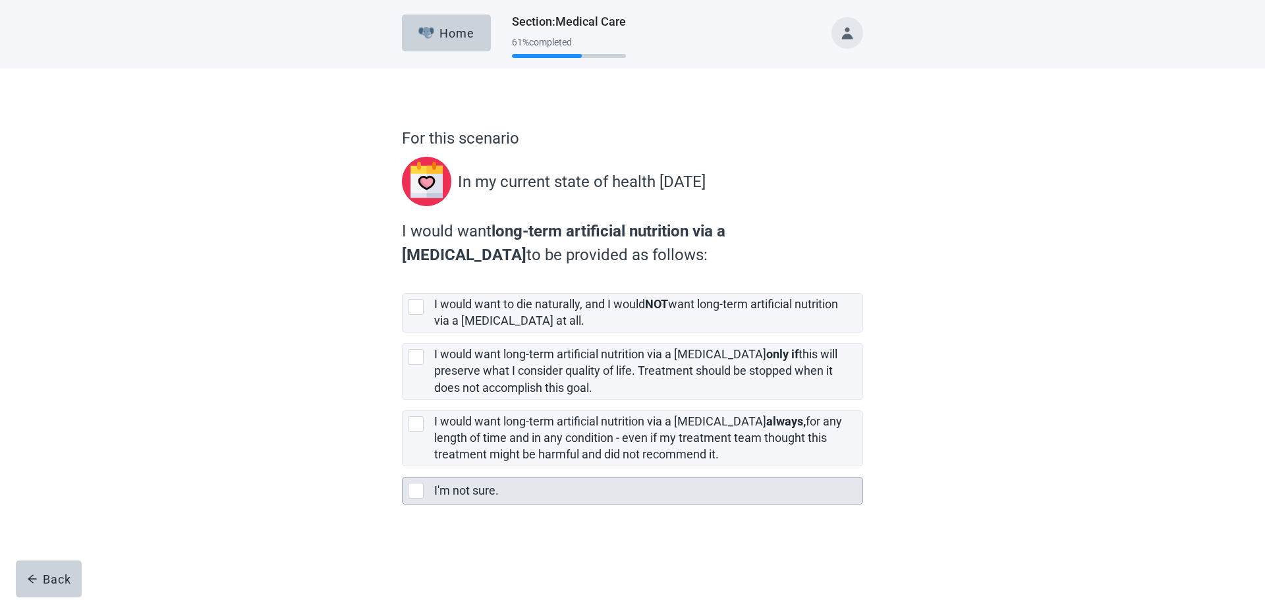
click at [415, 489] on div "I'm not sure., checkbox, not selected" at bounding box center [416, 491] width 16 height 16
click at [403, 467] on input "I'm not sure." at bounding box center [402, 467] width 1 height 1
checkbox input "true"
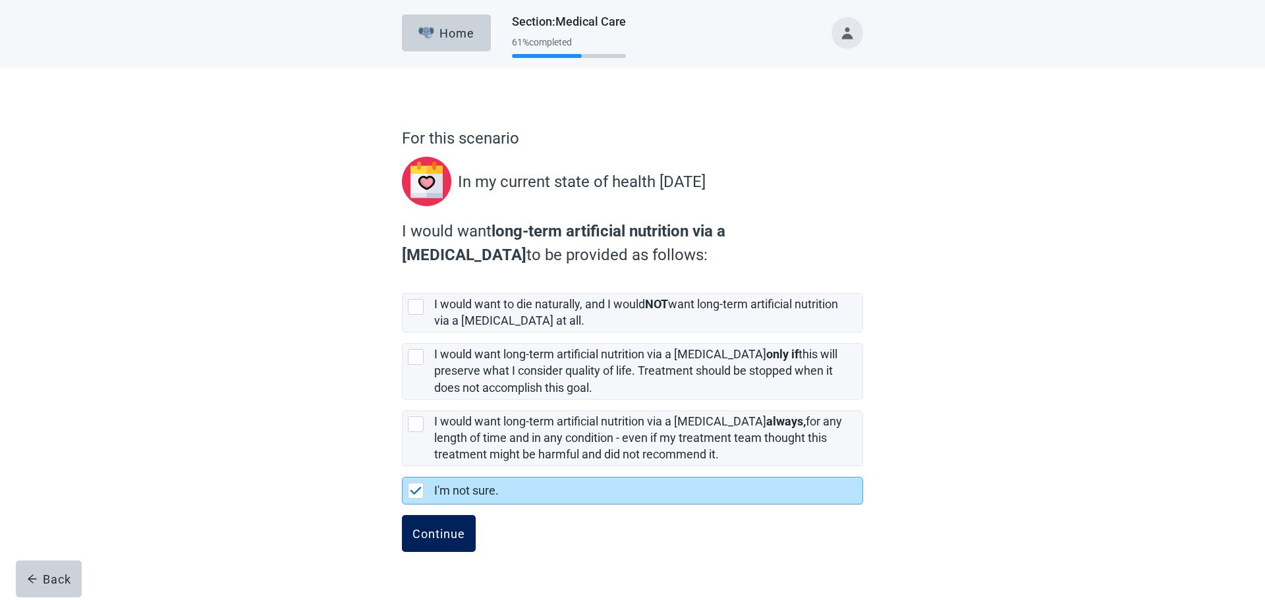
click at [438, 536] on div "Continue" at bounding box center [439, 533] width 53 height 13
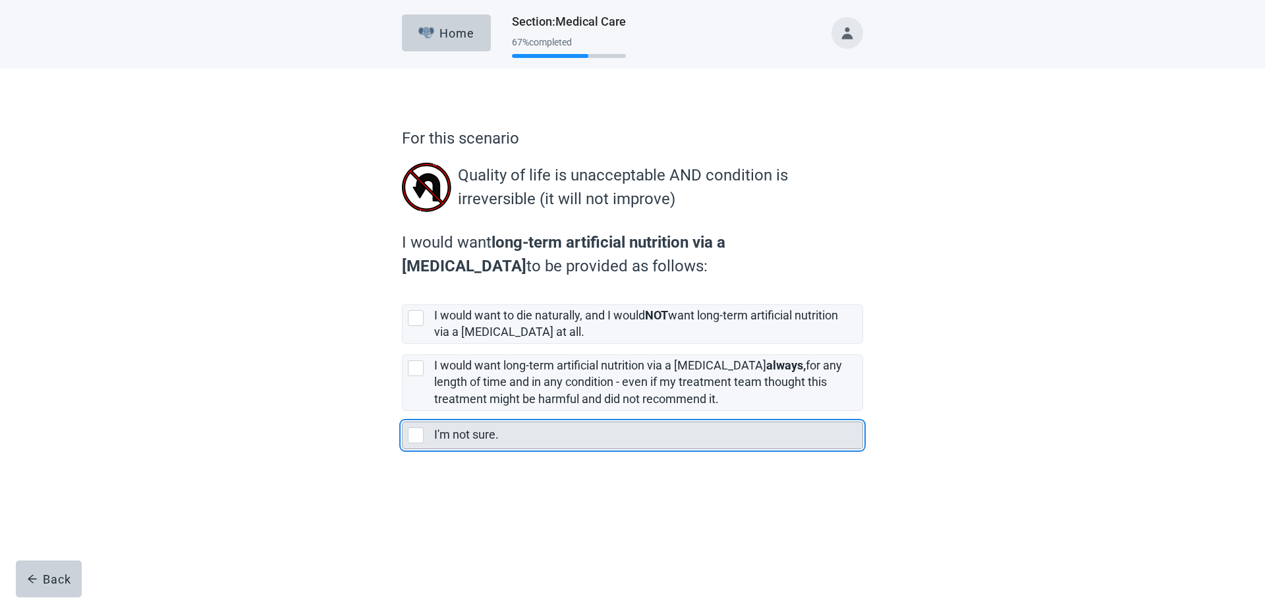
click at [418, 438] on div "I'm not sure., checkbox, not selected" at bounding box center [416, 436] width 16 height 16
click at [403, 412] on input "I'm not sure." at bounding box center [402, 411] width 1 height 1
checkbox input "true"
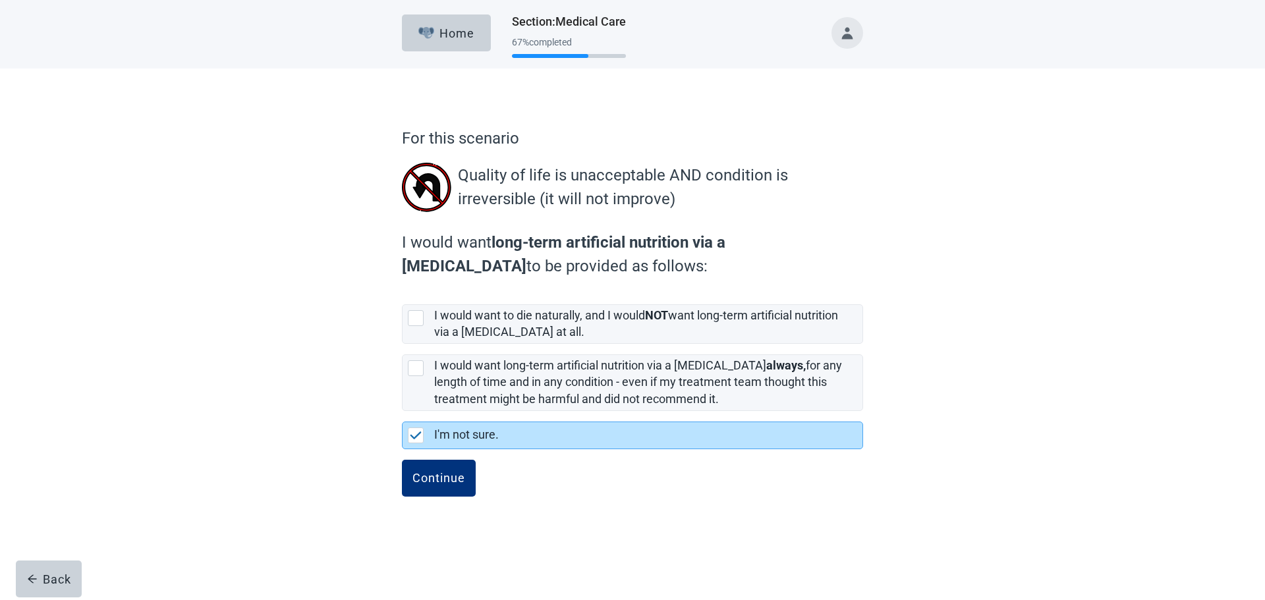
click at [446, 500] on div "Continue" at bounding box center [632, 493] width 461 height 66
click at [447, 488] on button "Continue" at bounding box center [439, 478] width 74 height 37
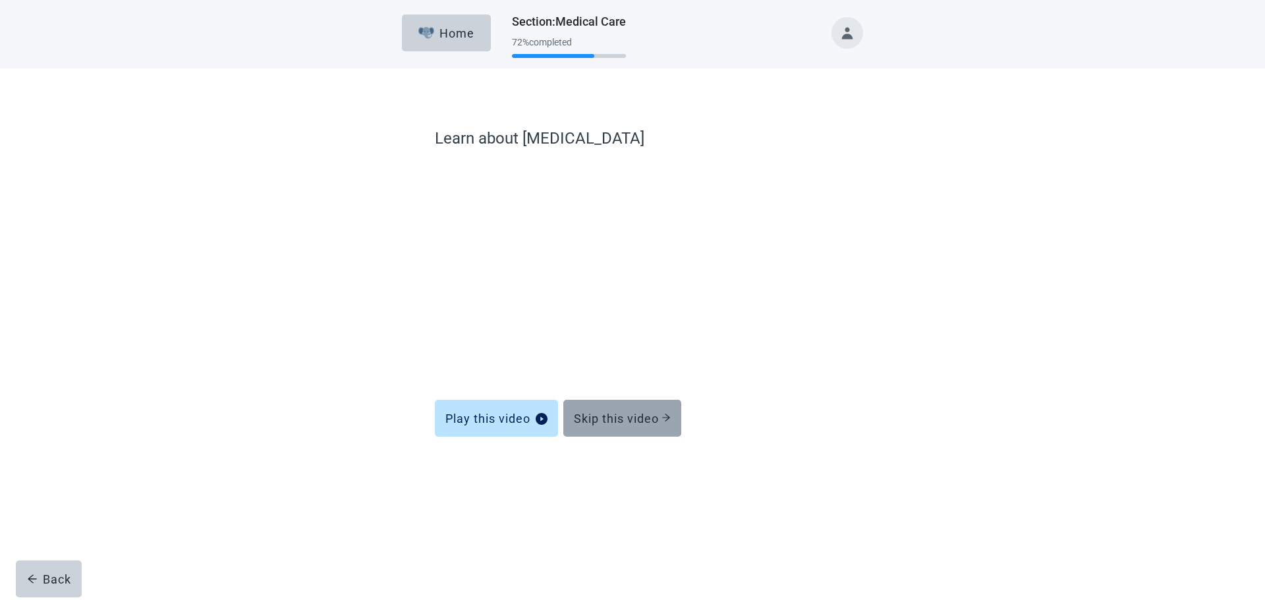
click at [639, 417] on div "Skip this video" at bounding box center [622, 418] width 97 height 13
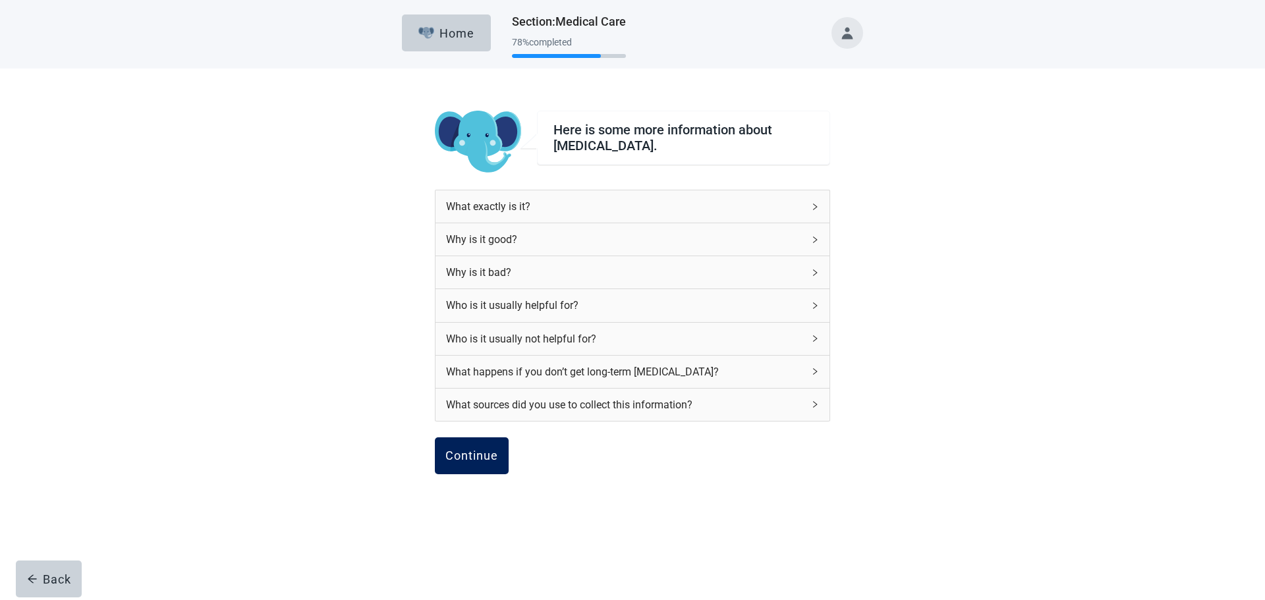
click at [476, 449] on div "Continue" at bounding box center [471, 455] width 53 height 13
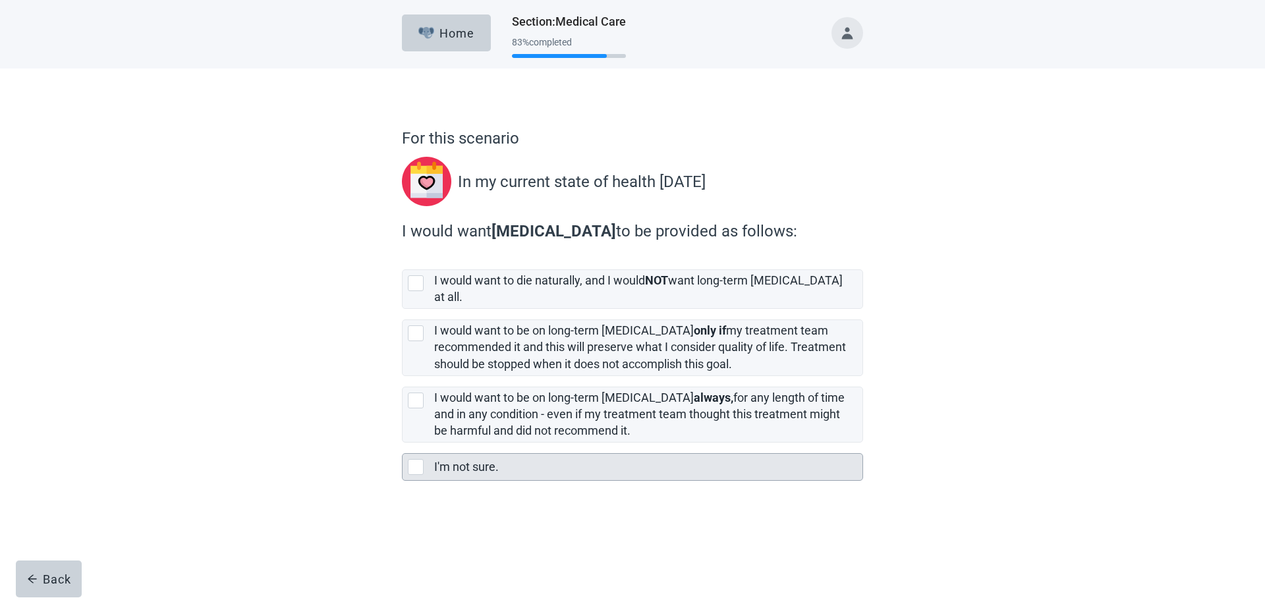
click at [419, 459] on div "I'm not sure., checkbox, not selected" at bounding box center [416, 467] width 16 height 16
click at [403, 444] on input "I'm not sure." at bounding box center [402, 443] width 1 height 1
checkbox input "true"
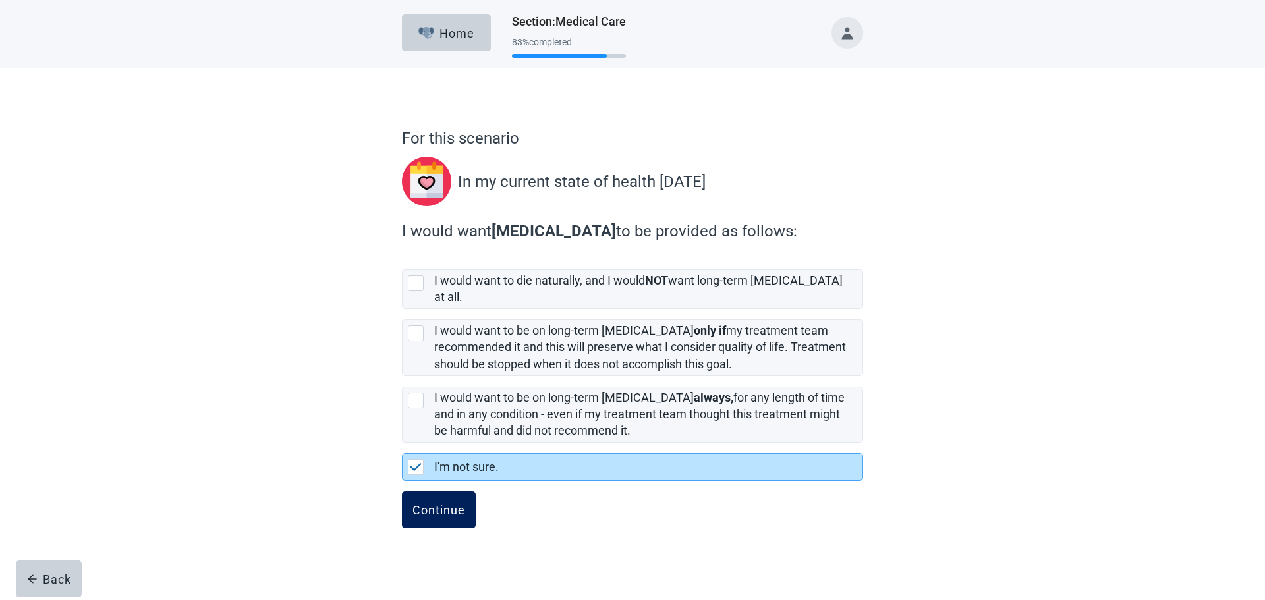
click at [447, 503] on div "Continue" at bounding box center [439, 509] width 53 height 13
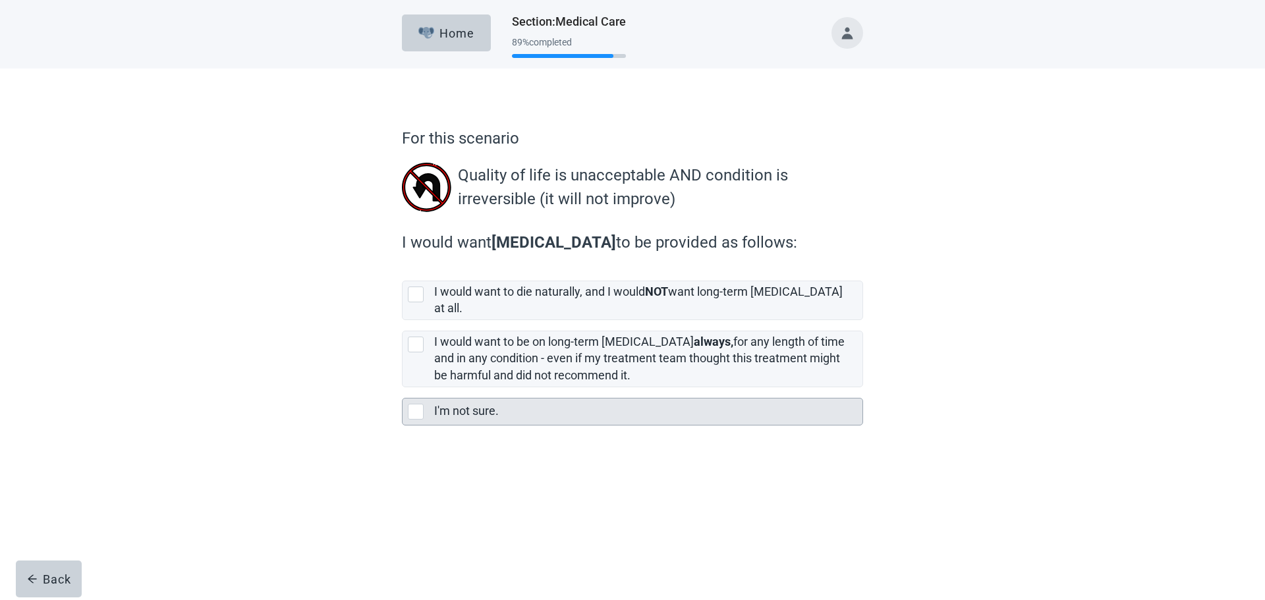
click at [422, 404] on div "I'm not sure., checkbox, not selected" at bounding box center [416, 412] width 16 height 16
click at [403, 388] on input "I'm not sure." at bounding box center [402, 387] width 1 height 1
checkbox input "true"
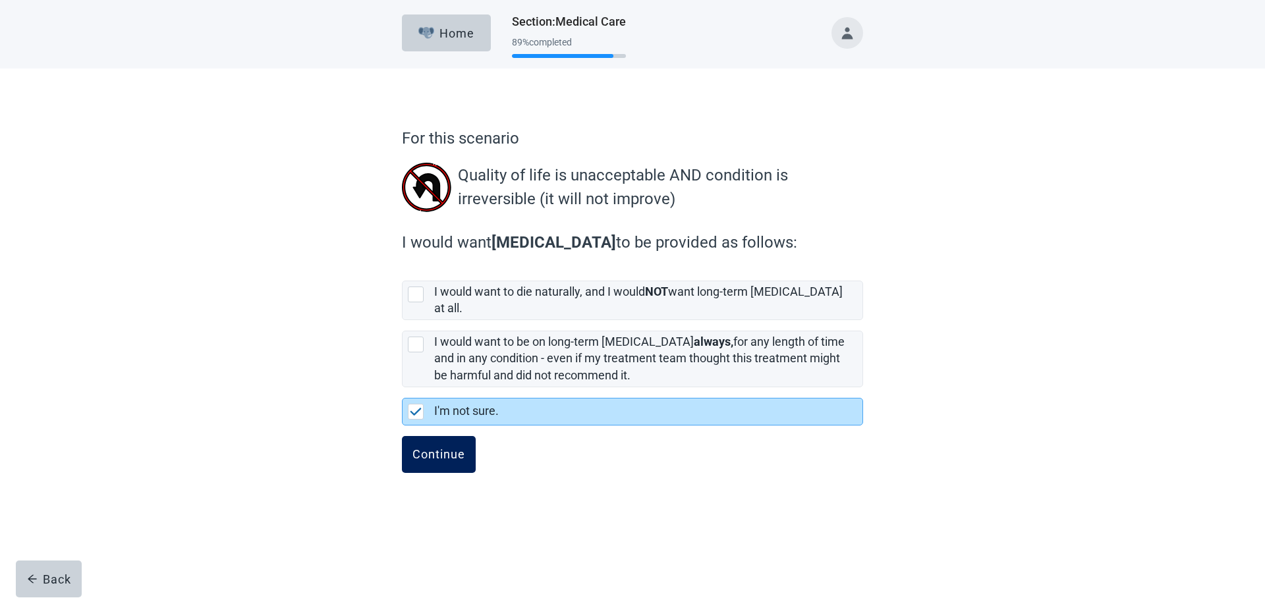
click at [440, 448] on div "Continue" at bounding box center [439, 454] width 53 height 13
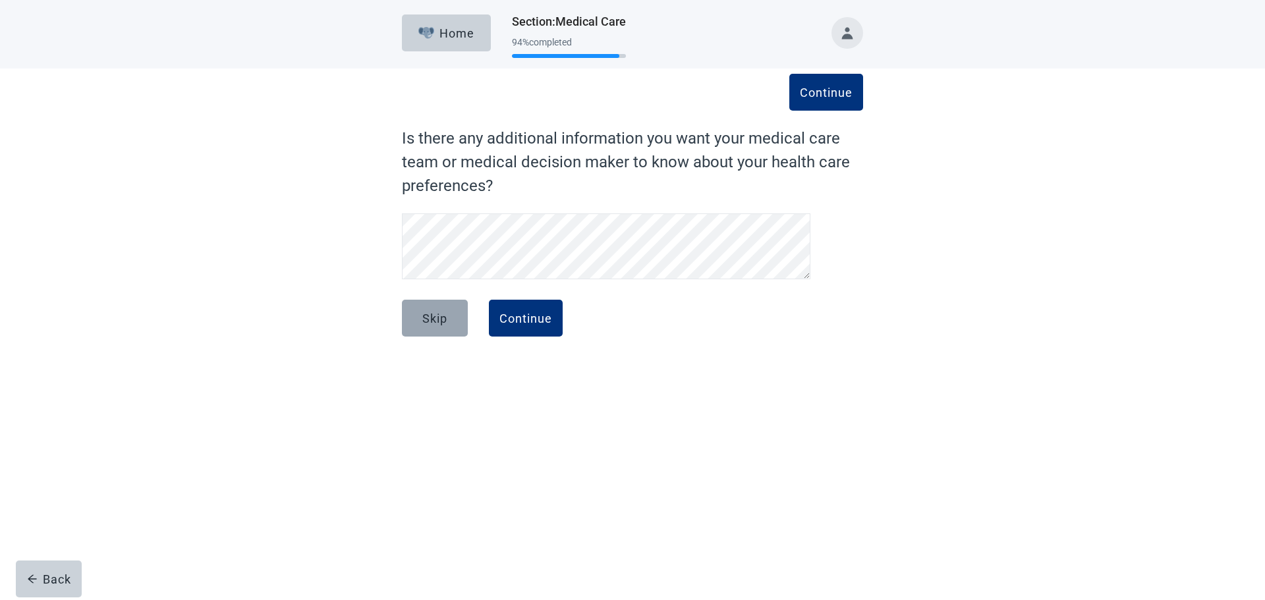
click at [438, 315] on div "Skip" at bounding box center [434, 318] width 25 height 13
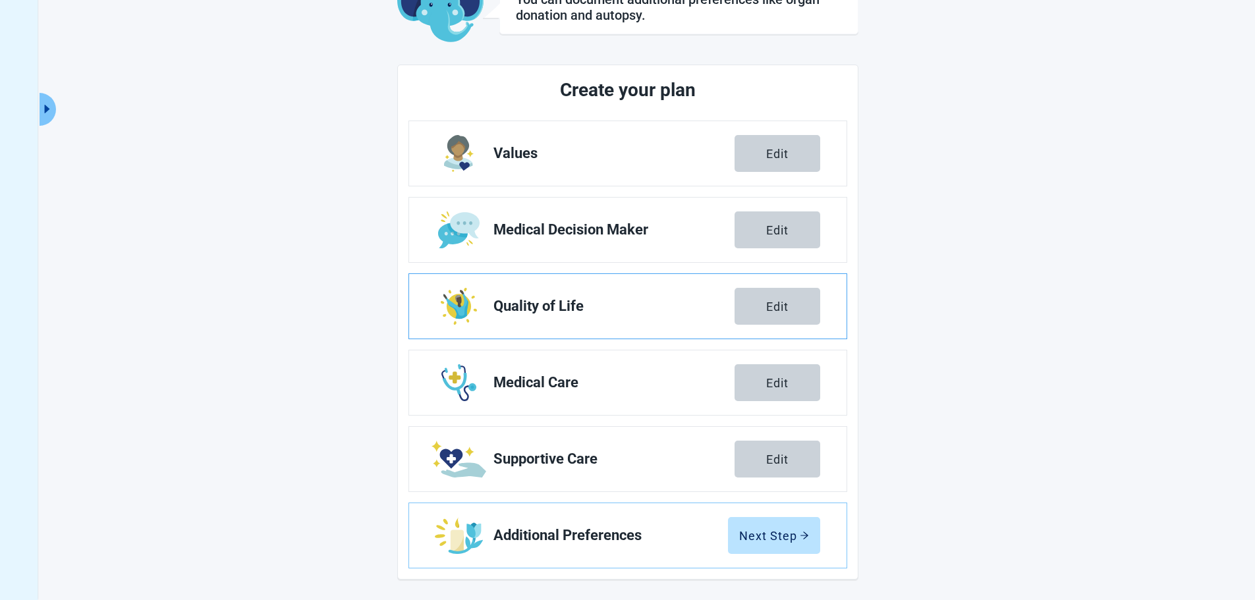
scroll to position [100, 0]
click at [756, 534] on div "Next Step" at bounding box center [774, 535] width 70 height 13
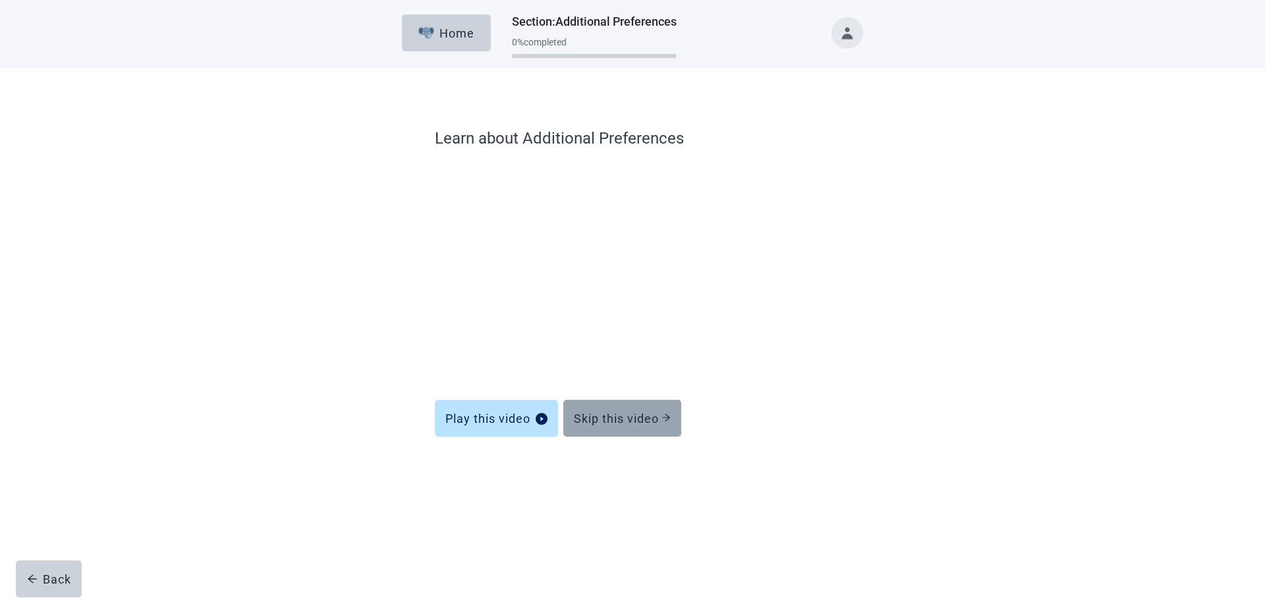
click at [631, 415] on div "Skip this video" at bounding box center [622, 418] width 97 height 13
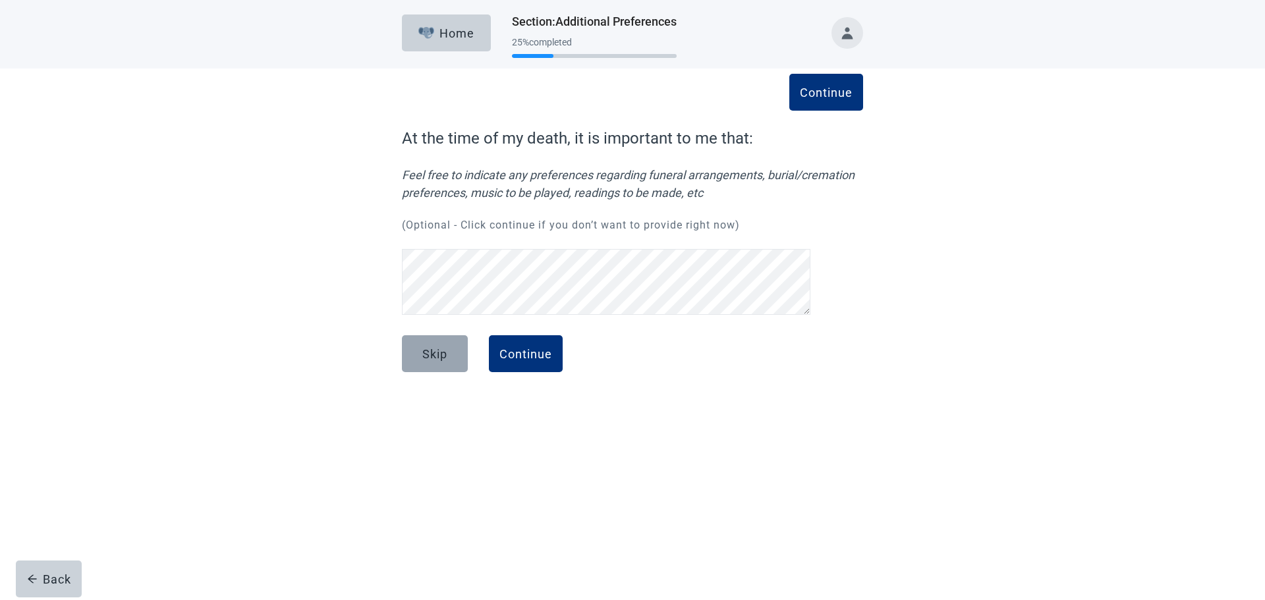
click at [420, 357] on button "Skip" at bounding box center [435, 353] width 66 height 37
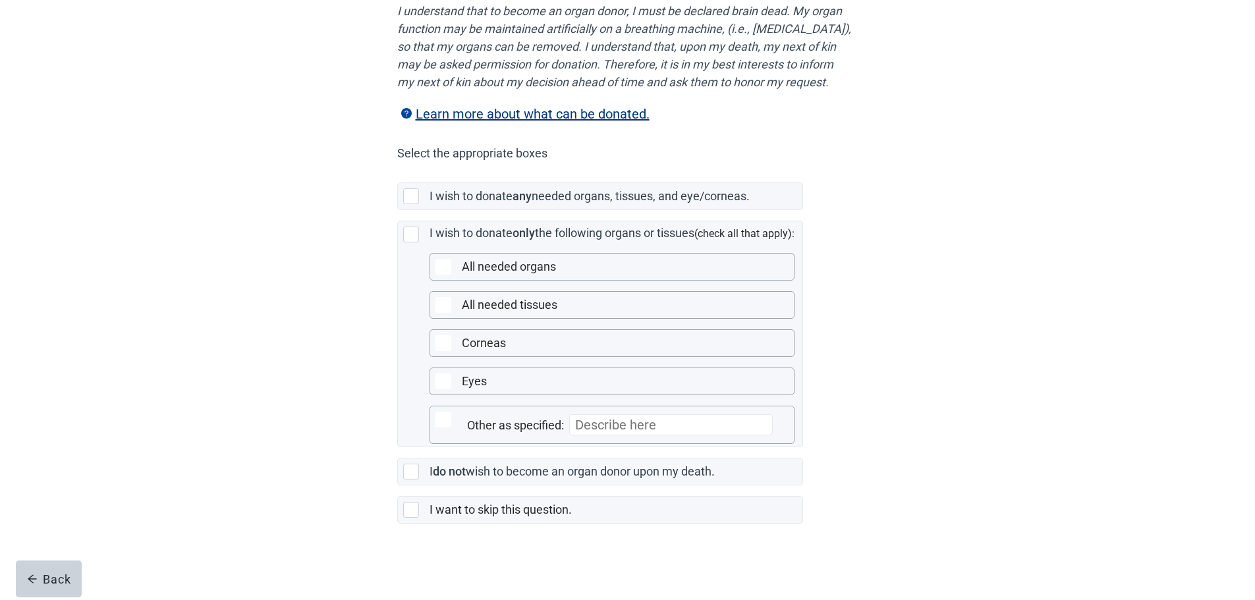
scroll to position [212, 0]
click at [415, 515] on div "Main content" at bounding box center [411, 510] width 16 height 16
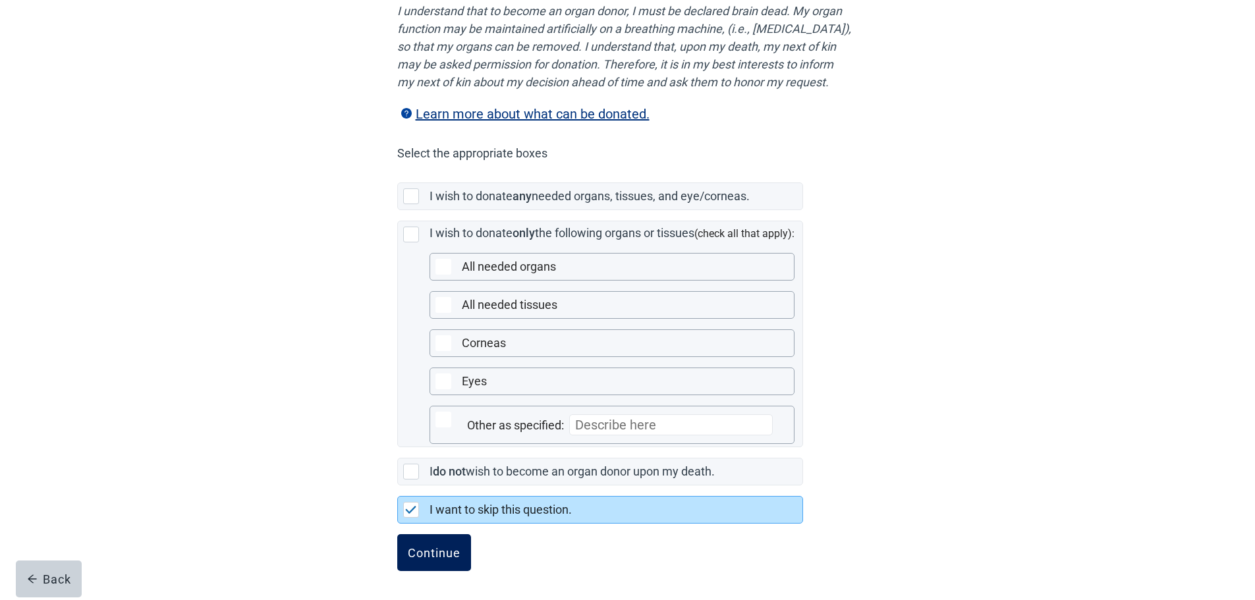
click at [424, 555] on div "Continue" at bounding box center [434, 552] width 53 height 13
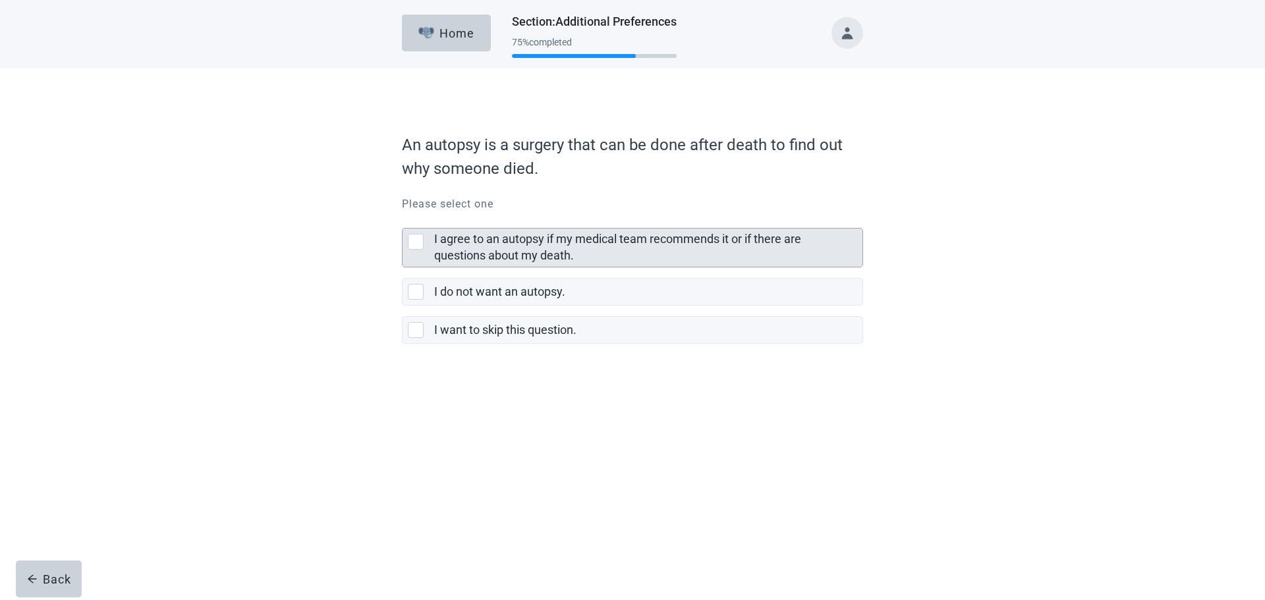
click at [415, 239] on div "I agree to an autopsy if my medical team recommends it or if there are question…" at bounding box center [416, 242] width 16 height 16
click at [403, 218] on input "I agree to an autopsy if my medical team recommends it or if there are question…" at bounding box center [402, 217] width 1 height 1
checkbox input "true"
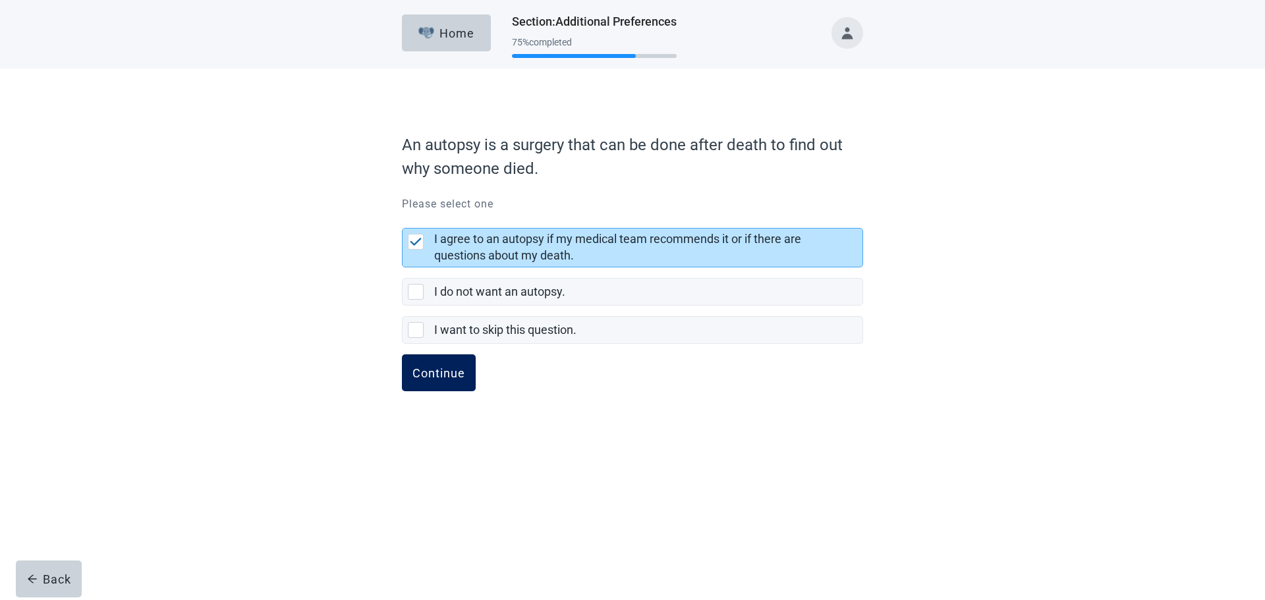
click at [420, 379] on div "Continue" at bounding box center [439, 372] width 53 height 13
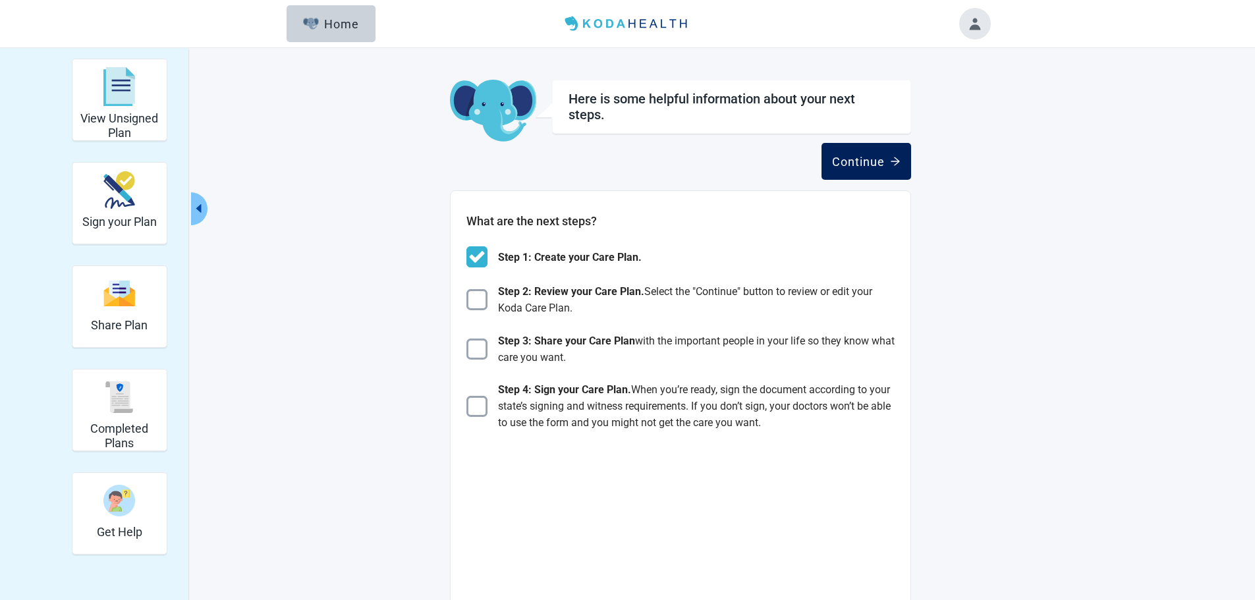
click at [851, 157] on div "Continue" at bounding box center [866, 161] width 69 height 13
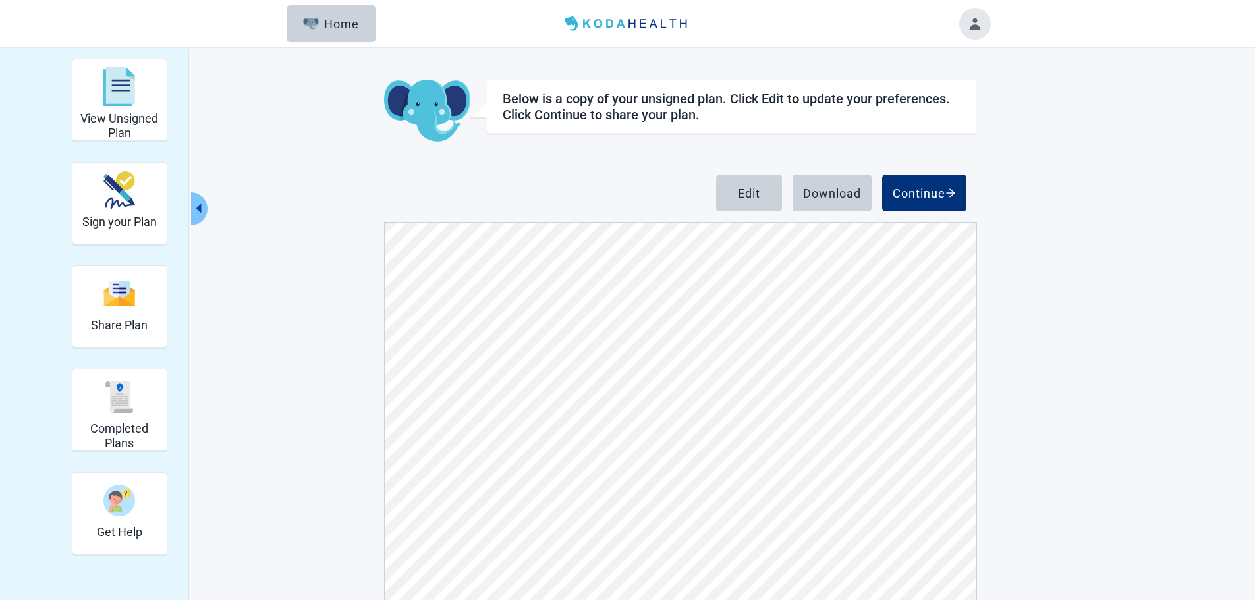
scroll to position [7043, 0]
